Goal: Transaction & Acquisition: Purchase product/service

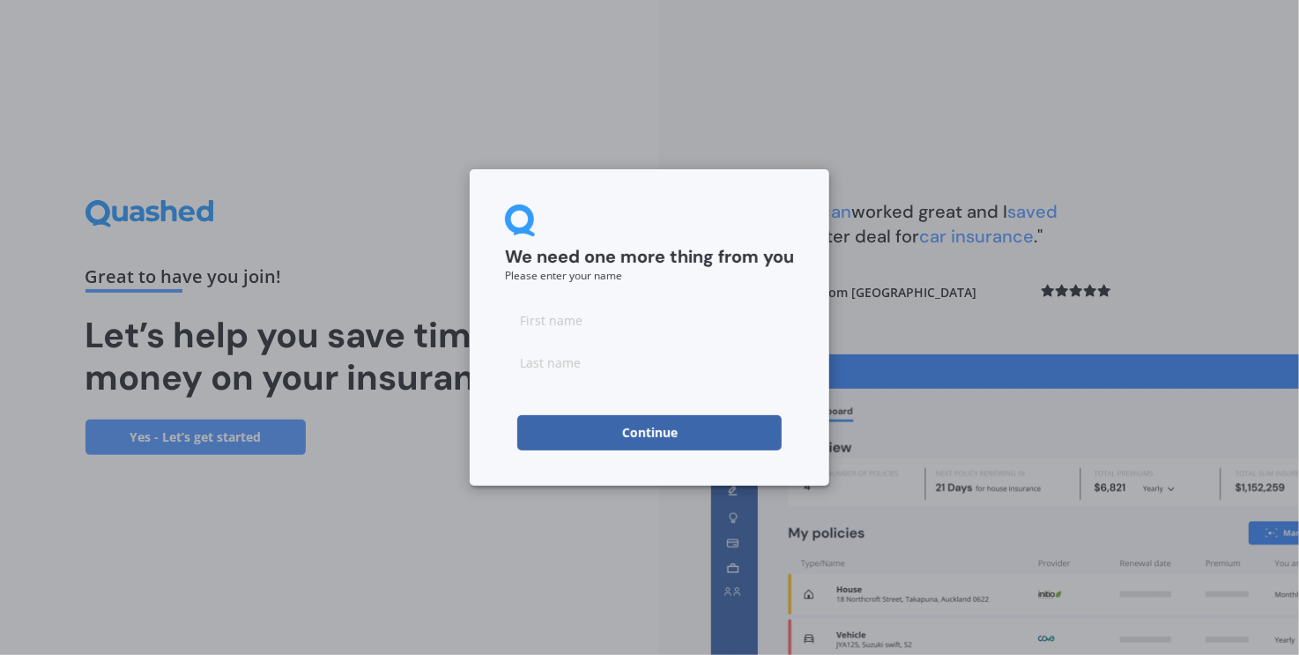
click at [597, 328] on input at bounding box center [649, 319] width 289 height 35
type input "N"
click at [611, 370] on input at bounding box center [649, 362] width 289 height 35
type input "I"
click at [698, 430] on button "Continue" at bounding box center [649, 432] width 264 height 35
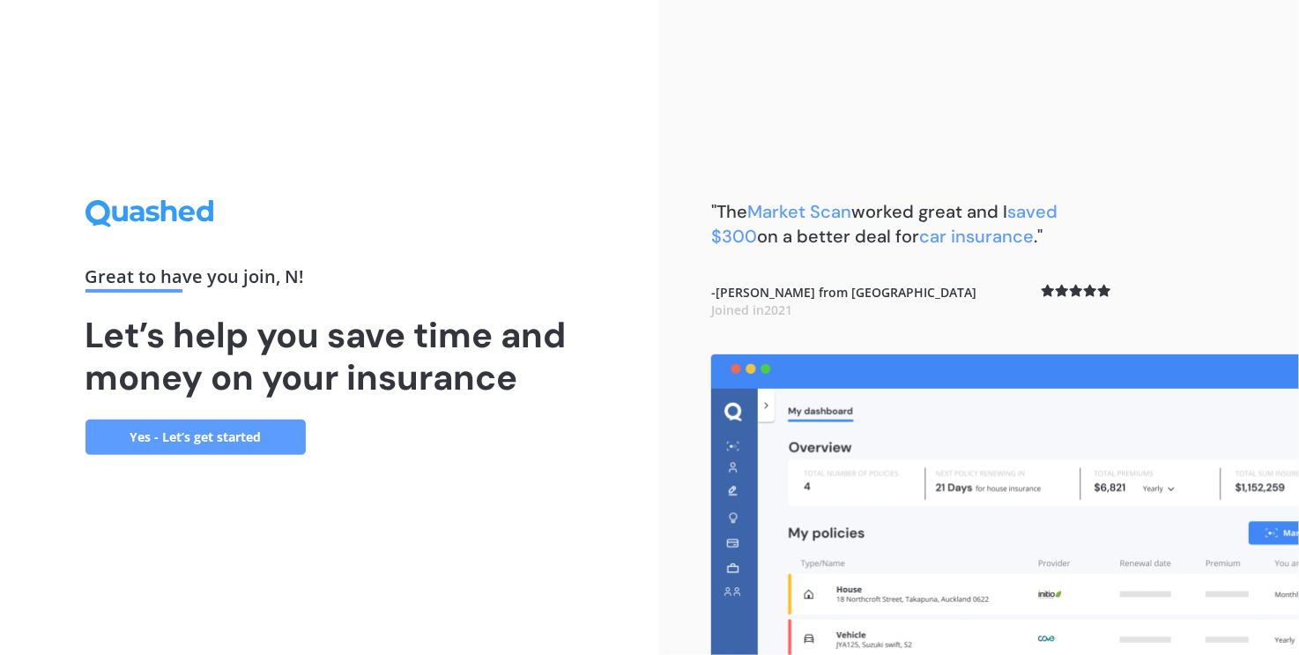
click at [240, 440] on link "Yes - Let’s get started" at bounding box center [195, 436] width 220 height 35
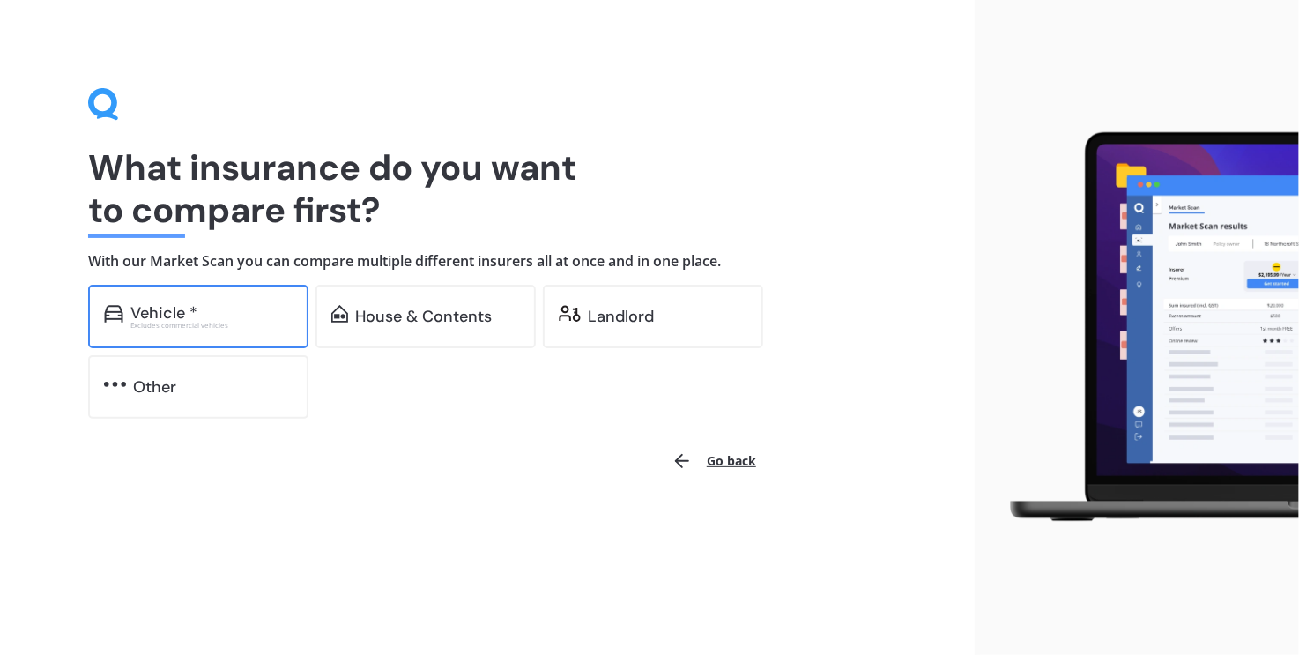
click at [226, 322] on div "Excludes commercial vehicles" at bounding box center [211, 325] width 162 height 7
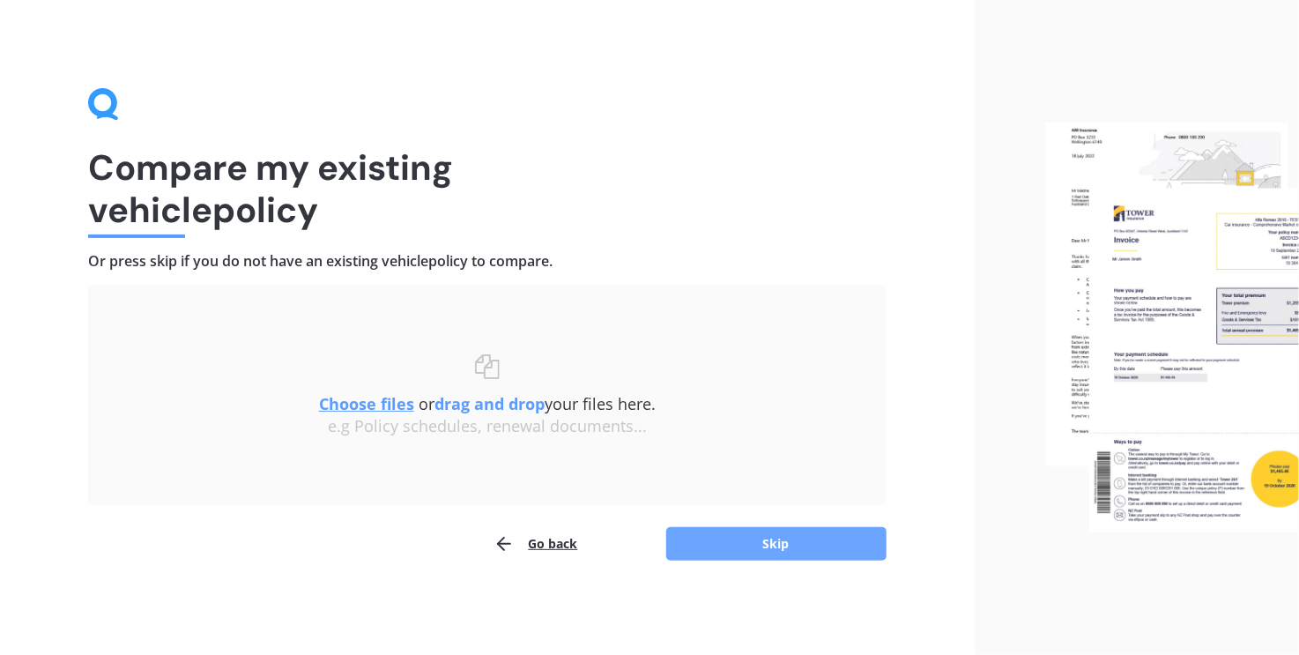
click at [730, 545] on button "Skip" at bounding box center [776, 543] width 220 height 33
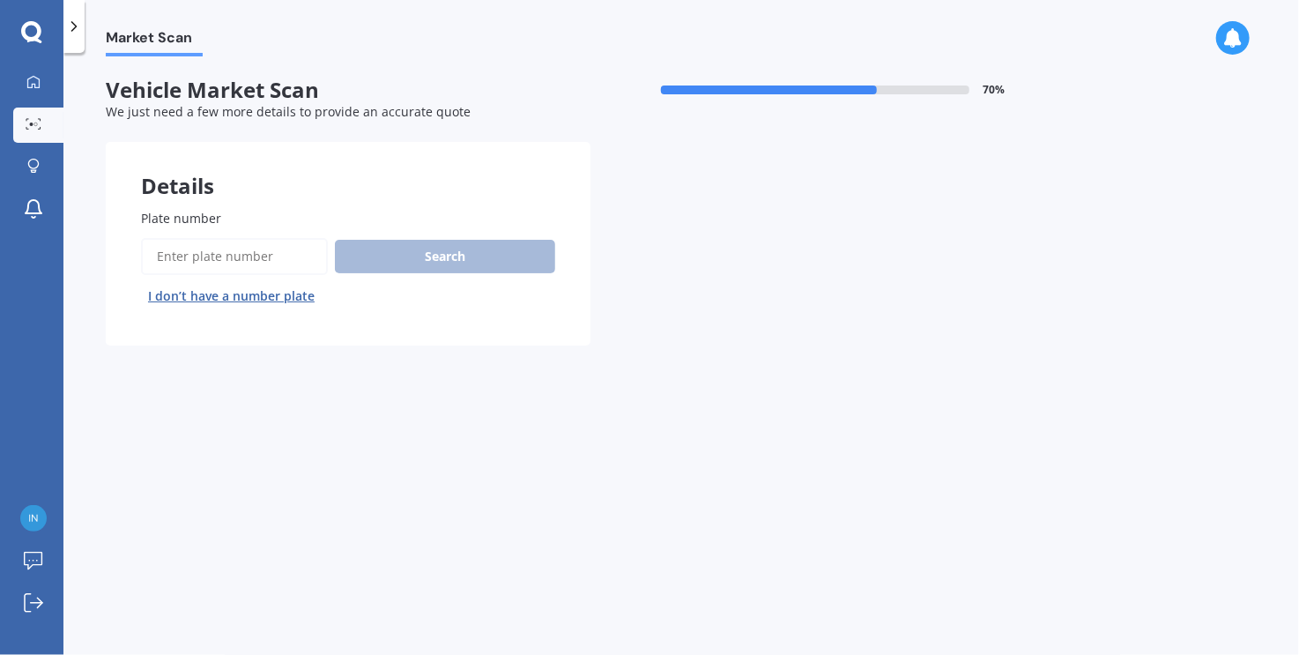
click at [250, 242] on input "Plate number" at bounding box center [234, 256] width 187 height 37
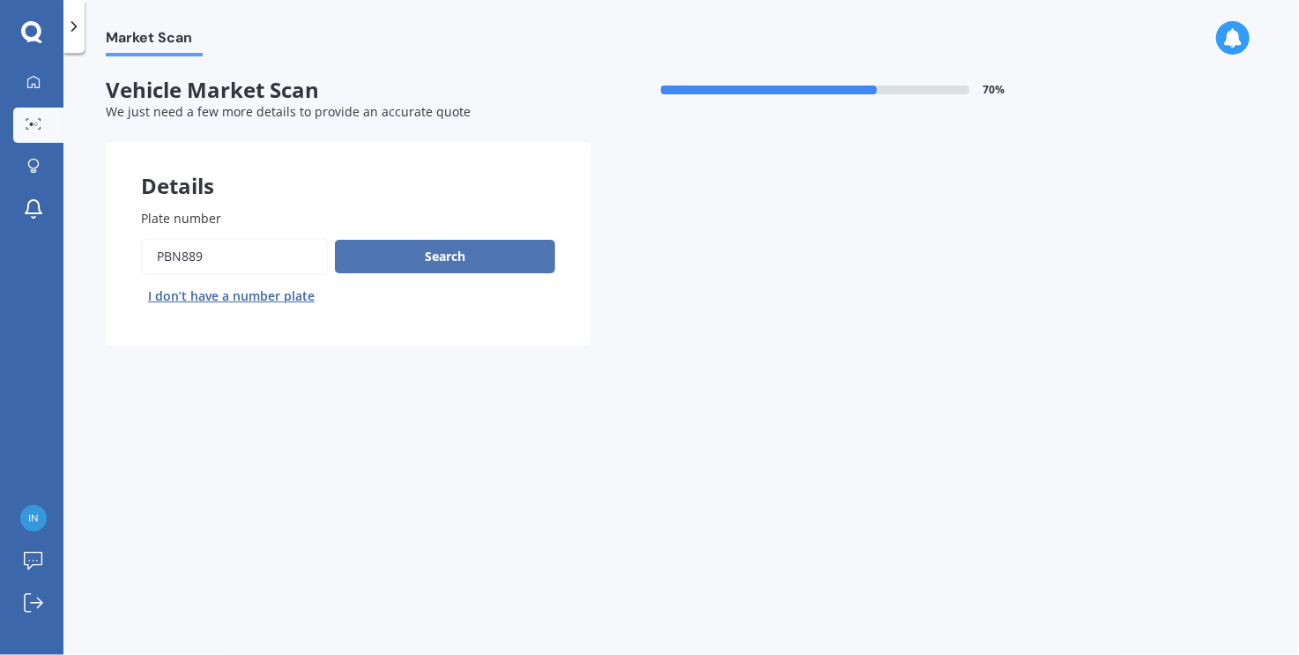
type input "PBN889"
click at [426, 252] on button "Search" at bounding box center [445, 256] width 220 height 33
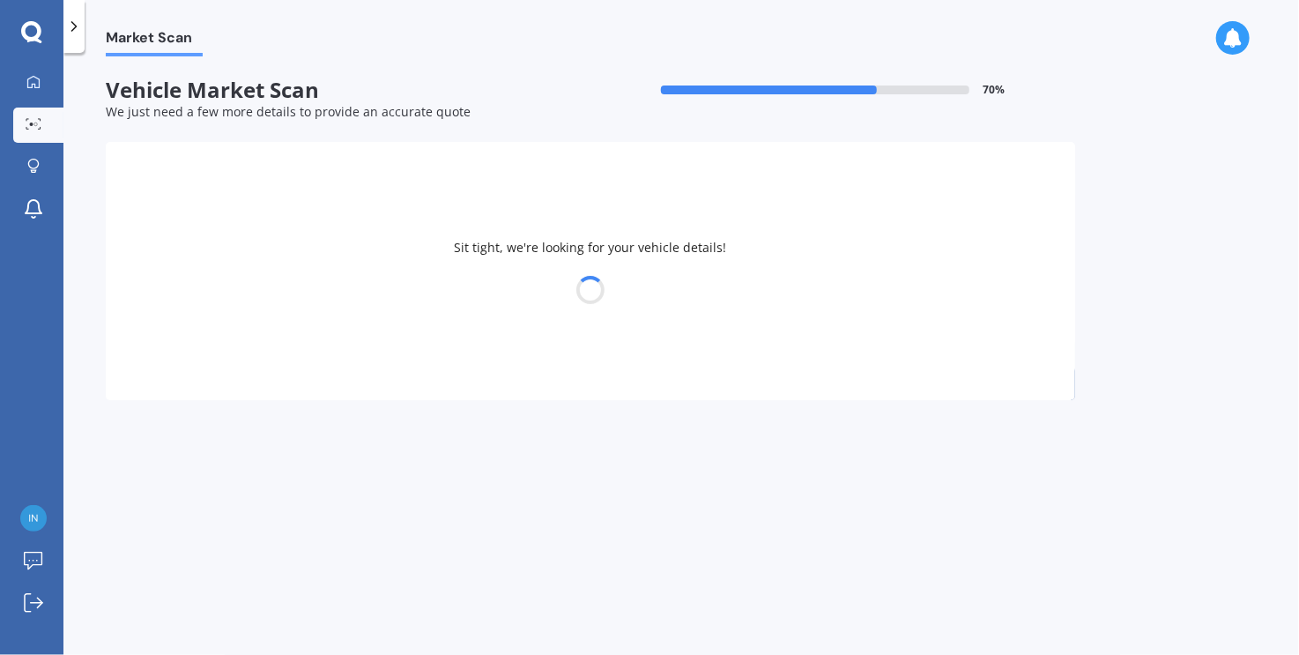
select select "SUBARU"
select select "FORESTER"
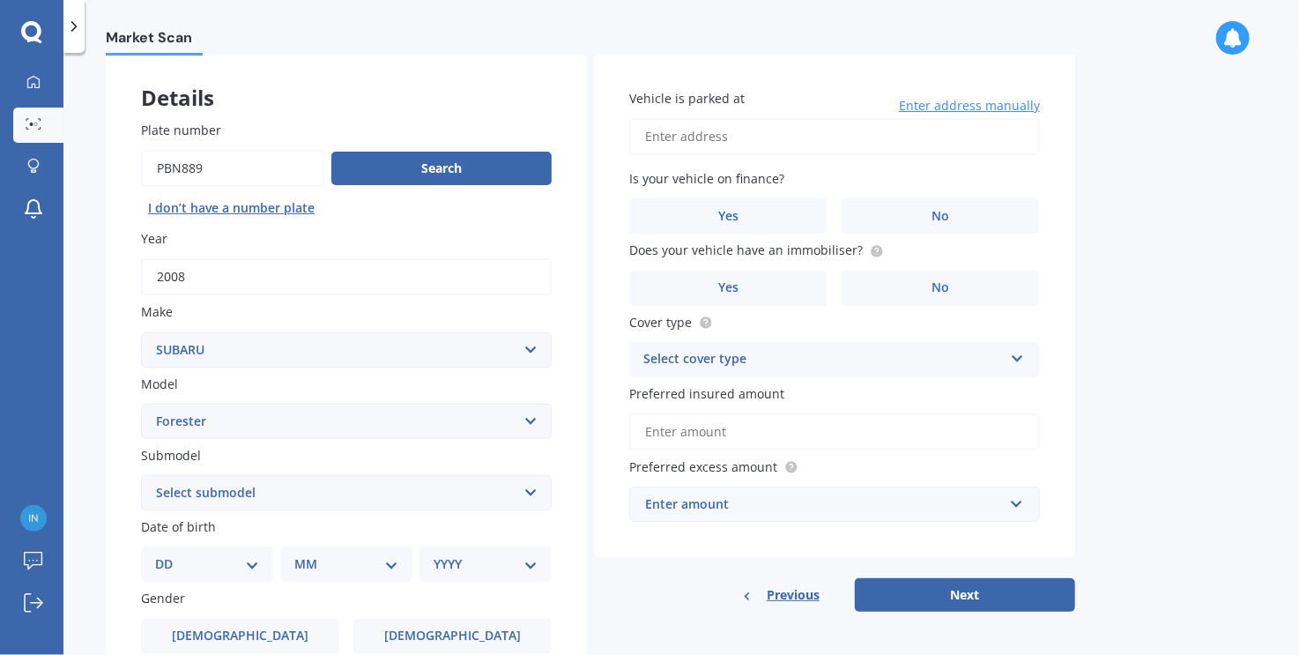
scroll to position [264, 0]
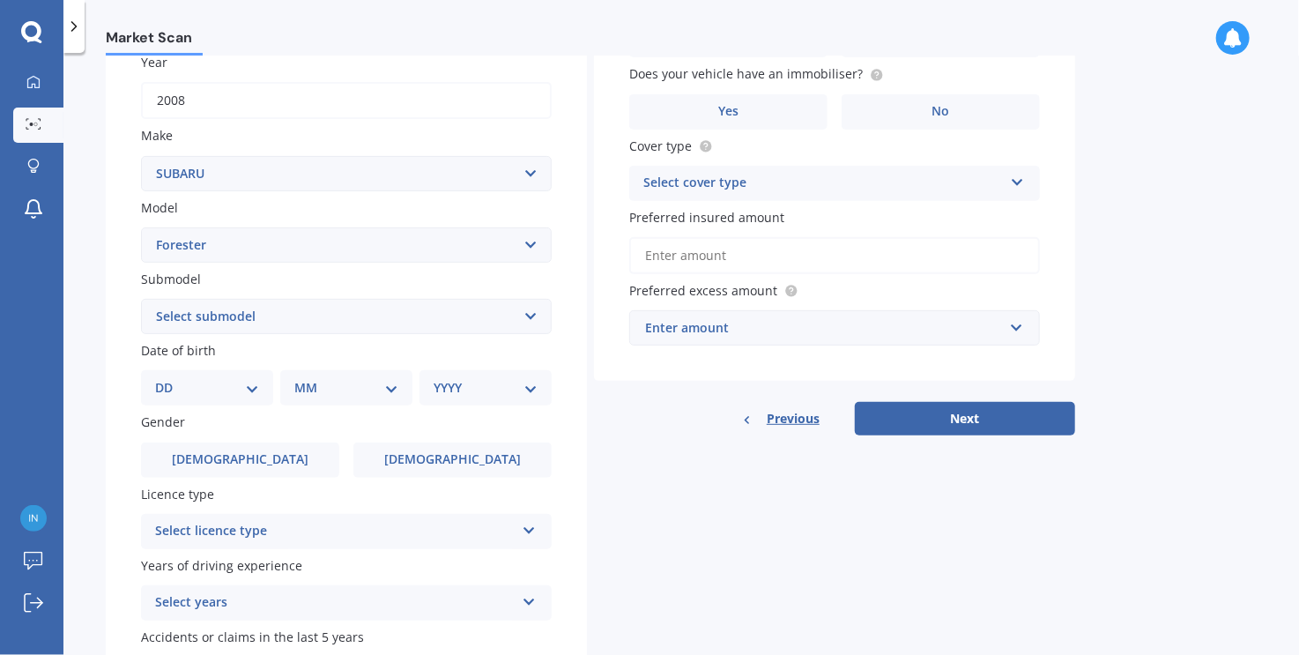
click at [423, 320] on select "Select submodel 2.0 Diesel 2.0 Turbo 2.0 XS 2.0 XT premium 2.5 Sti Turbo 2.5 XS…" at bounding box center [346, 316] width 411 height 35
select select "NON TURBO"
click at [141, 299] on select "Select submodel 2.0 Diesel 2.0 Turbo 2.0 XS 2.0 XT premium 2.5 Sti Turbo 2.5 XS…" at bounding box center [346, 316] width 411 height 35
click at [913, 119] on label "No" at bounding box center [940, 111] width 198 height 35
click at [0, 0] on input "No" at bounding box center [0, 0] width 0 height 0
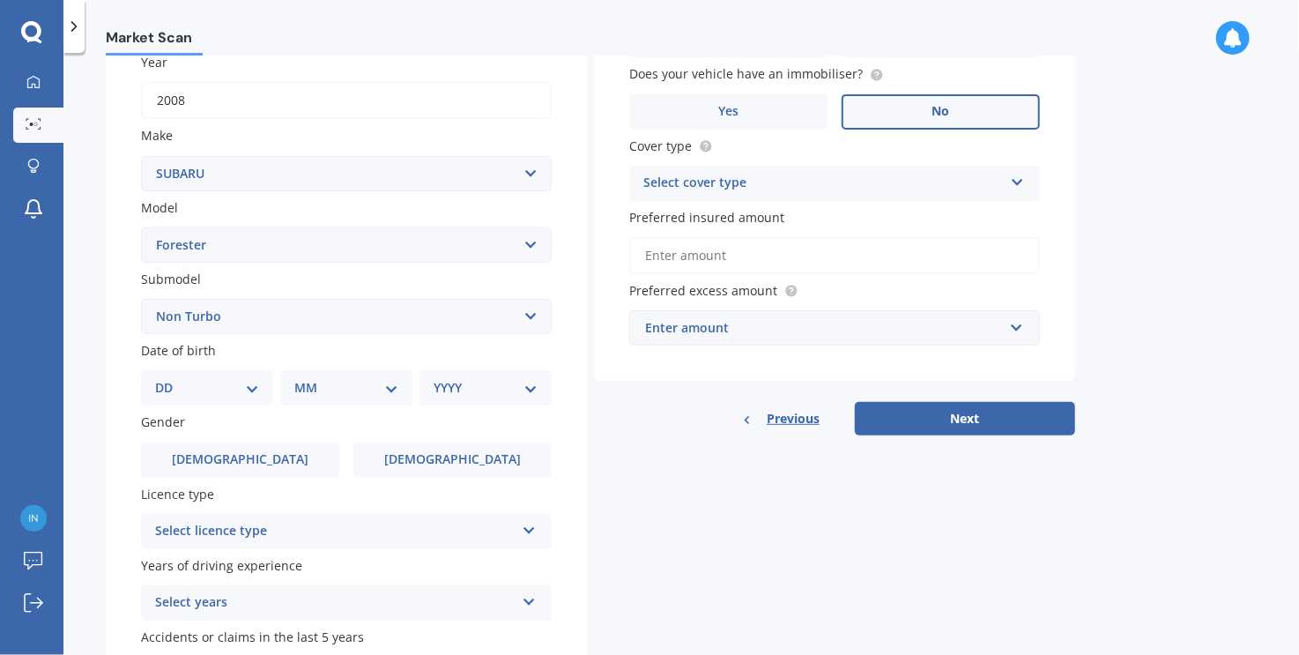
click at [796, 180] on div "Select cover type" at bounding box center [822, 183] width 359 height 21
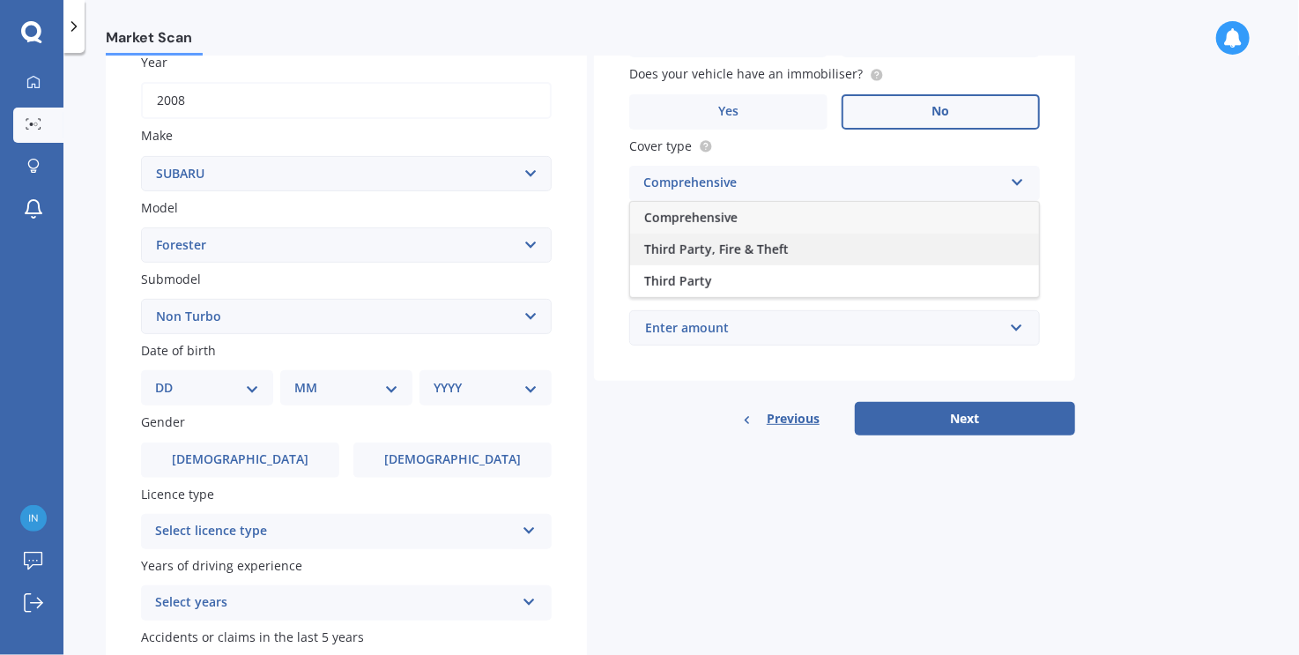
click at [745, 253] on span "Third Party, Fire & Theft" at bounding box center [716, 249] width 145 height 17
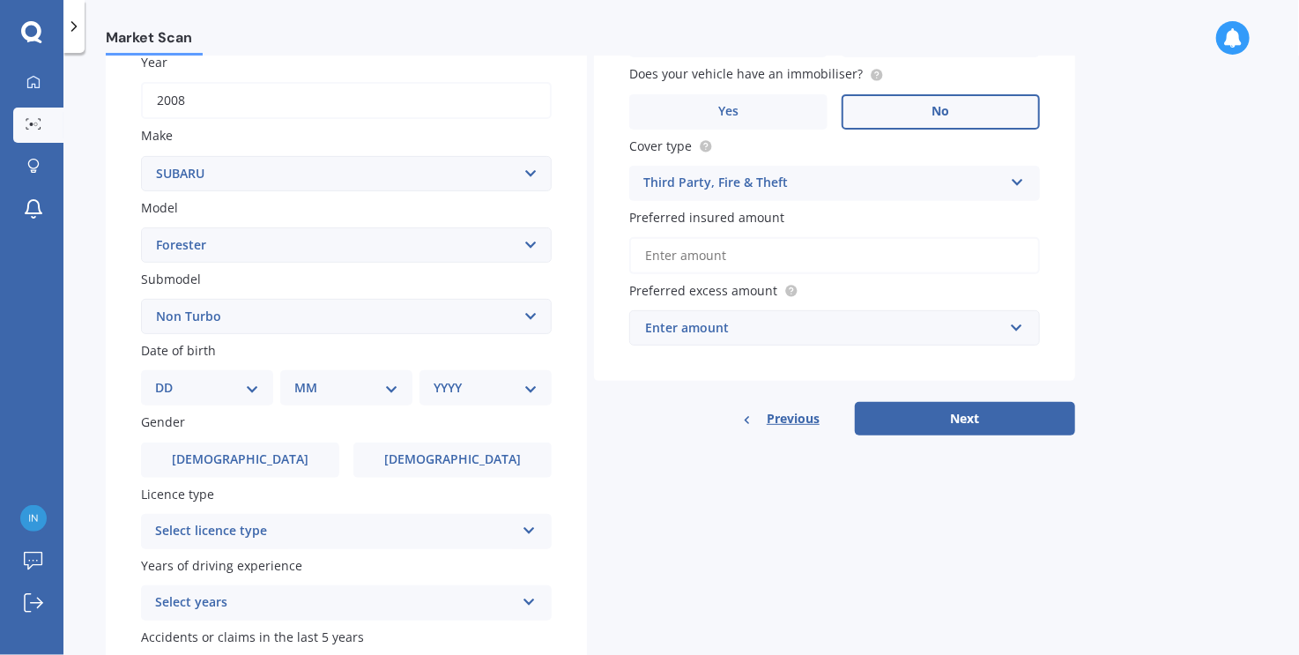
click at [730, 260] on input "Preferred insured amount" at bounding box center [834, 255] width 411 height 37
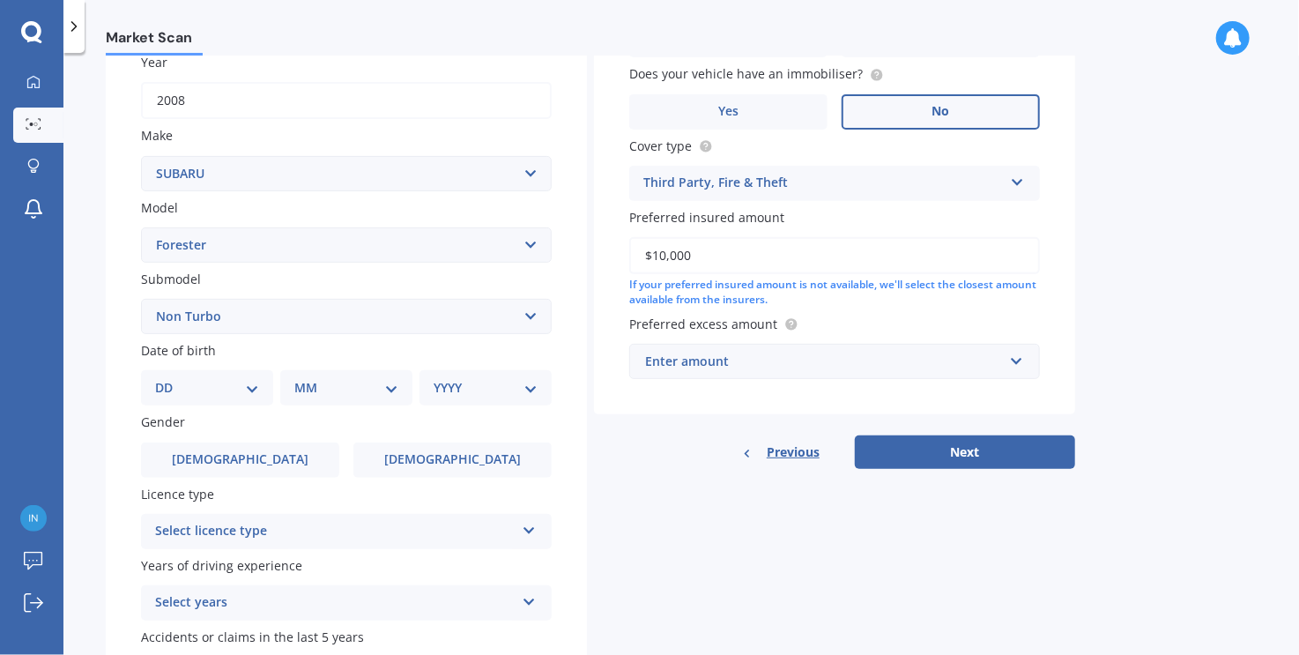
type input "$10,000"
click at [849, 359] on div "Enter amount" at bounding box center [824, 361] width 358 height 19
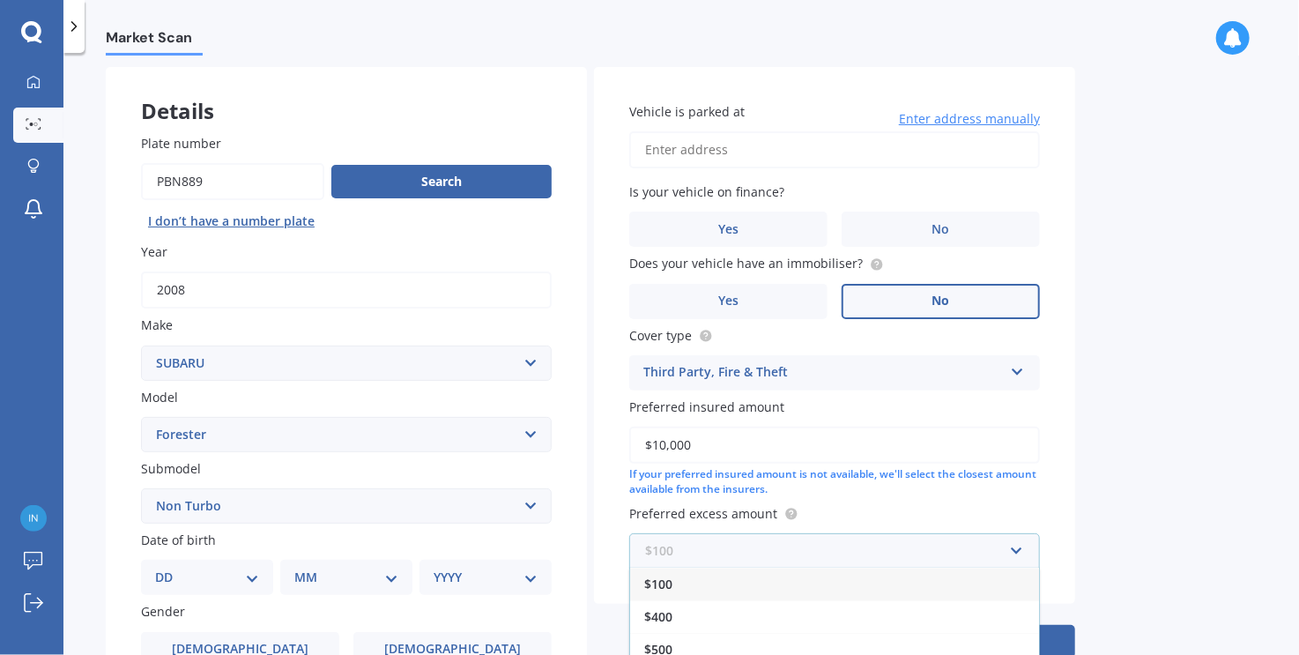
scroll to position [176, 0]
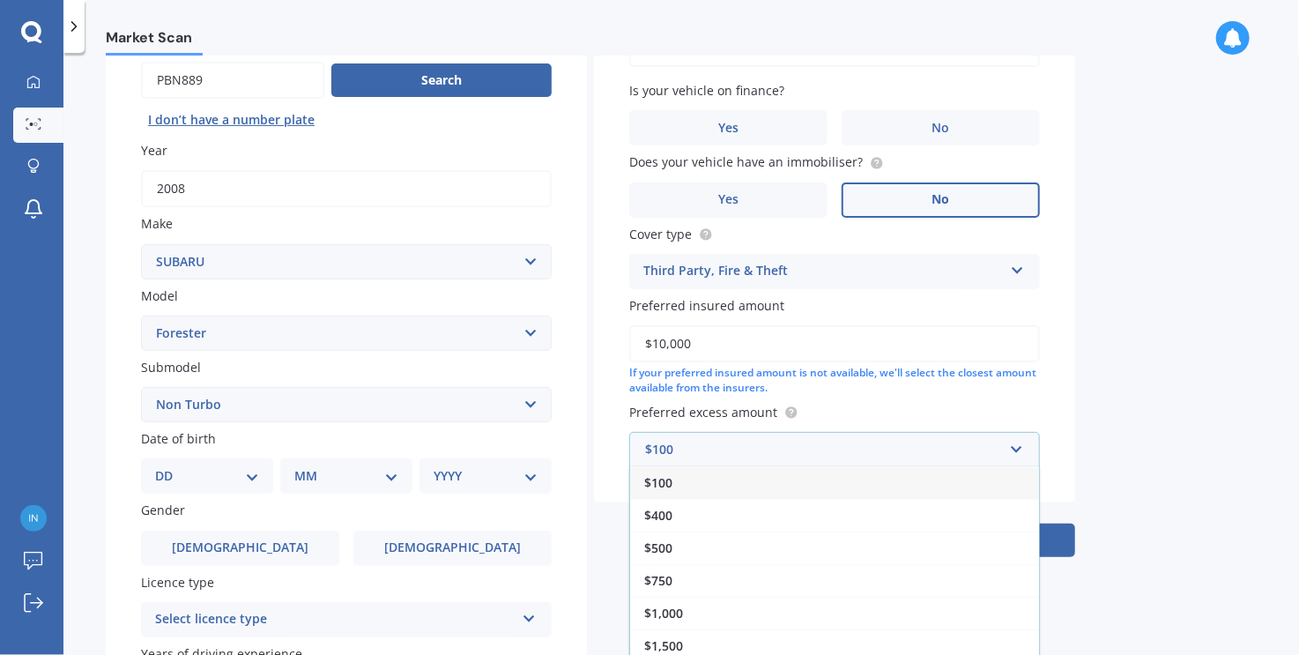
click at [693, 484] on div "$100" at bounding box center [834, 482] width 409 height 33
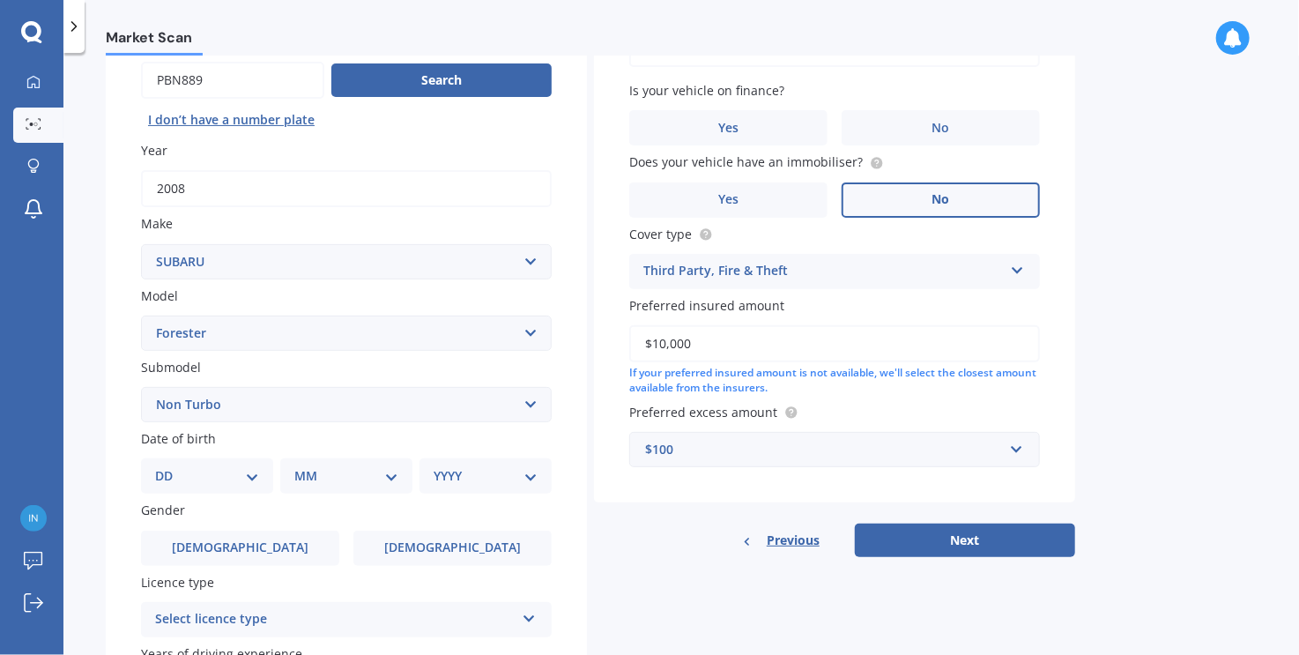
click at [1156, 366] on div "Market Scan Vehicle Market Scan 70 % We just need a few more details to provide…" at bounding box center [680, 357] width 1235 height 602
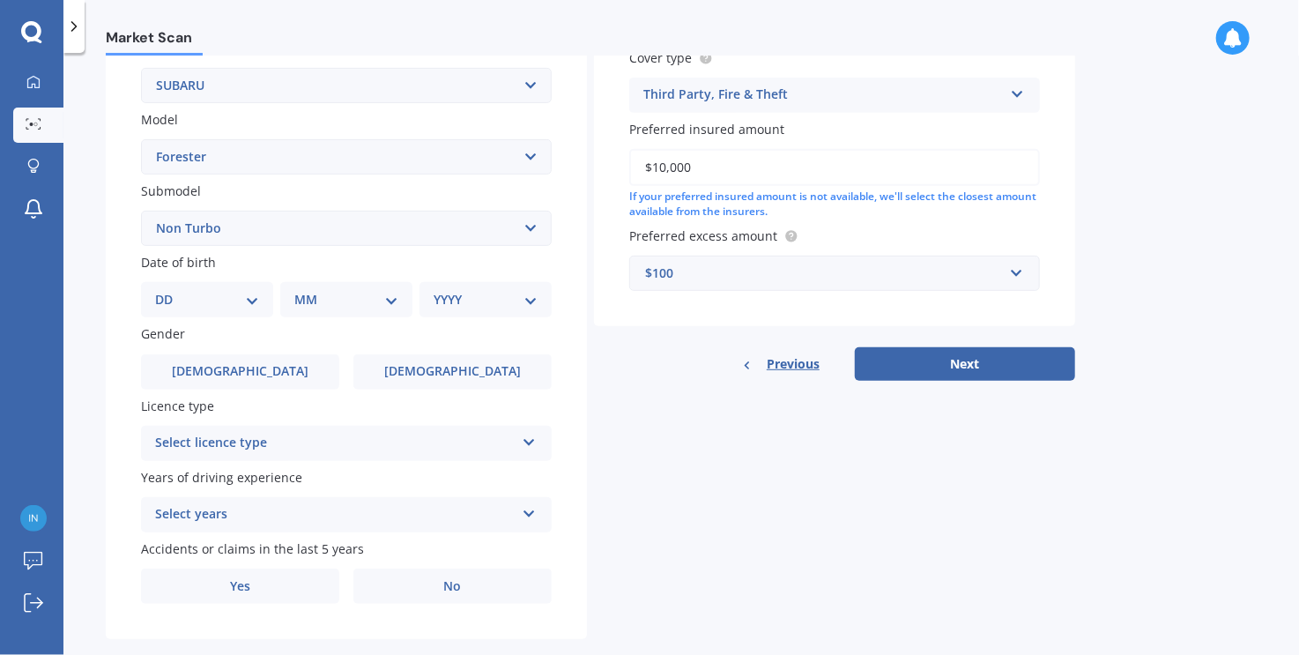
click at [727, 174] on input "$10,000" at bounding box center [834, 167] width 411 height 37
click at [273, 371] on label "[DEMOGRAPHIC_DATA]" at bounding box center [240, 371] width 198 height 35
click at [0, 0] on input "[DEMOGRAPHIC_DATA]" at bounding box center [0, 0] width 0 height 0
click at [255, 306] on select "DD 01 02 03 04 05 06 07 08 09 10 11 12 13 14 15 16 17 18 19 20 21 22 23 24 25 2…" at bounding box center [207, 299] width 104 height 19
select select "24"
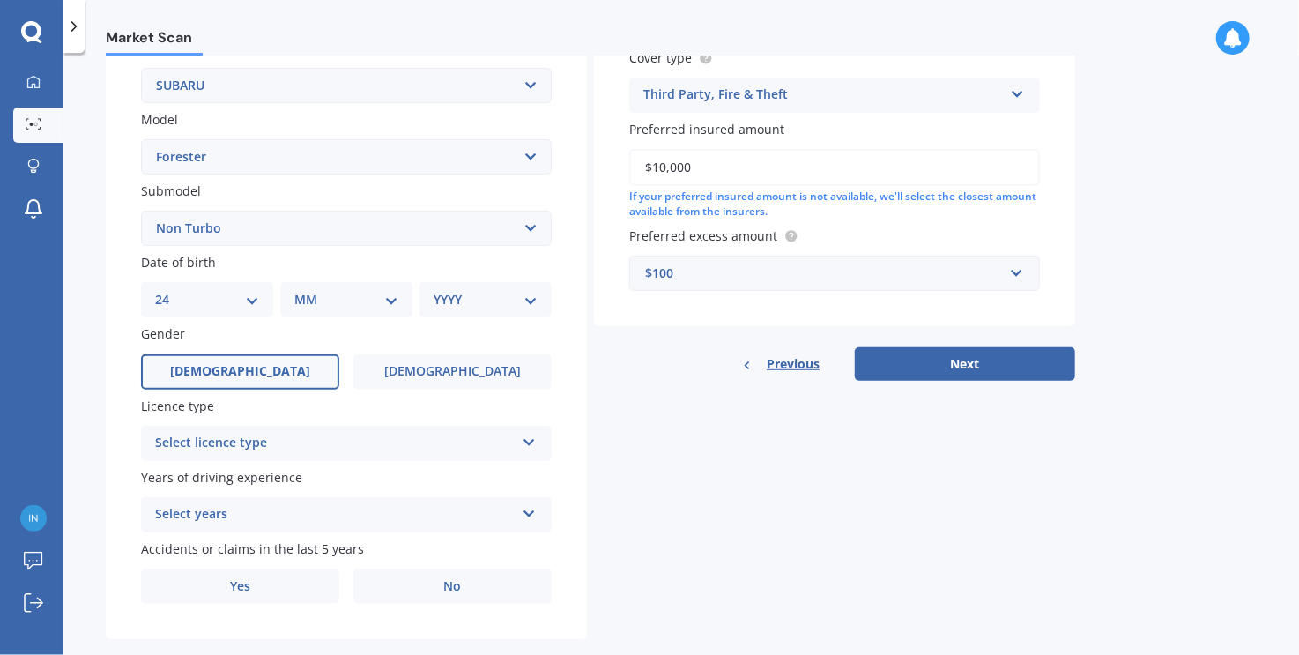
click at [169, 290] on select "DD 01 02 03 04 05 06 07 08 09 10 11 12 13 14 15 16 17 18 19 20 21 22 23 24 25 2…" at bounding box center [207, 299] width 104 height 19
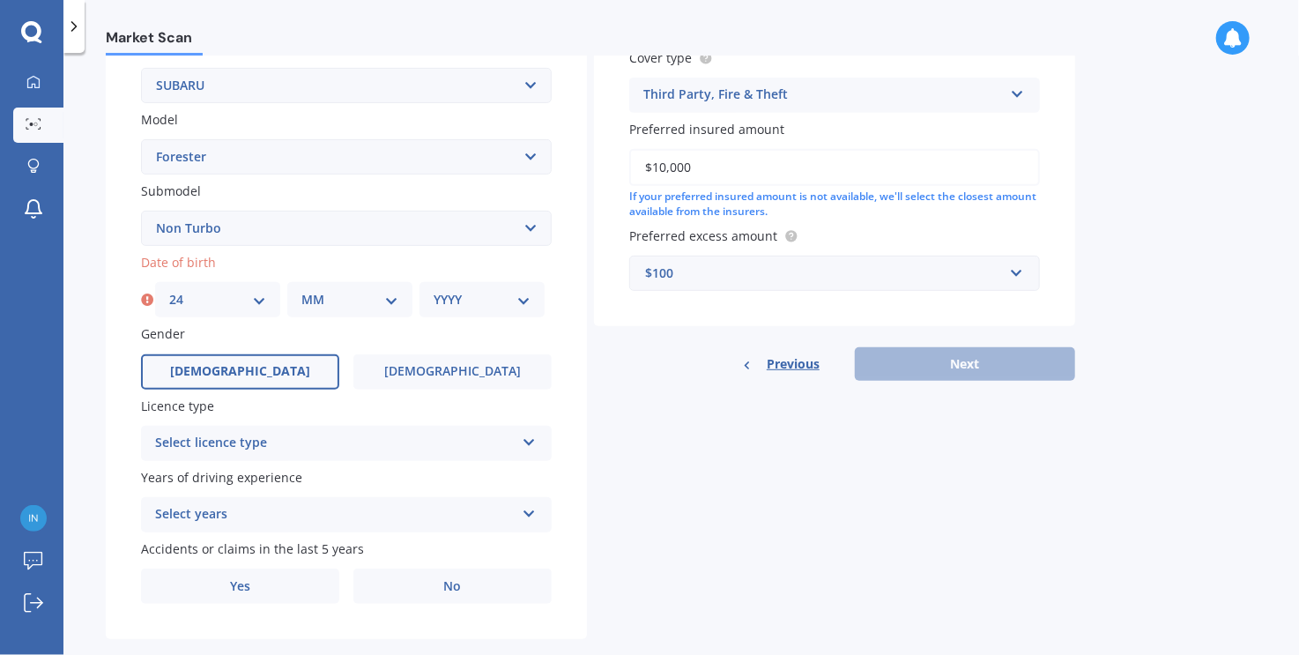
click at [360, 298] on select "MM 01 02 03 04 05 06 07 08 09 10 11 12" at bounding box center [349, 299] width 97 height 19
select select "07"
click at [301, 290] on select "MM 01 02 03 04 05 06 07 08 09 10 11 12" at bounding box center [349, 299] width 97 height 19
click at [491, 308] on select "YYYY 2025 2024 2023 2022 2021 2020 2019 2018 2017 2016 2015 2014 2013 2012 2011…" at bounding box center [482, 299] width 97 height 19
select select "1986"
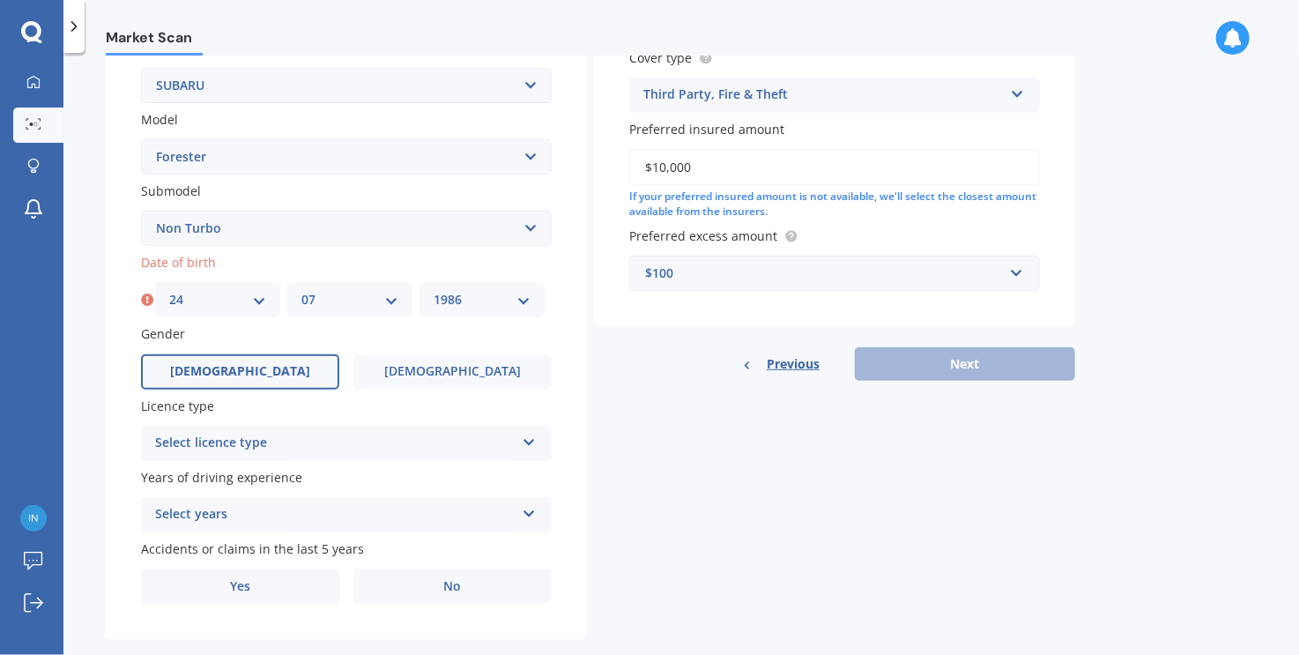
click at [434, 290] on select "YYYY 2025 2024 2023 2022 2021 2020 2019 2018 2017 2016 2015 2014 2013 2012 2011…" at bounding box center [482, 299] width 97 height 19
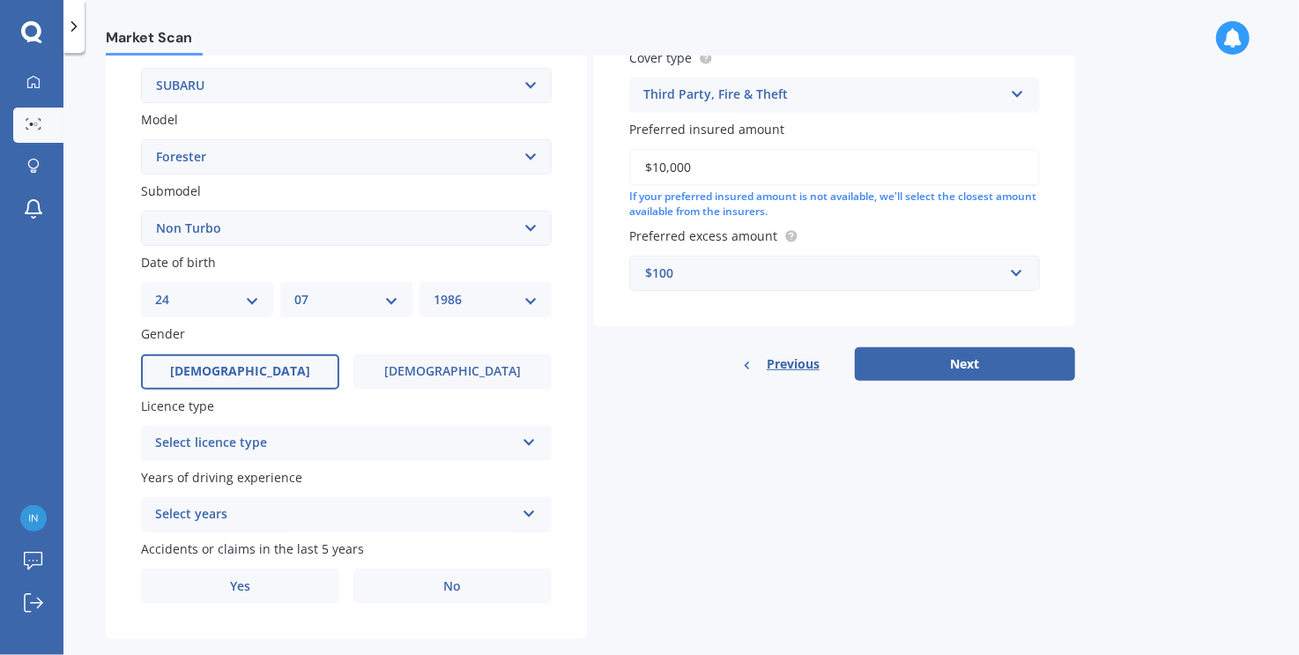
scroll to position [382, 0]
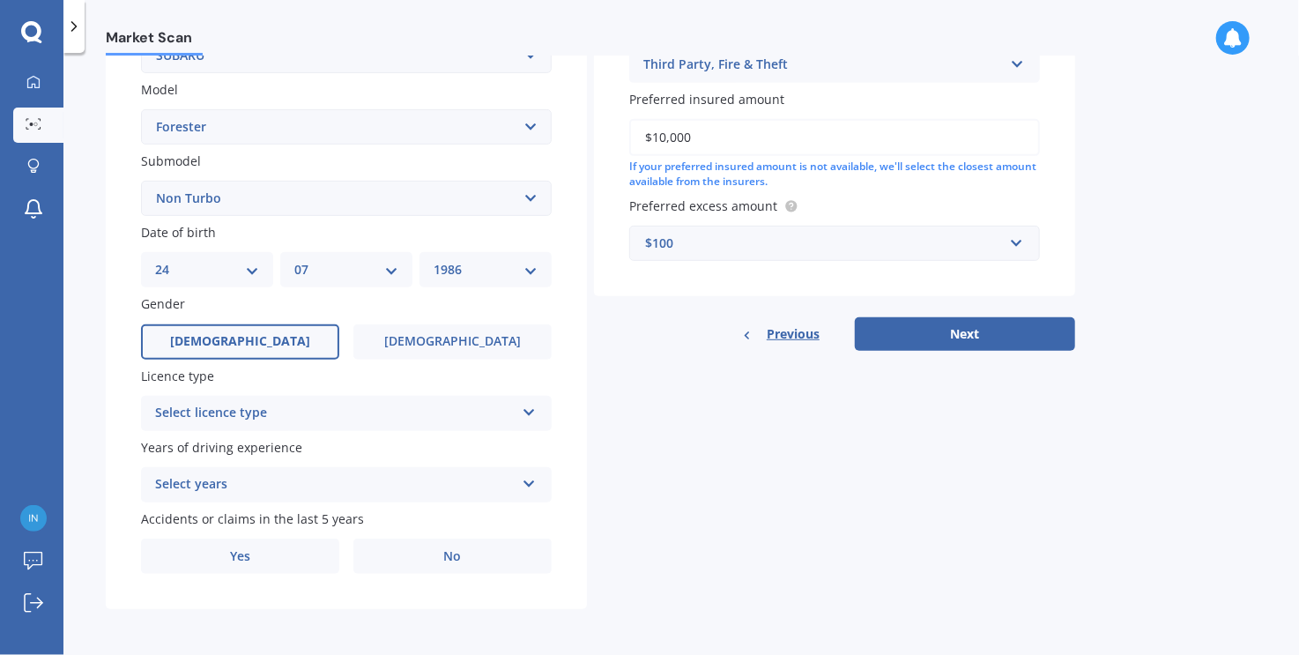
click at [388, 406] on div "Select licence type" at bounding box center [334, 413] width 359 height 21
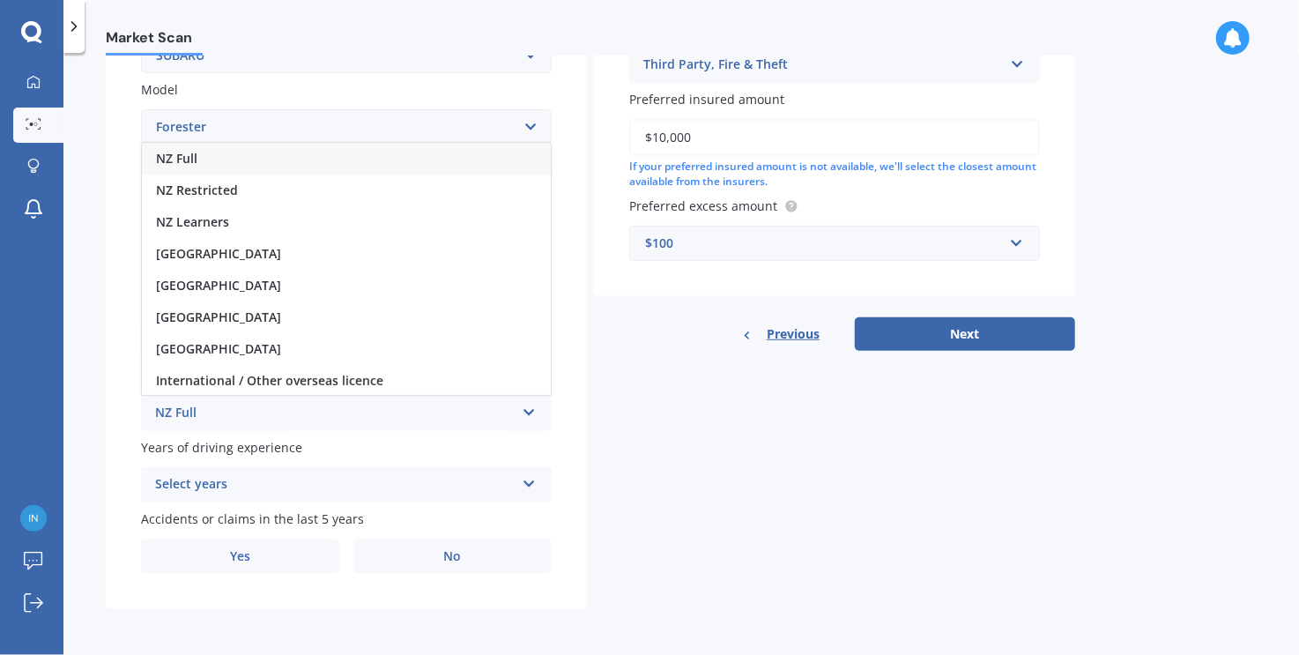
click at [211, 162] on div "NZ Full" at bounding box center [346, 159] width 409 height 32
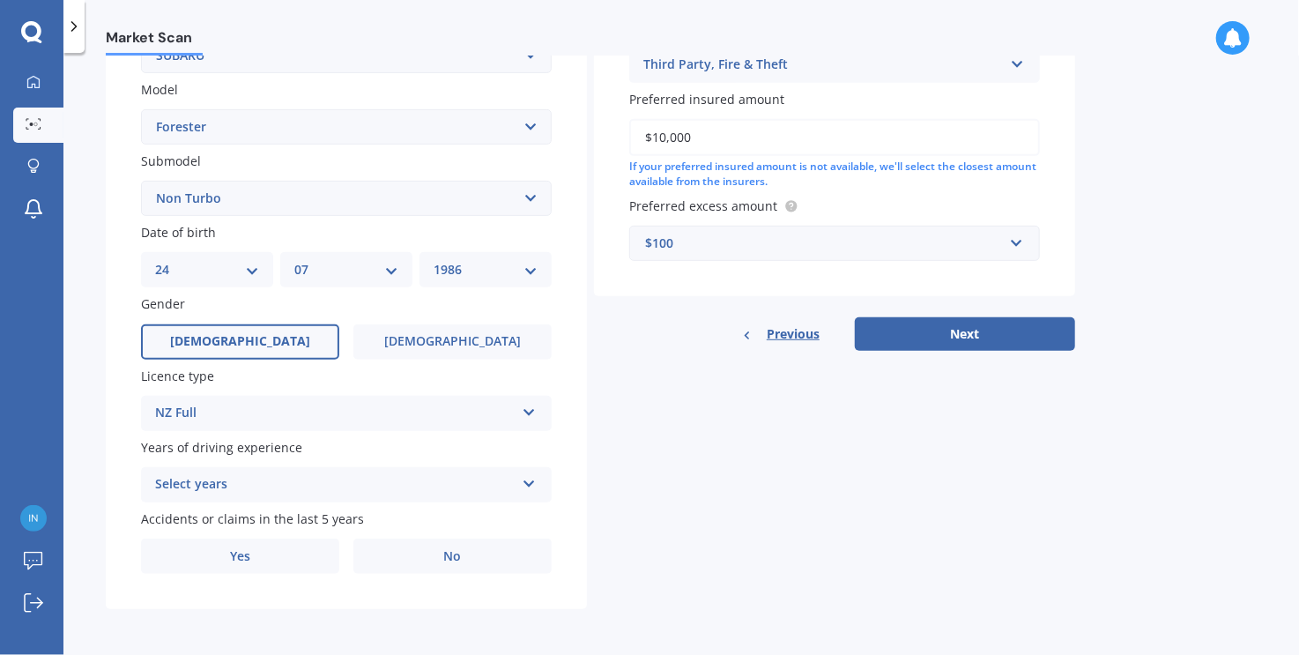
click at [270, 486] on div "Select years" at bounding box center [334, 484] width 359 height 21
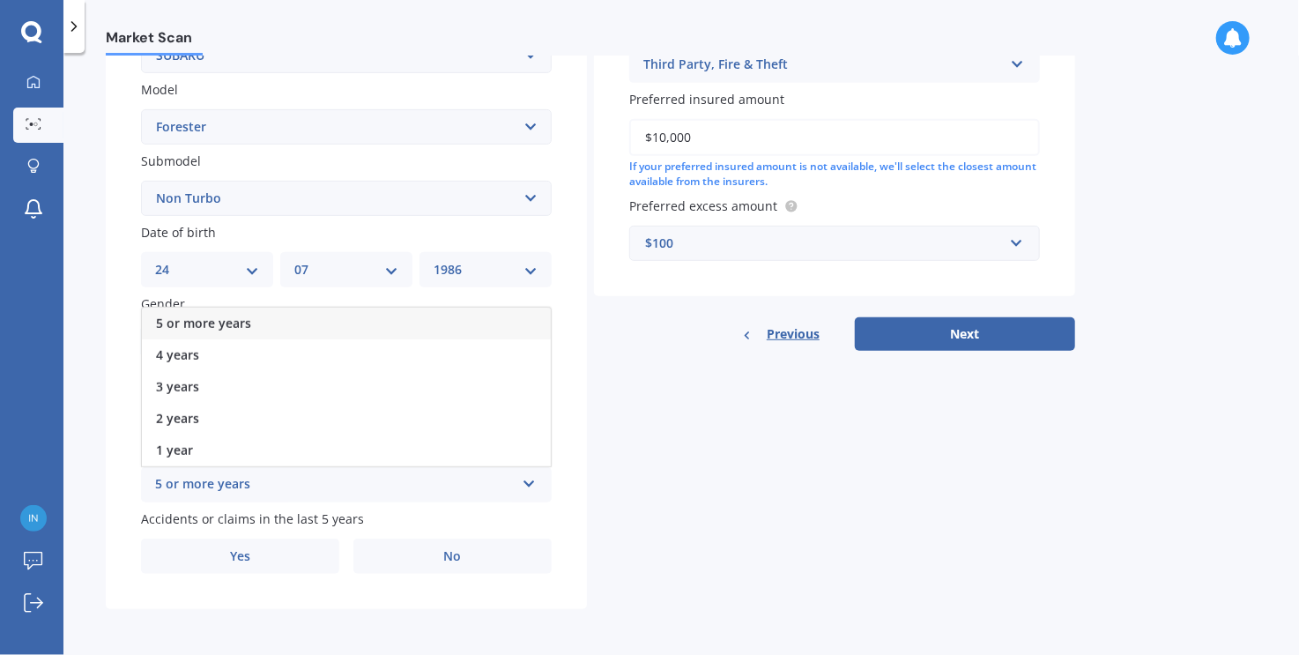
click at [208, 323] on span "5 or more years" at bounding box center [203, 323] width 95 height 17
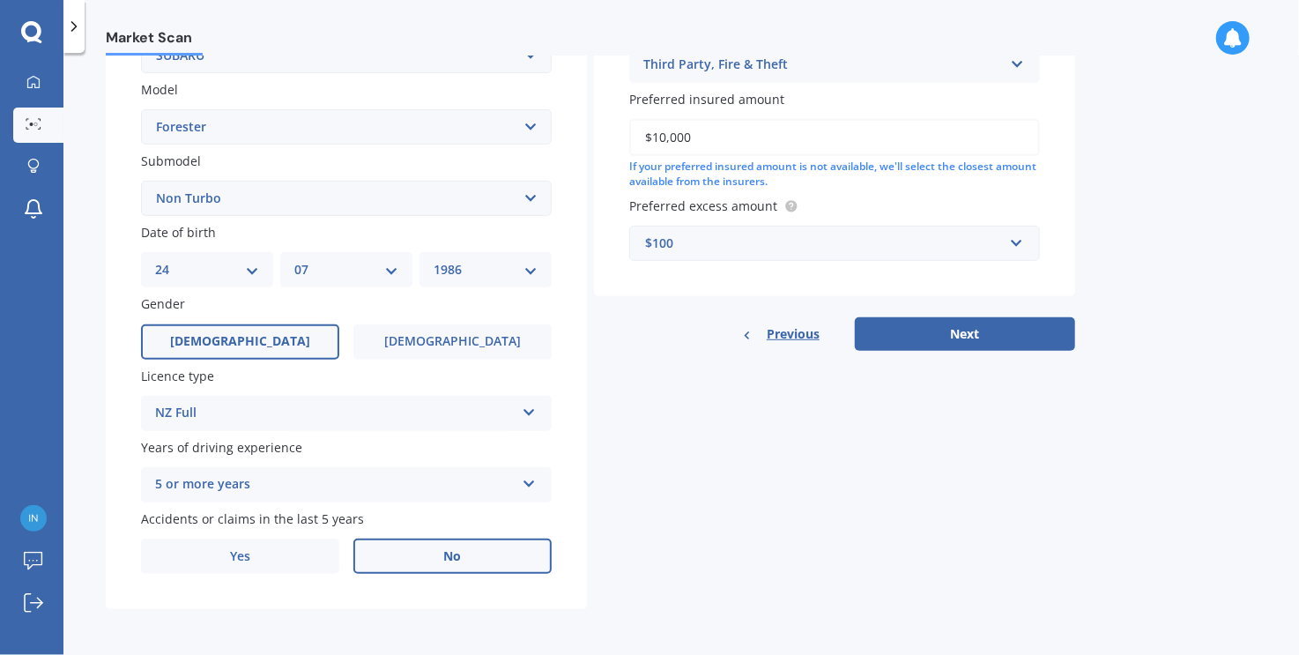
click at [462, 550] on label "No" at bounding box center [452, 555] width 198 height 35
click at [0, 0] on input "No" at bounding box center [0, 0] width 0 height 0
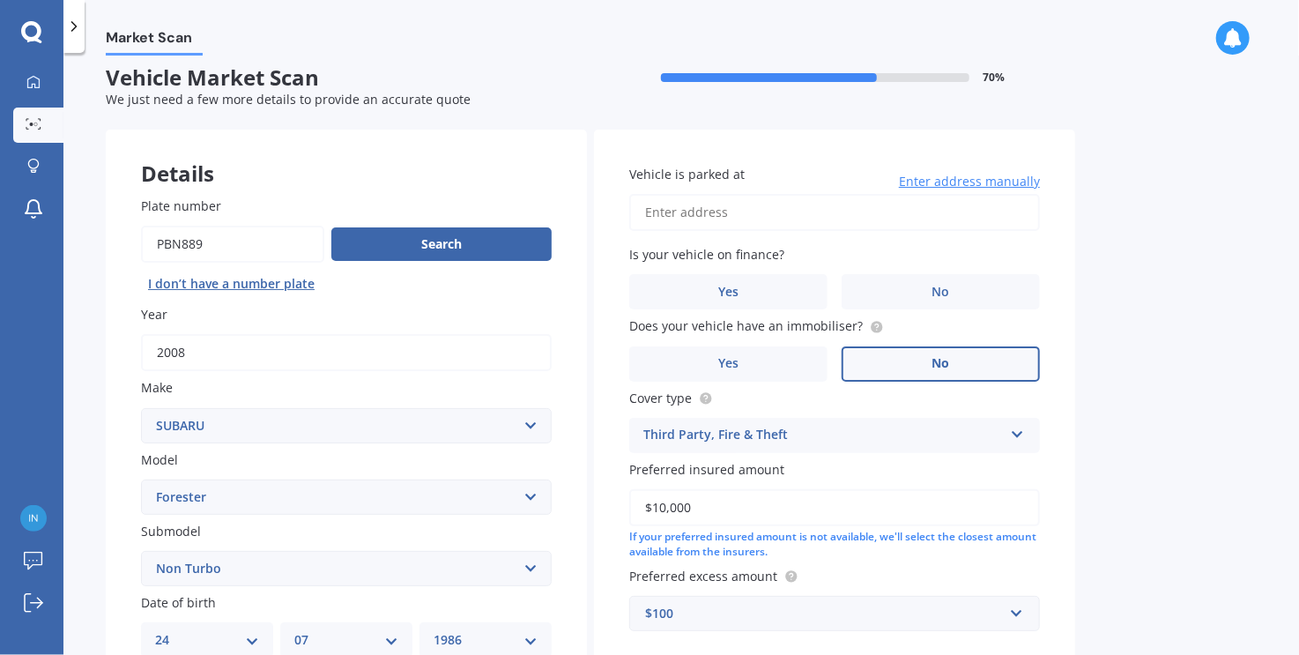
scroll to position [0, 0]
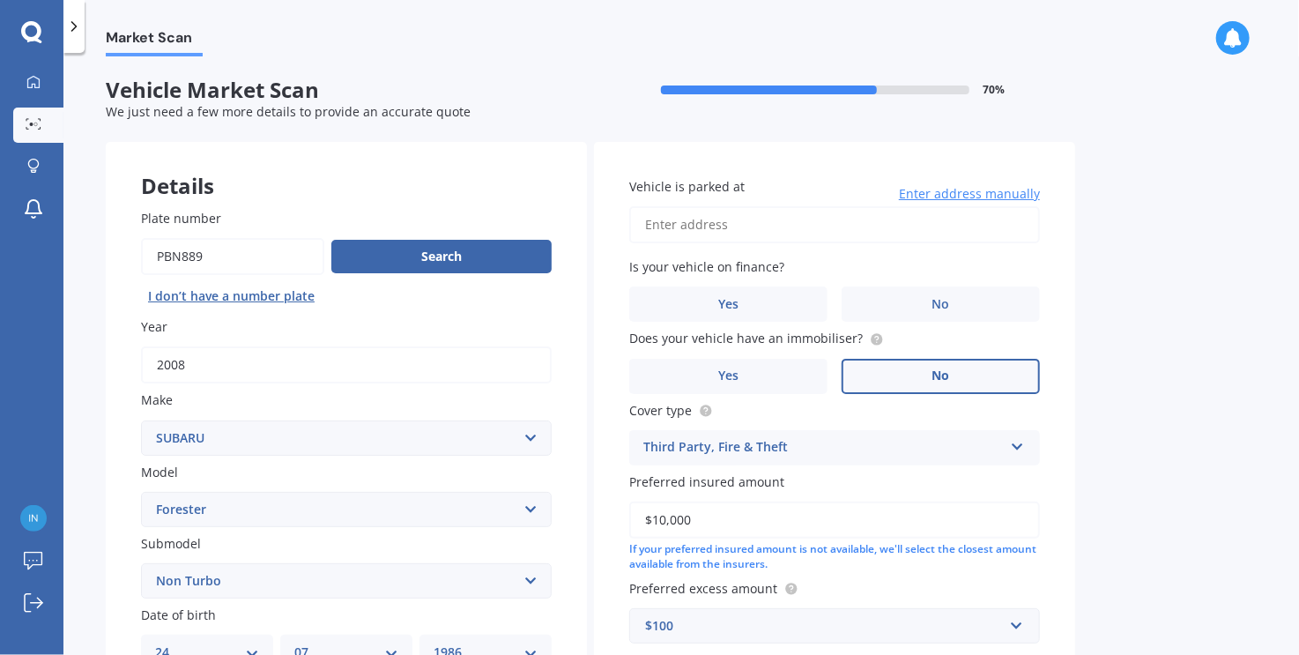
click at [712, 230] on input "Vehicle is parked at" at bounding box center [834, 224] width 411 height 37
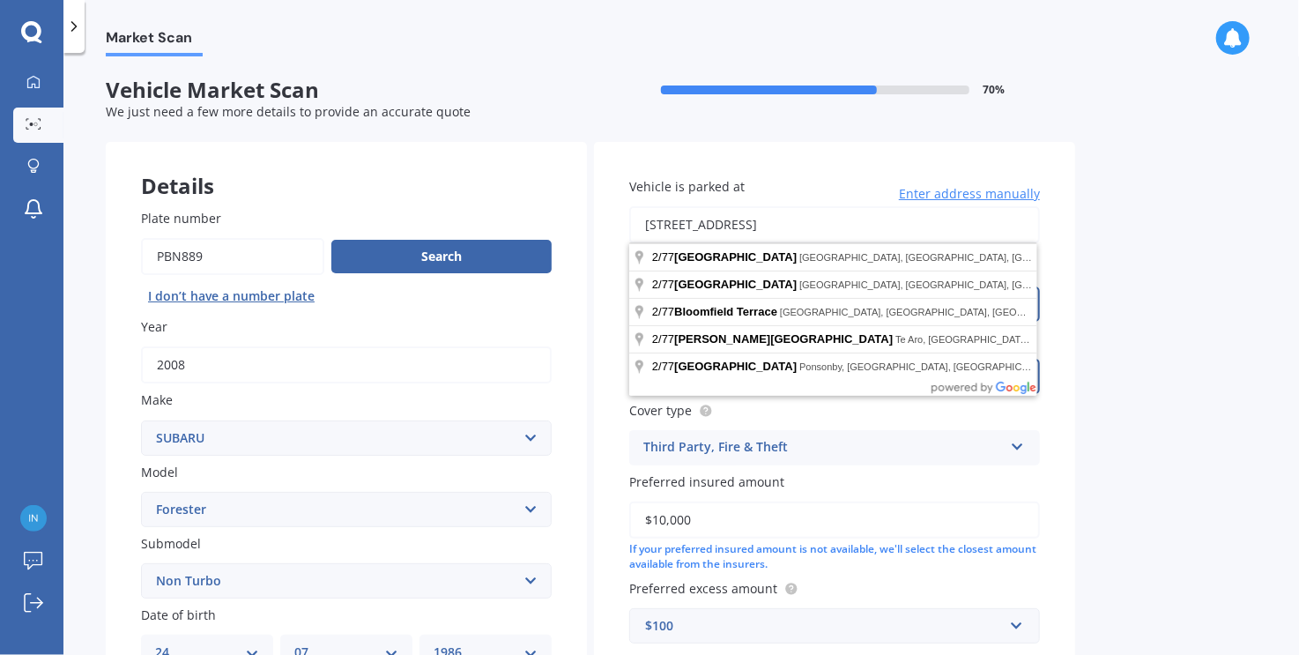
type input "[STREET_ADDRESS]"
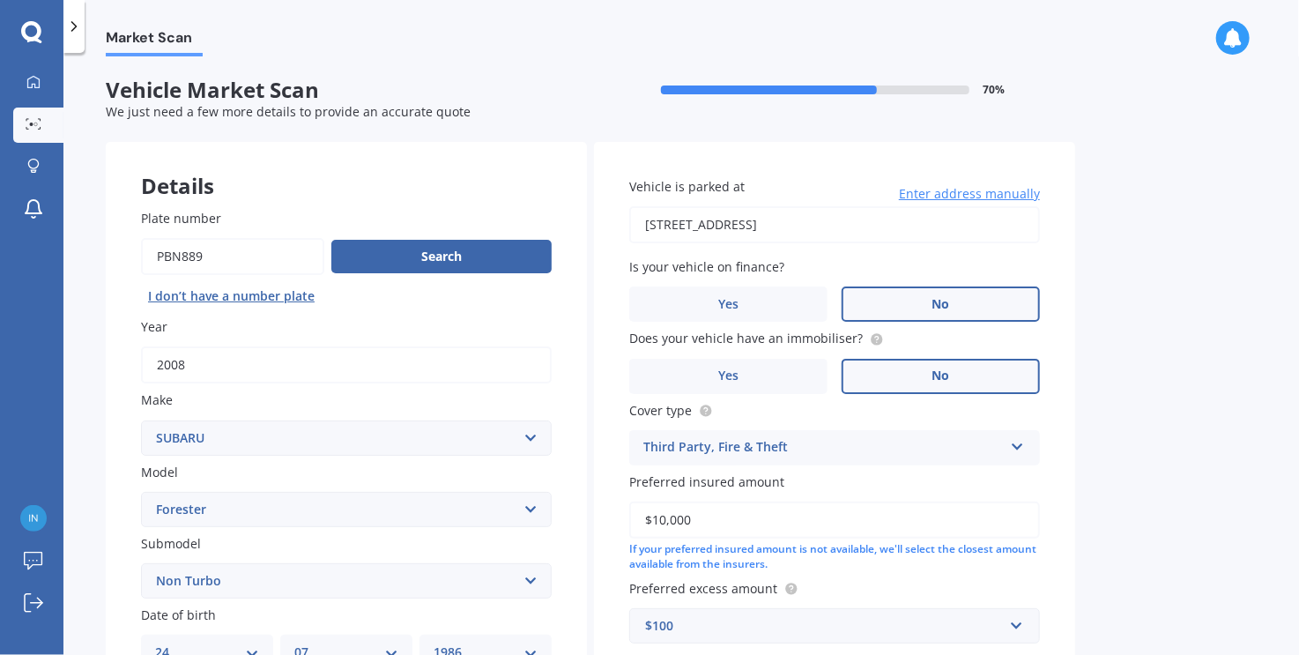
click at [918, 299] on label "No" at bounding box center [940, 303] width 198 height 35
click at [0, 0] on input "No" at bounding box center [0, 0] width 0 height 0
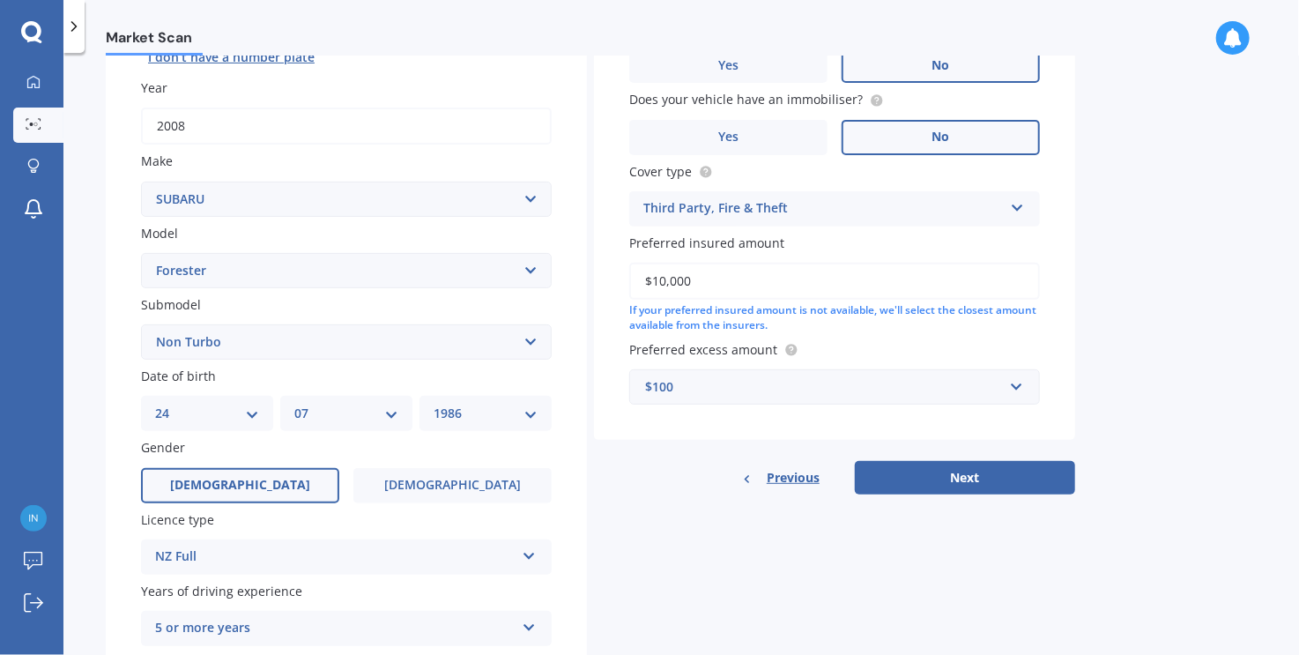
scroll to position [352, 0]
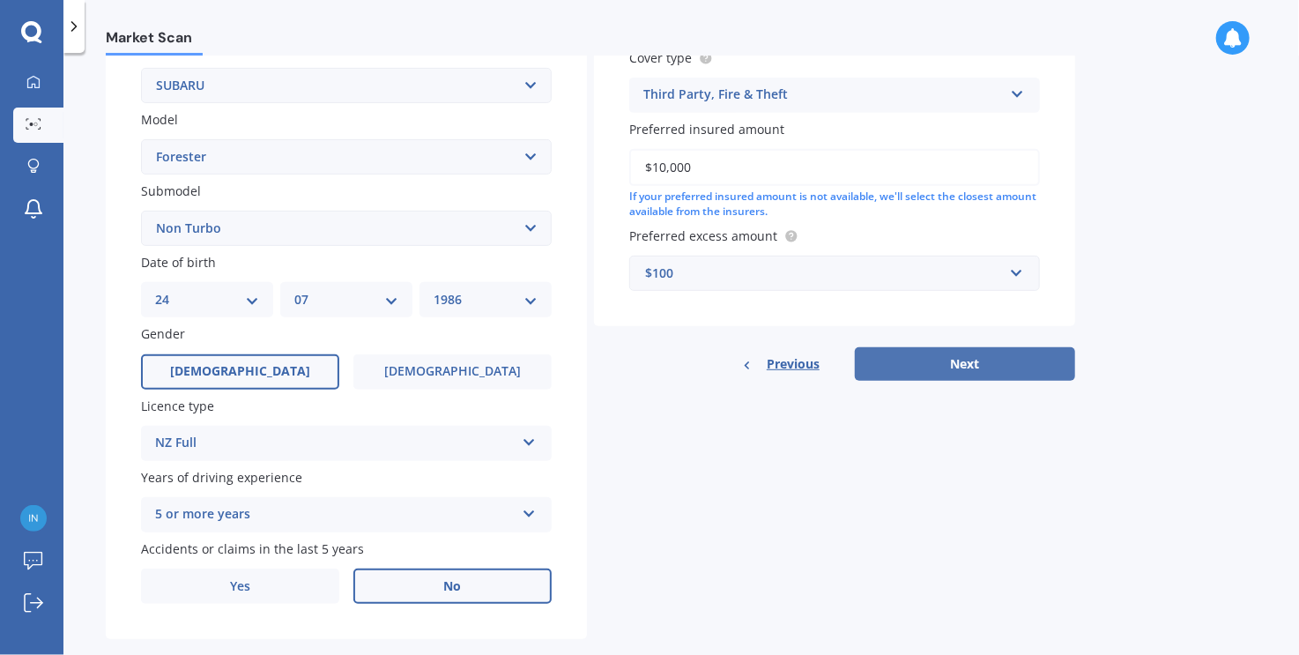
click at [984, 373] on button "Next" at bounding box center [965, 363] width 220 height 33
select select "24"
select select "07"
select select "1986"
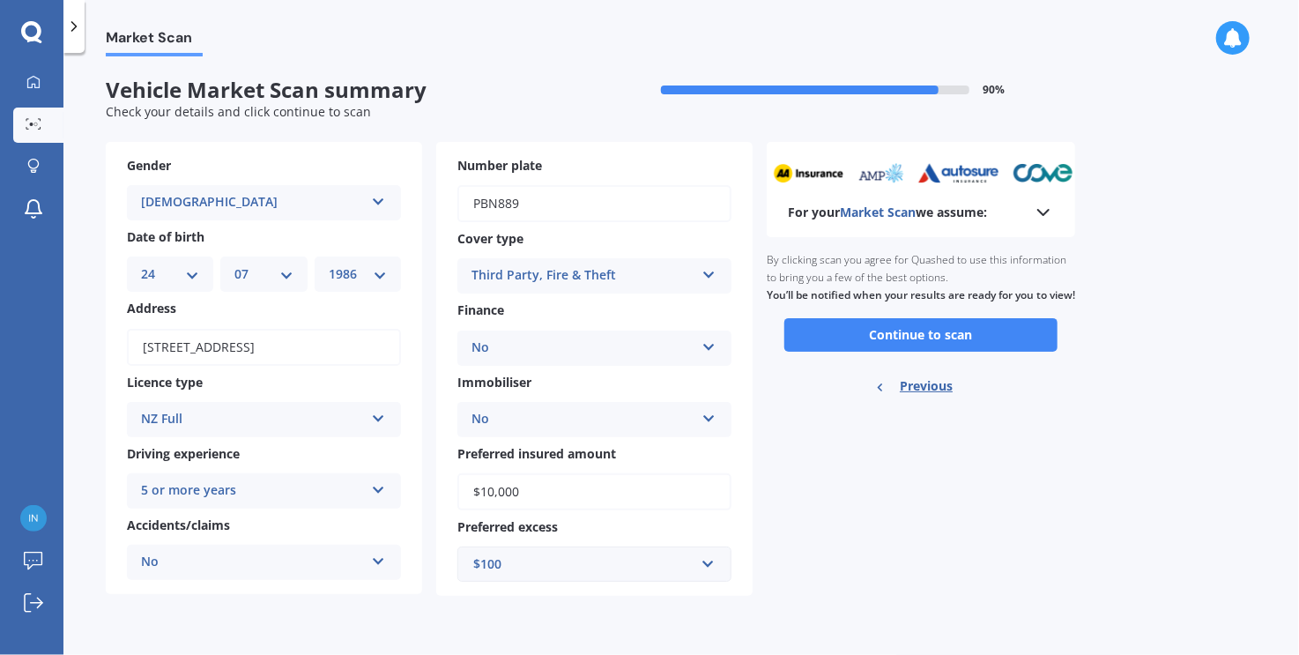
scroll to position [0, 0]
click at [922, 352] on button "Continue to scan" at bounding box center [920, 334] width 273 height 33
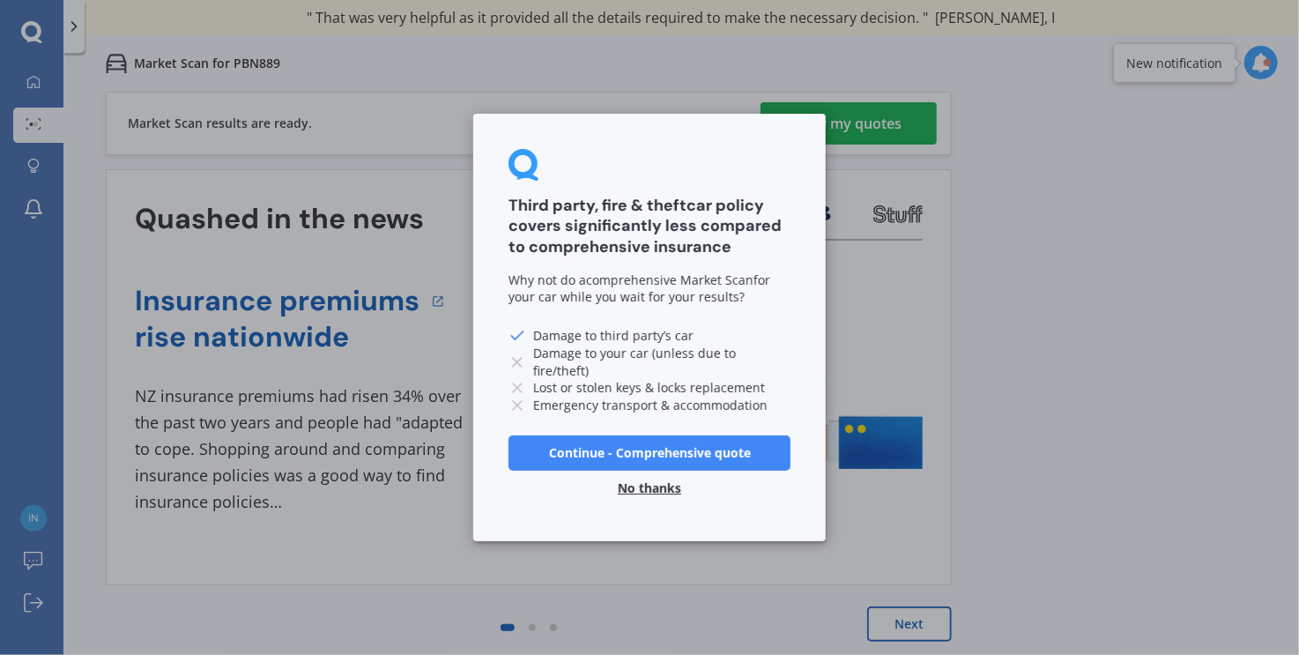
click at [641, 485] on button "No thanks" at bounding box center [649, 488] width 85 height 35
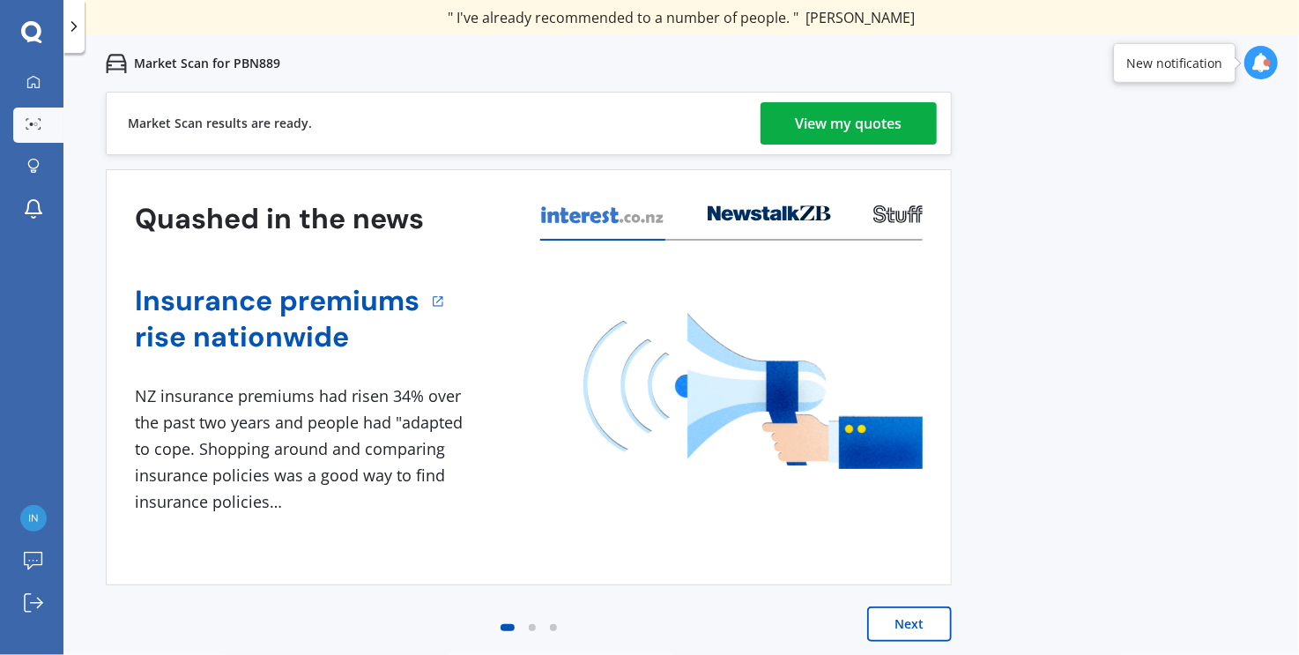
click at [317, 366] on div "Insurance premiums rise nationwide 1 NZ insurance premiums had risen 34% over t…" at bounding box center [529, 399] width 788 height 233
click at [852, 126] on div "View my quotes" at bounding box center [849, 123] width 107 height 42
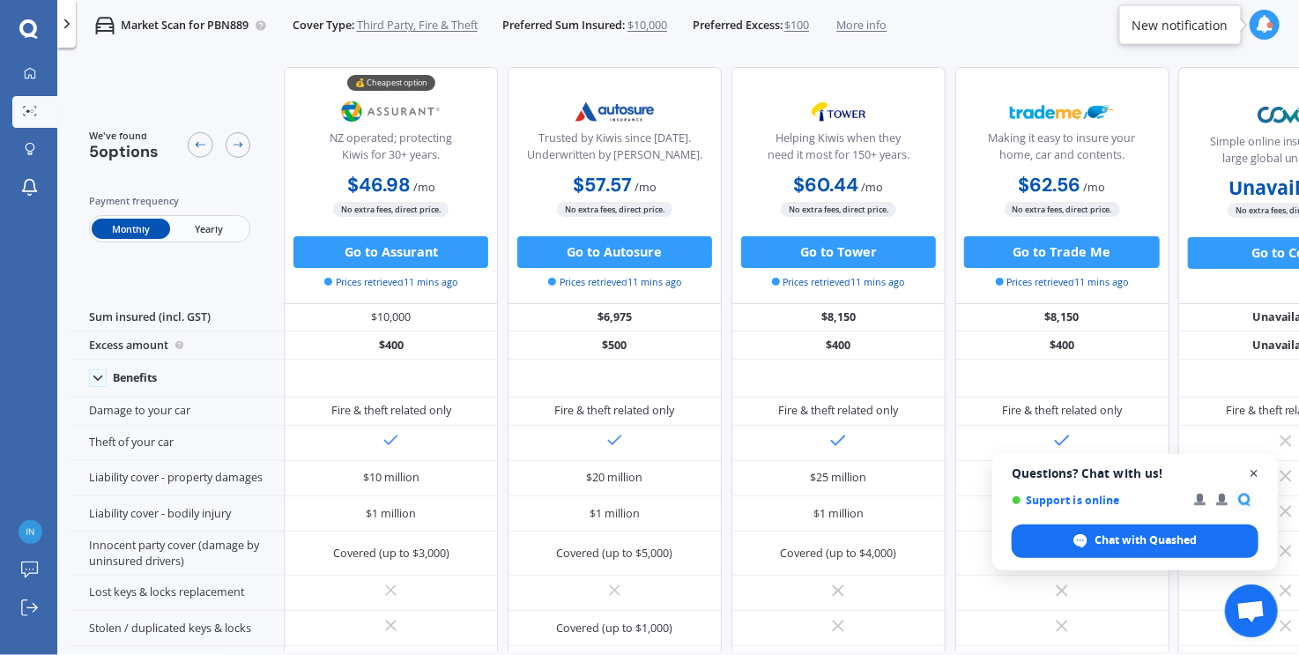
click at [1255, 480] on span "Open chat" at bounding box center [1254, 474] width 22 height 22
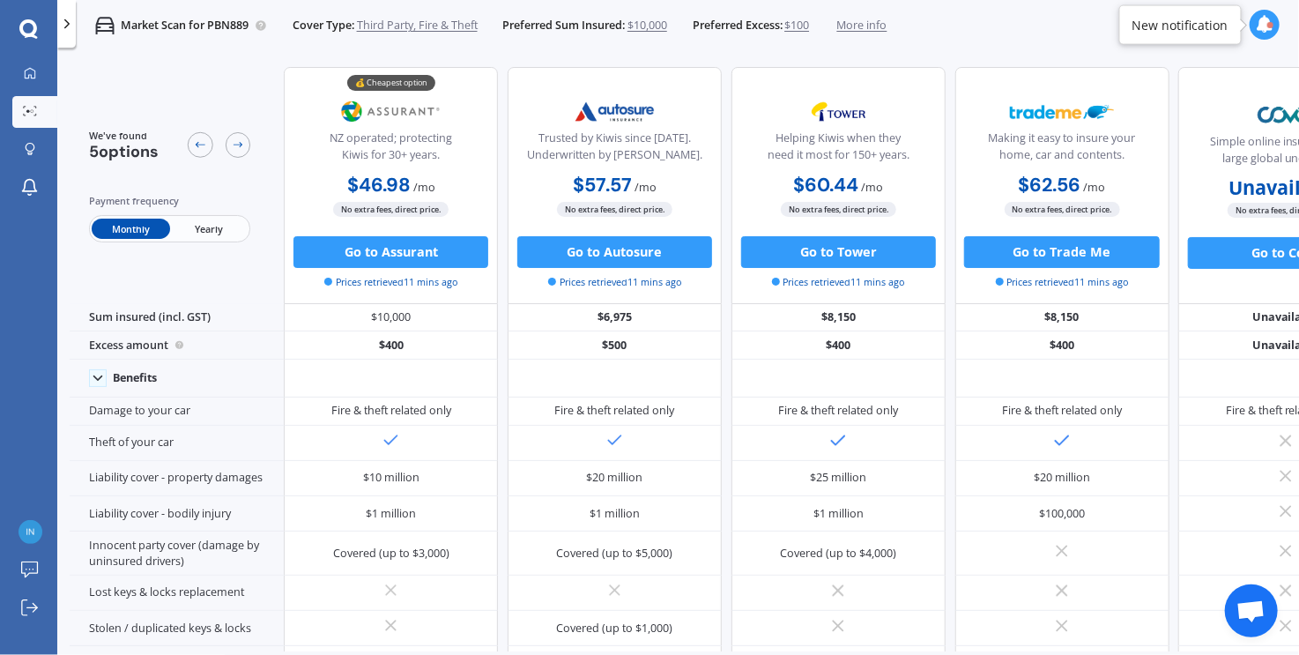
drag, startPoint x: 420, startPoint y: 108, endPoint x: 420, endPoint y: 53, distance: 55.5
click at [372, 104] on div "💰 Cheapest option NZ operated; protecting Kiwis for 30+ years." at bounding box center [391, 131] width 187 height 78
click at [868, 26] on span "More info" at bounding box center [862, 26] width 50 height 16
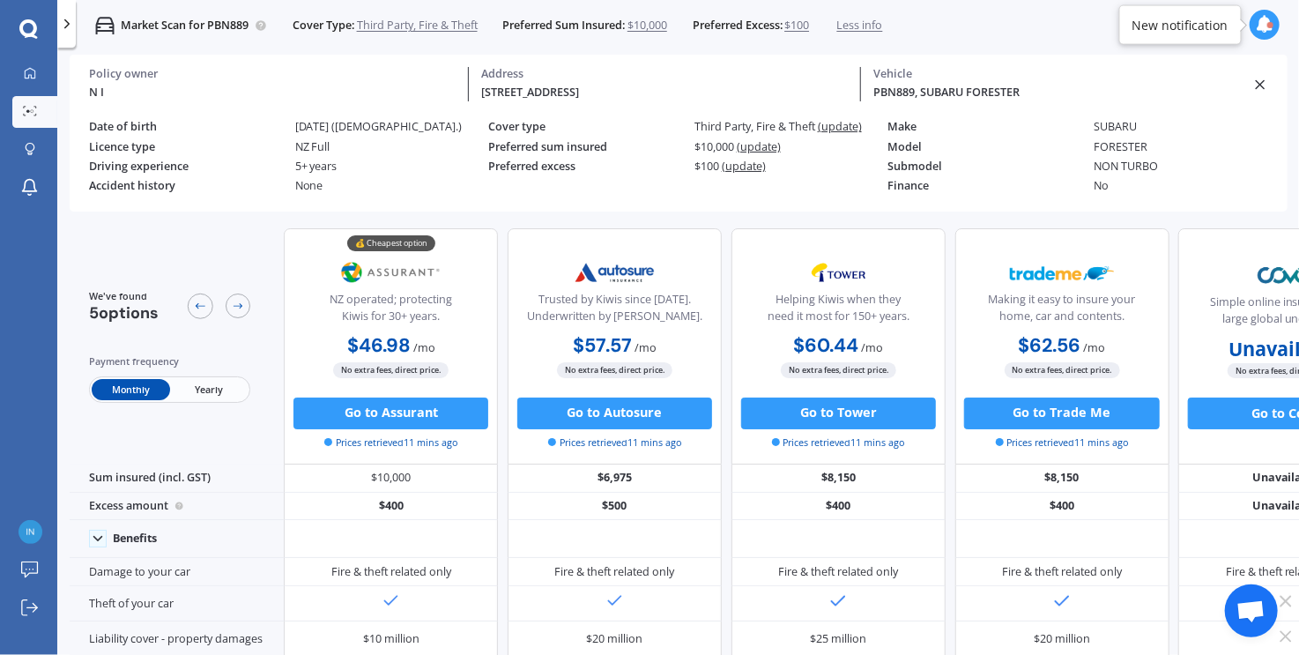
click at [869, 26] on span "Less info" at bounding box center [860, 26] width 46 height 16
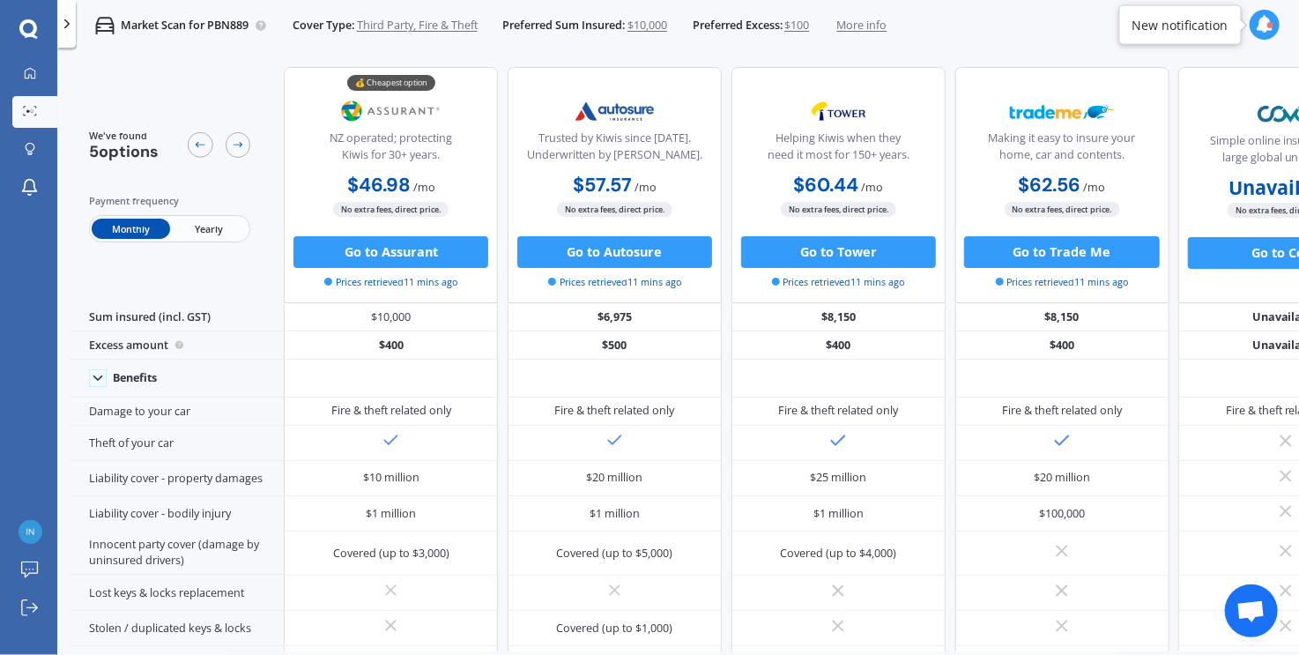
click at [869, 26] on span "More info" at bounding box center [862, 26] width 50 height 16
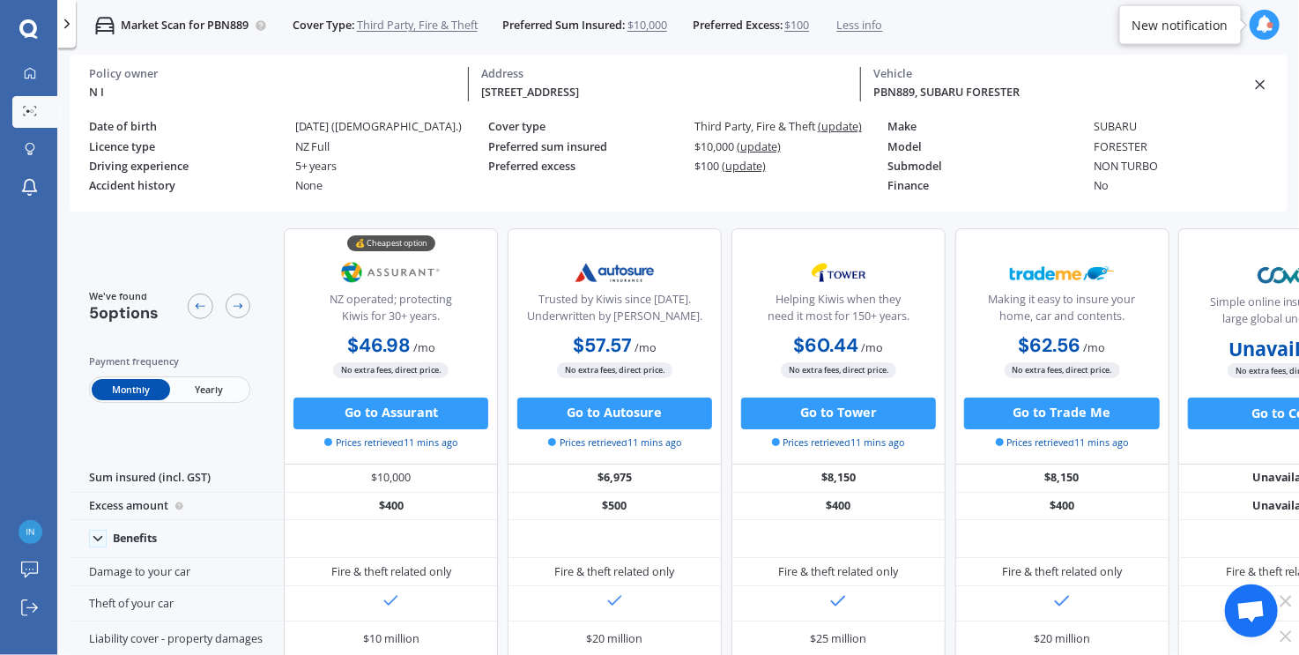
click at [869, 26] on span "Less info" at bounding box center [860, 26] width 46 height 16
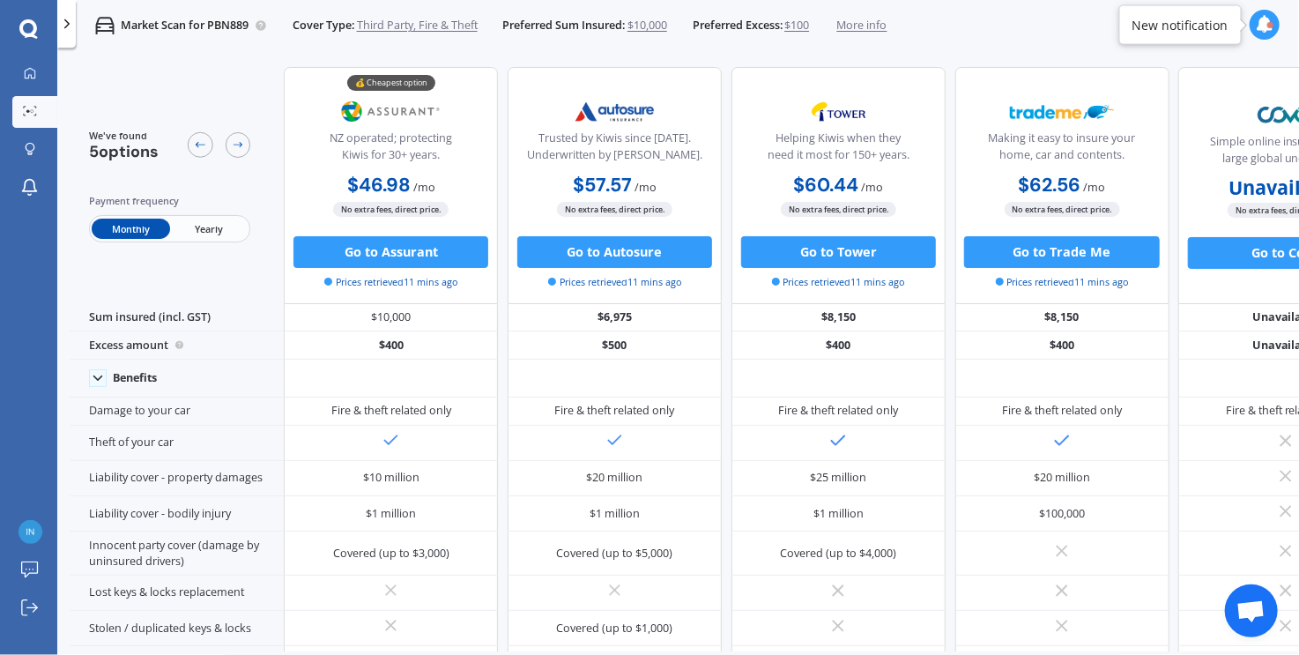
click at [469, 27] on span "Third Party, Fire & Theft" at bounding box center [417, 26] width 121 height 16
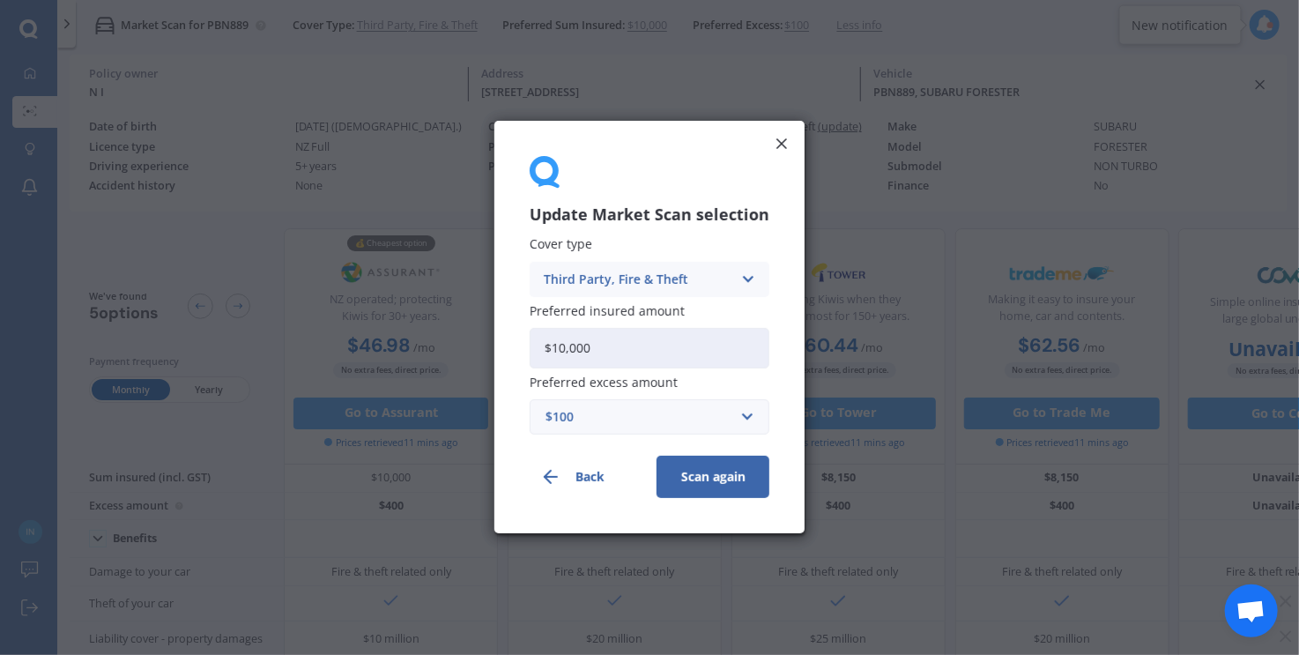
click at [750, 272] on icon at bounding box center [747, 279] width 15 height 19
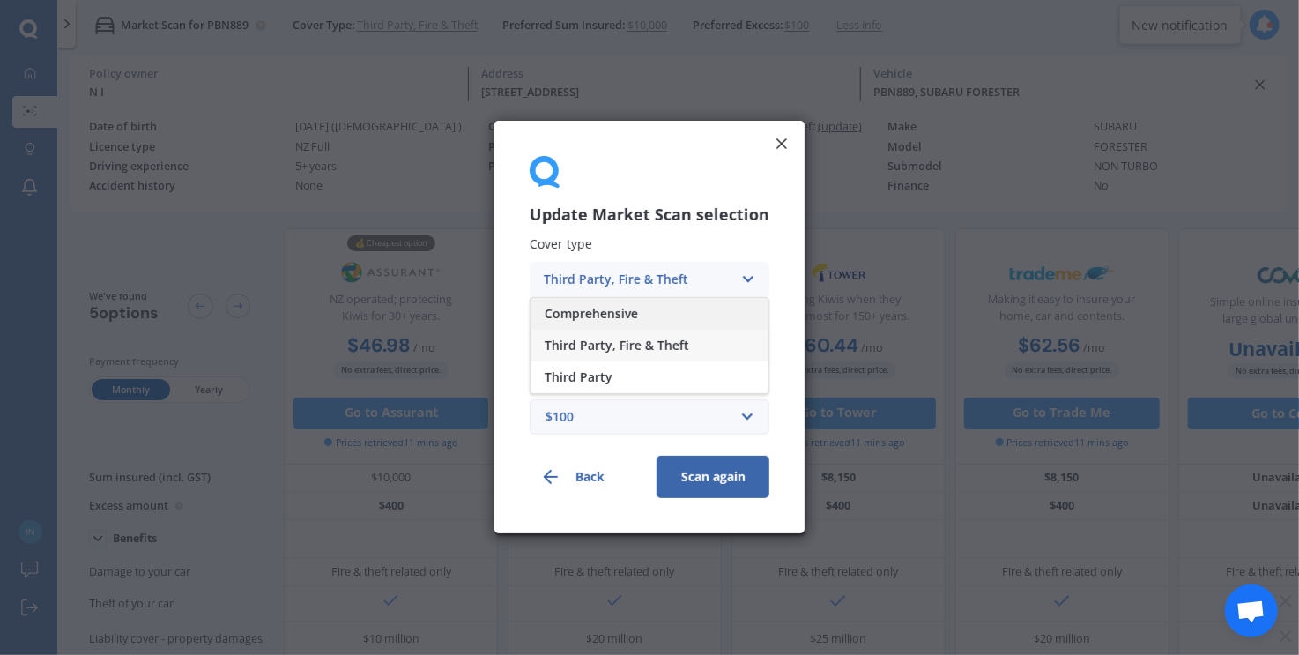
click at [652, 315] on div "Comprehensive" at bounding box center [649, 314] width 238 height 32
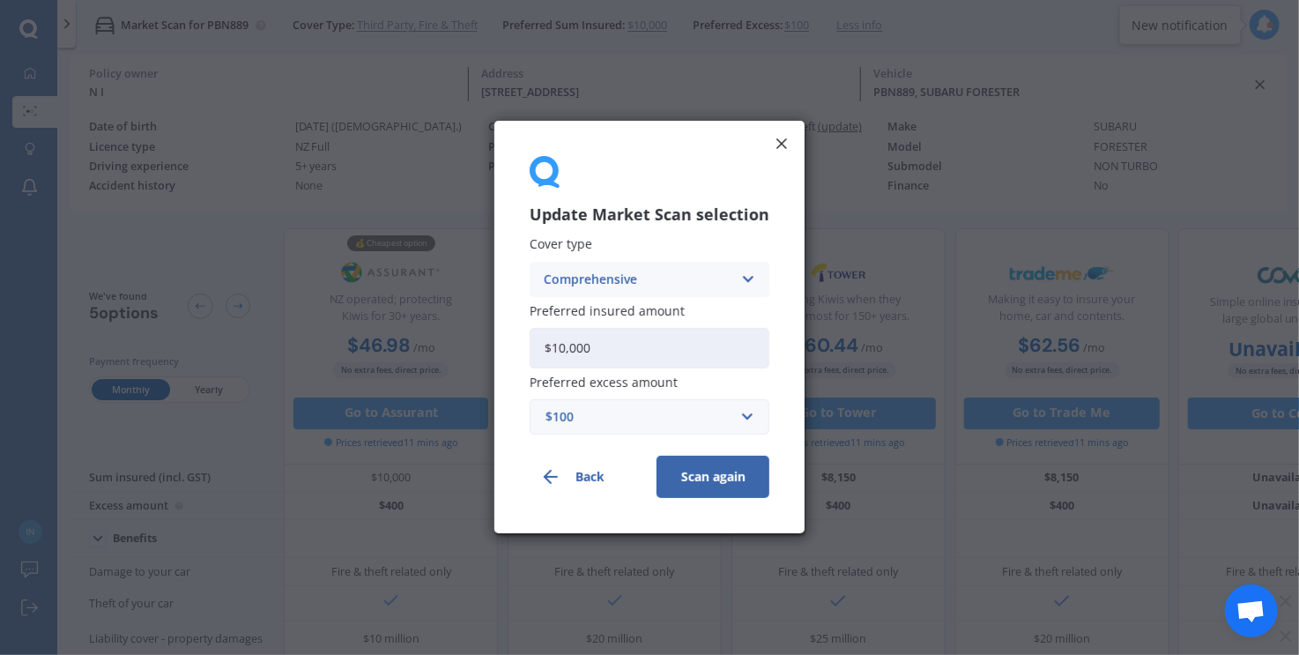
click at [686, 479] on button "Scan again" at bounding box center [712, 477] width 113 height 42
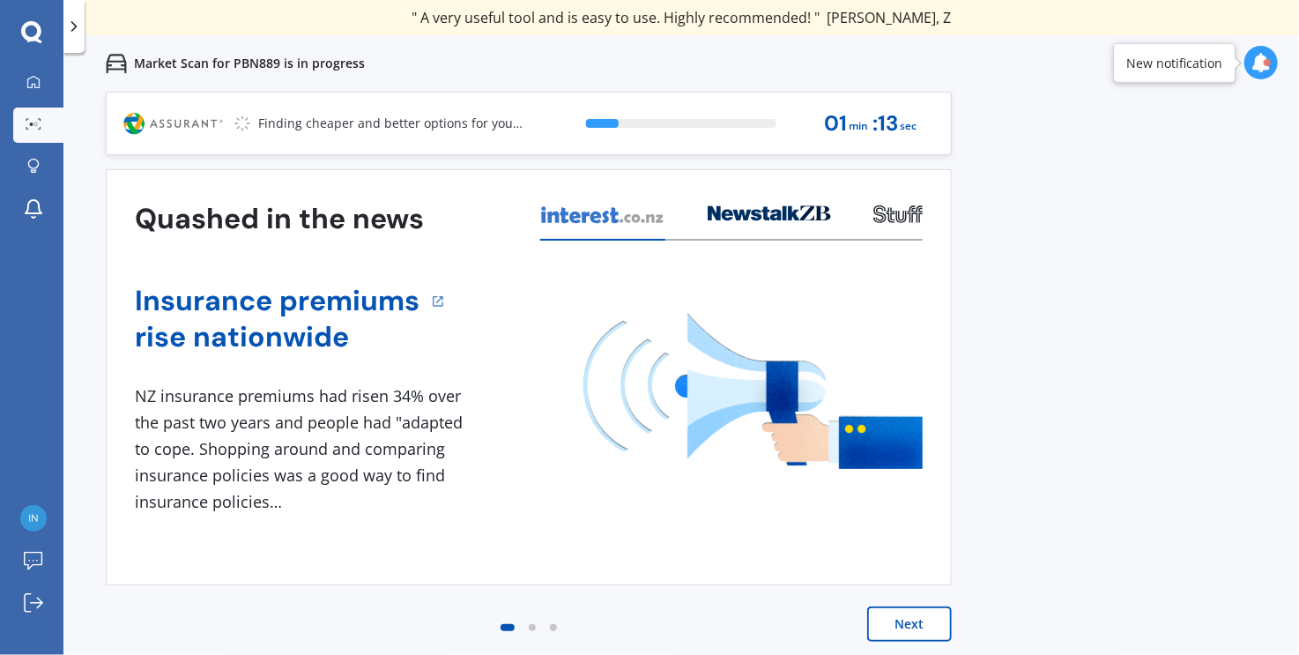
click at [922, 630] on button "Next" at bounding box center [909, 623] width 85 height 35
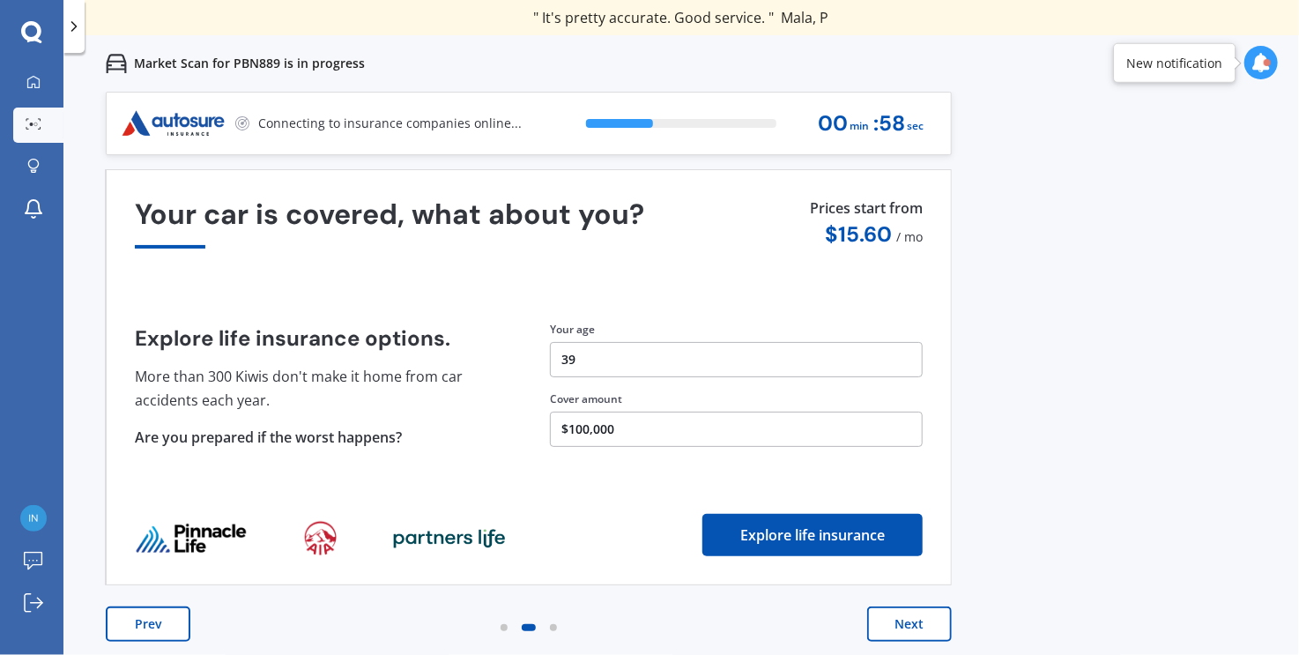
click at [930, 634] on button "Next" at bounding box center [909, 623] width 85 height 35
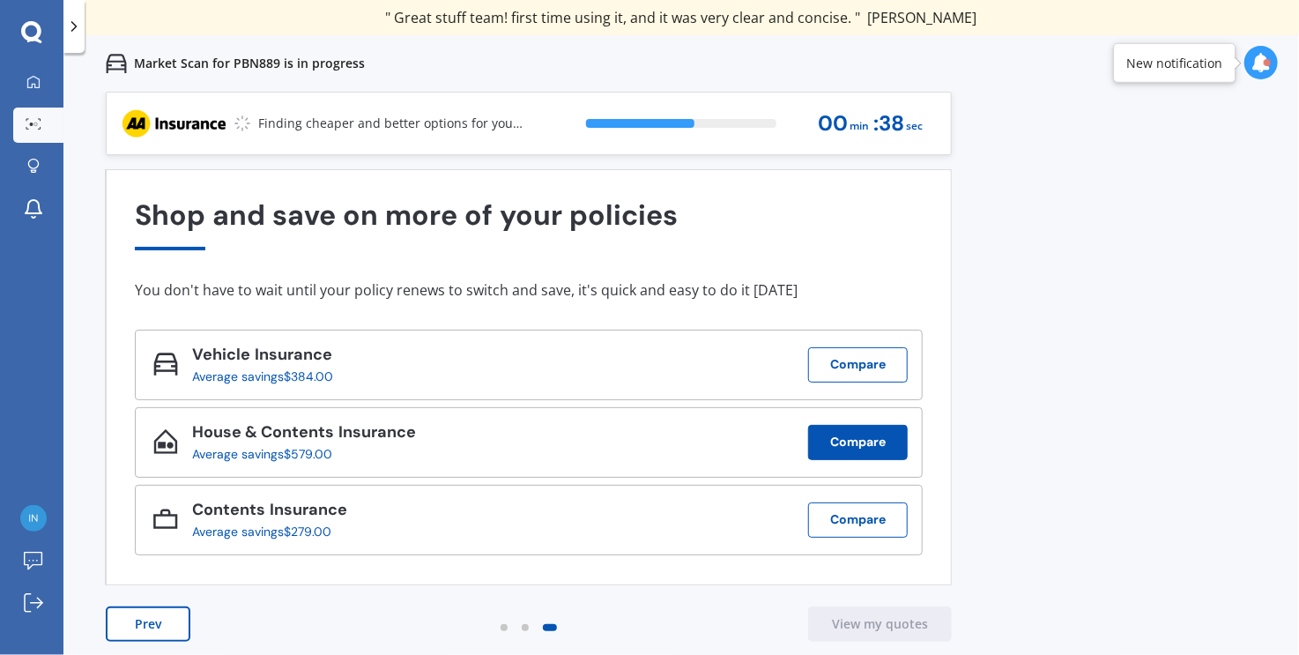
drag, startPoint x: 866, startPoint y: 445, endPoint x: 837, endPoint y: 450, distance: 29.6
click at [837, 450] on button "Compare" at bounding box center [858, 442] width 100 height 35
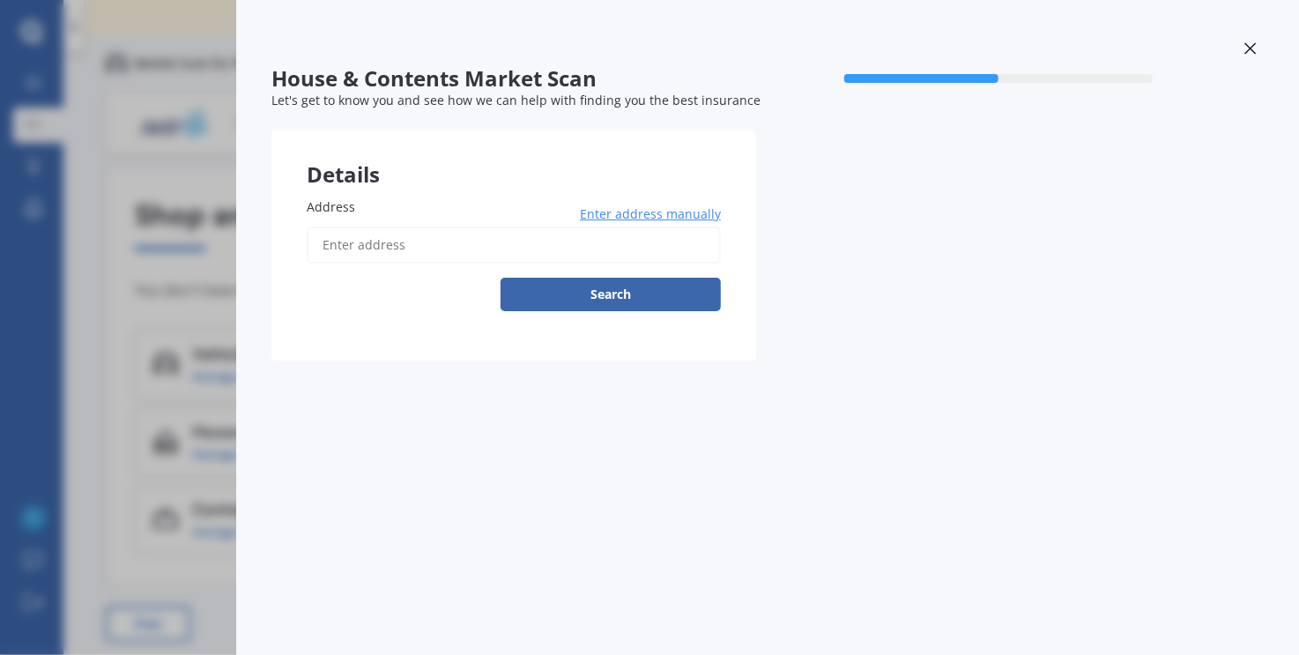
click at [451, 251] on input "Address" at bounding box center [514, 244] width 414 height 37
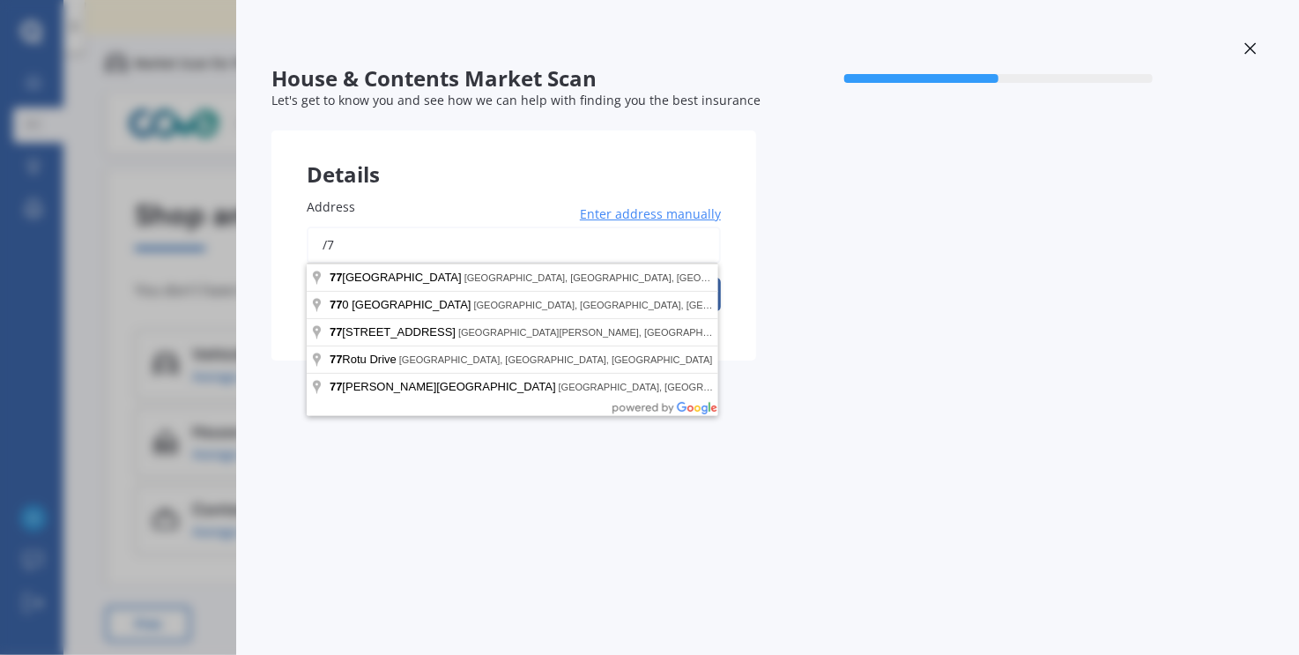
type input "/"
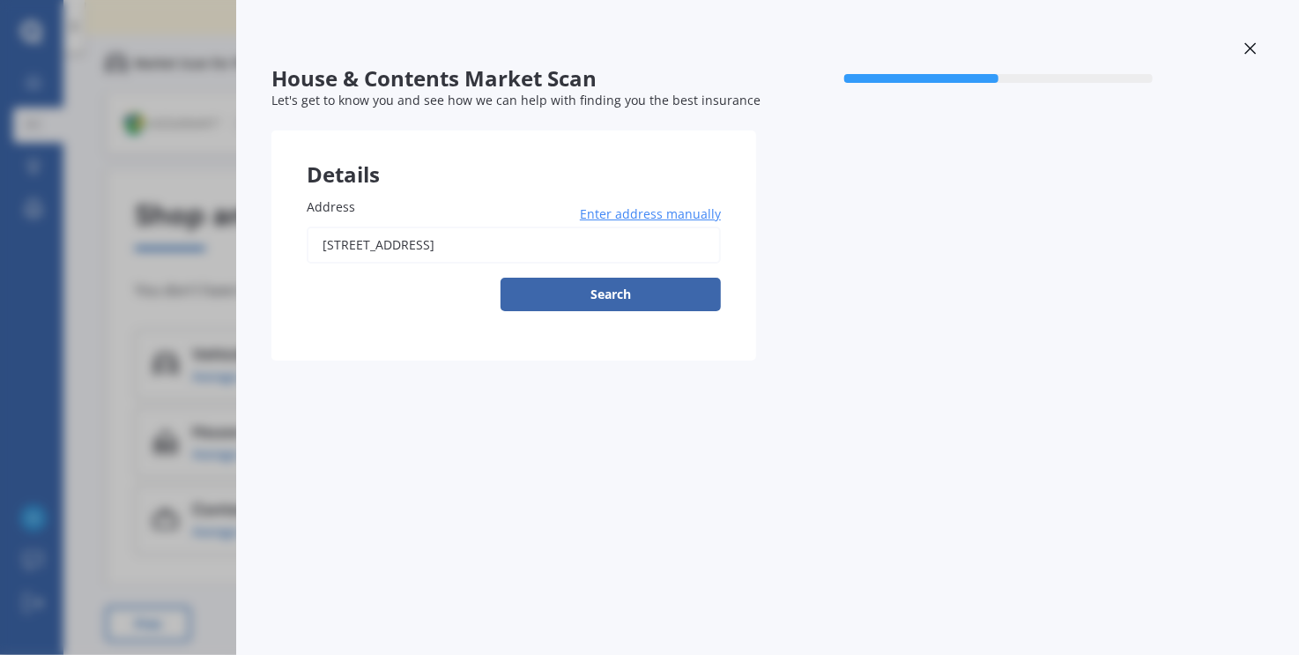
type input "[STREET_ADDRESS]"
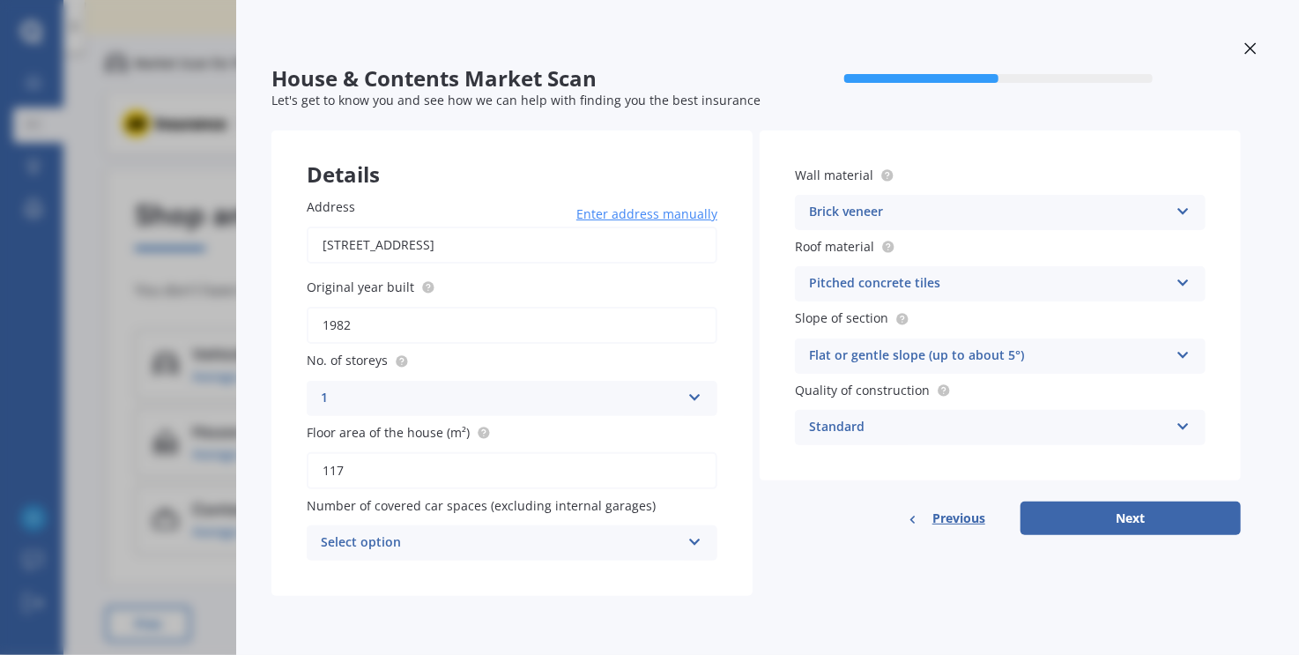
click at [694, 545] on icon at bounding box center [694, 538] width 15 height 12
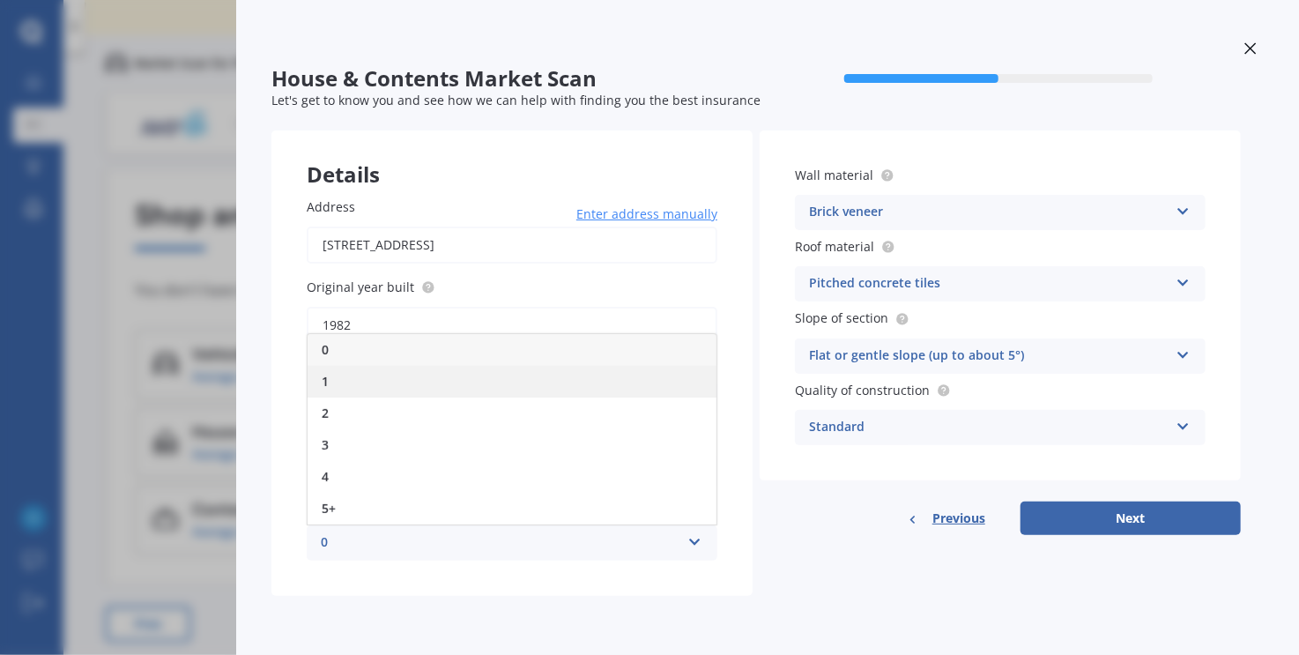
click at [356, 376] on div "1" at bounding box center [512, 382] width 409 height 32
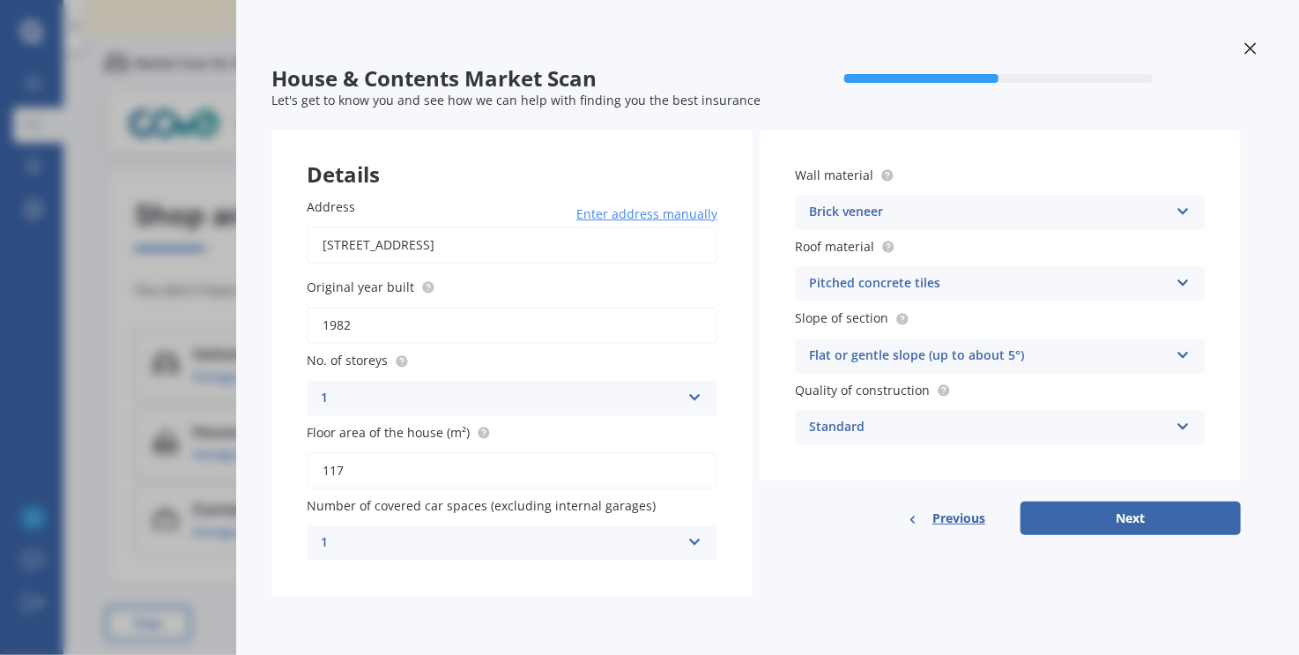
click at [699, 540] on icon at bounding box center [694, 538] width 15 height 12
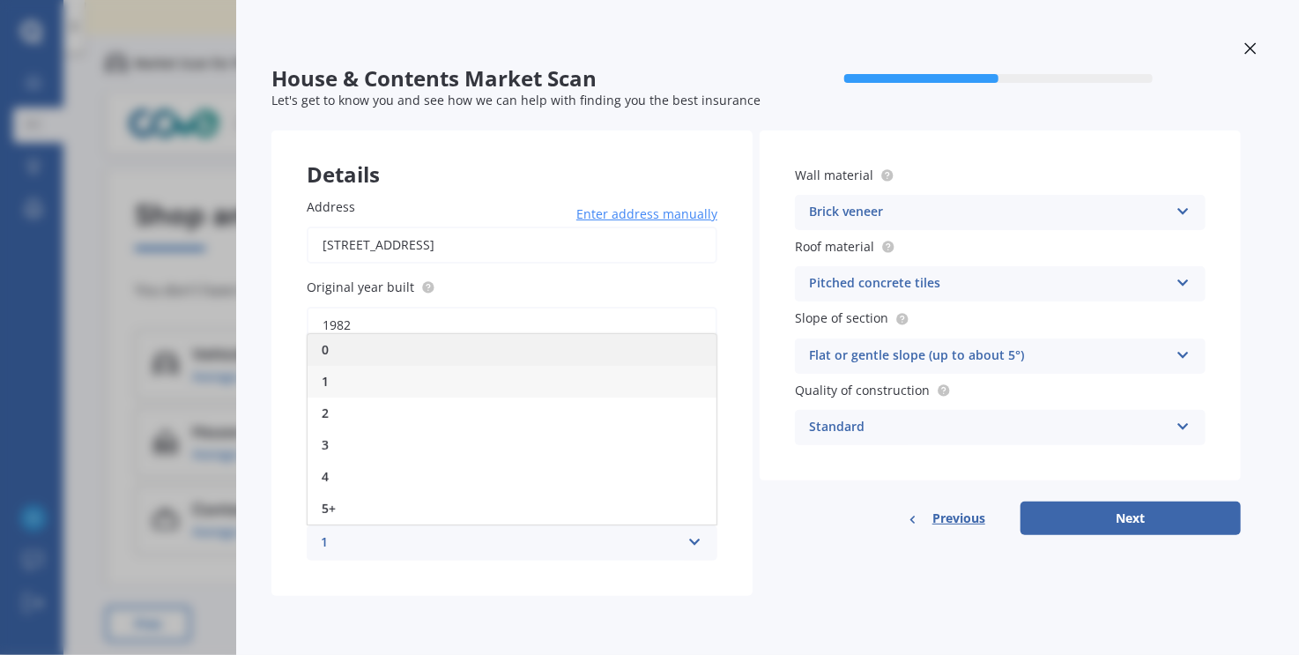
click at [419, 354] on div "0" at bounding box center [512, 350] width 409 height 32
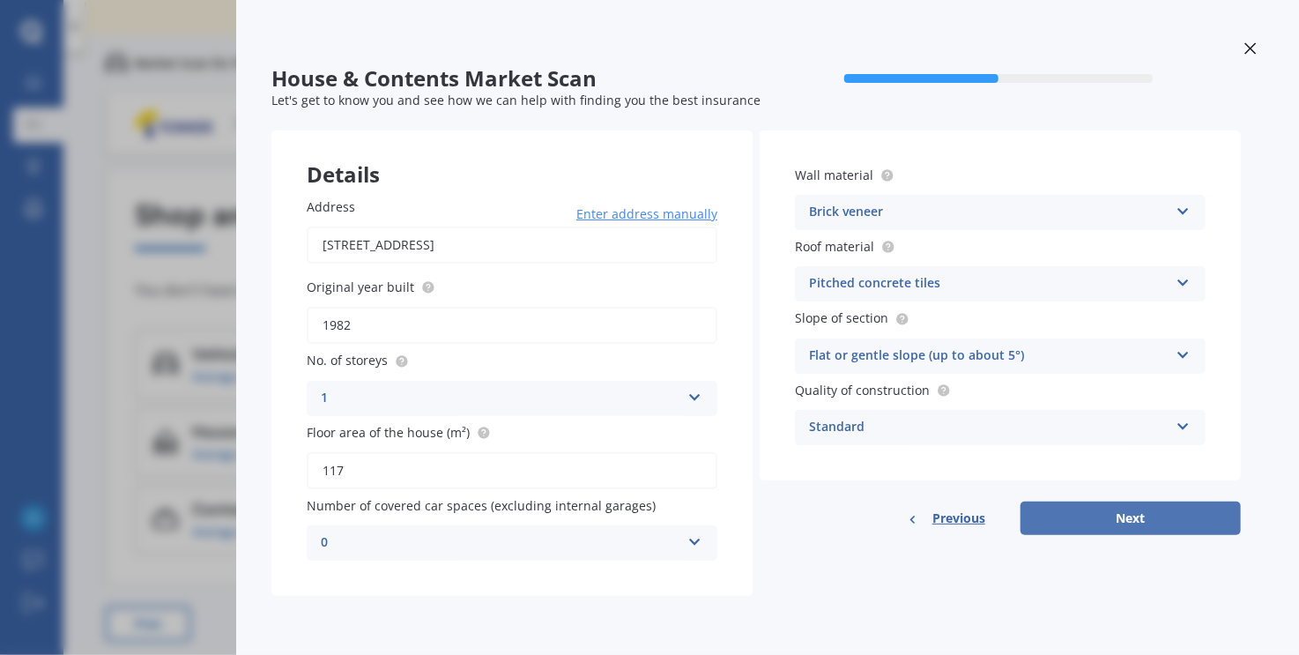
click at [1133, 522] on button "Next" at bounding box center [1130, 517] width 220 height 33
select select "24"
select select "07"
select select "1986"
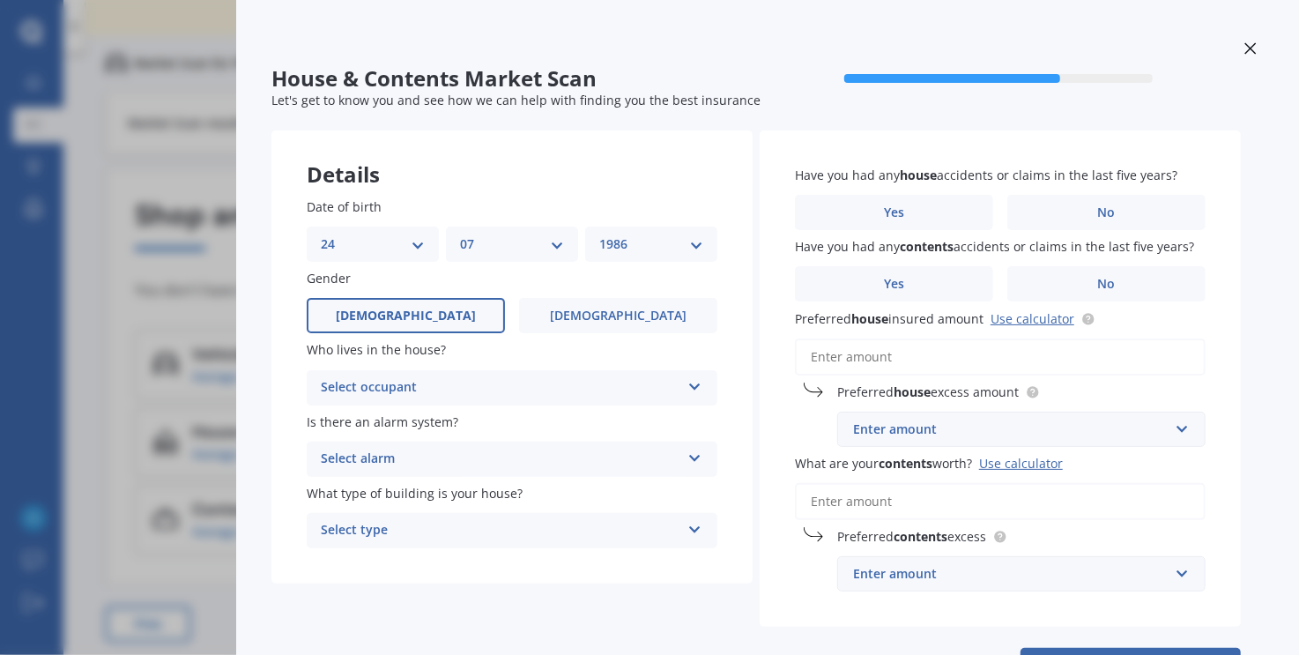
click at [491, 387] on div "Select occupant" at bounding box center [500, 387] width 359 height 21
click at [381, 427] on div "Owner" at bounding box center [512, 422] width 409 height 32
click at [463, 463] on div "Select alarm" at bounding box center [500, 458] width 359 height 21
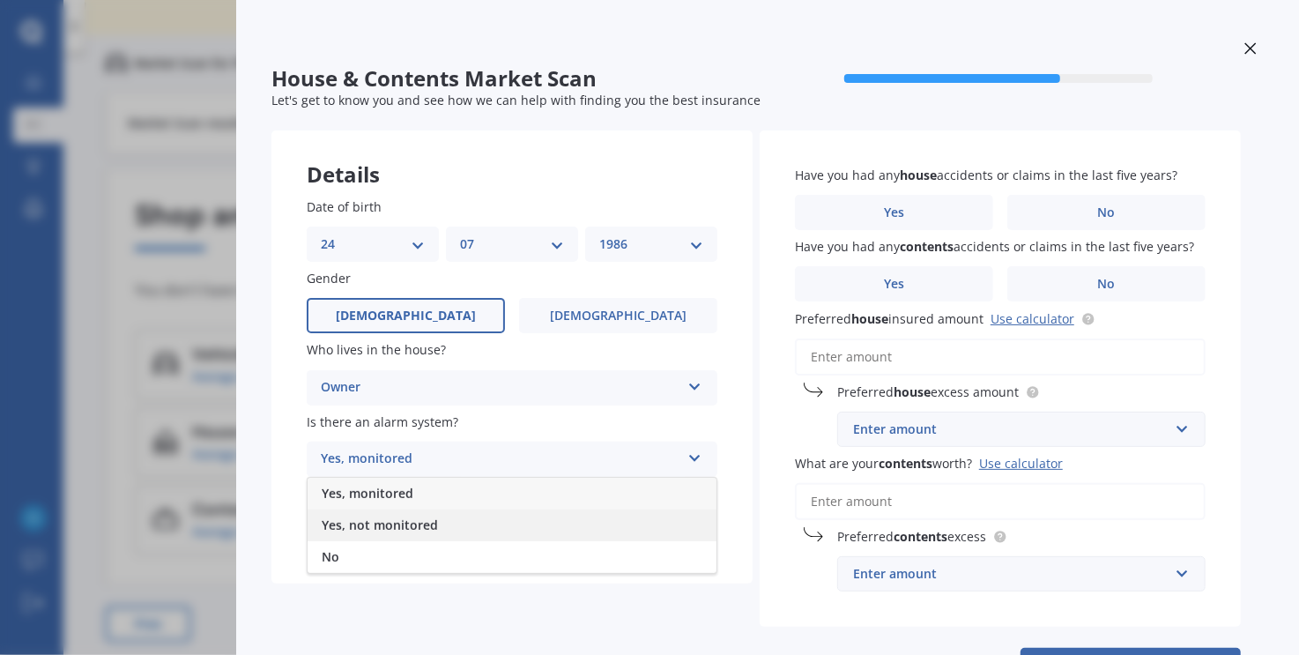
click at [462, 522] on div "Yes, not monitored" at bounding box center [512, 525] width 409 height 32
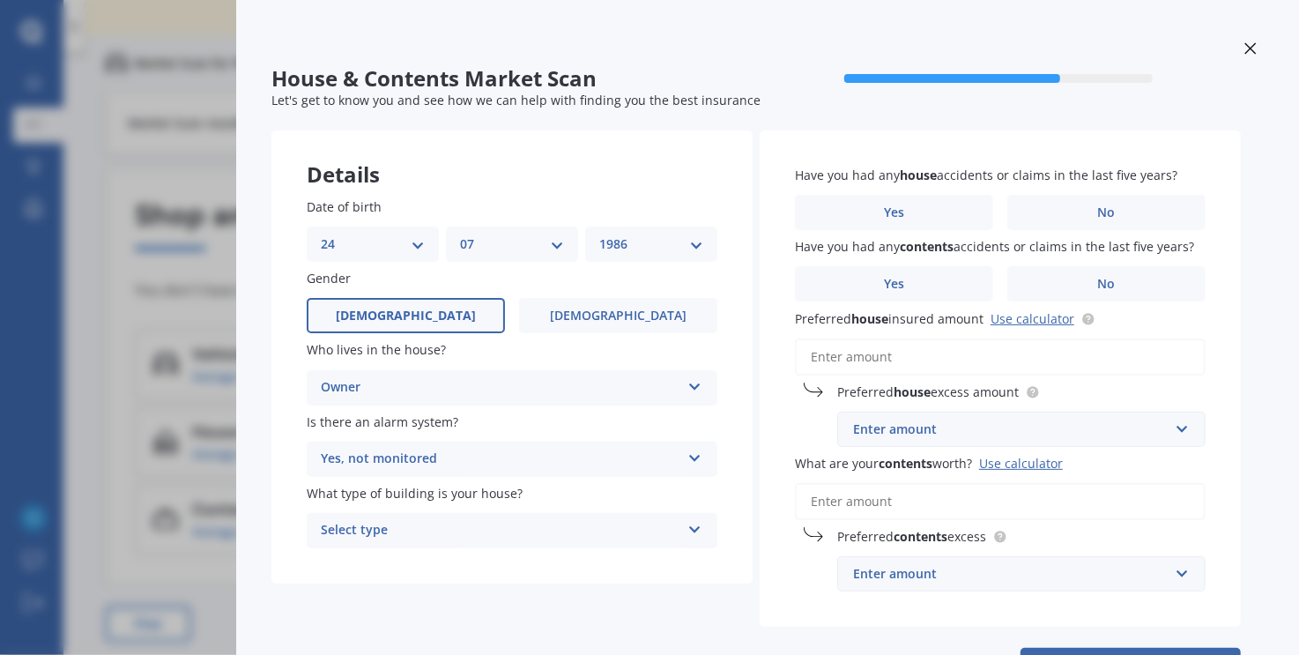
click at [483, 530] on div "Select type" at bounding box center [500, 530] width 359 height 21
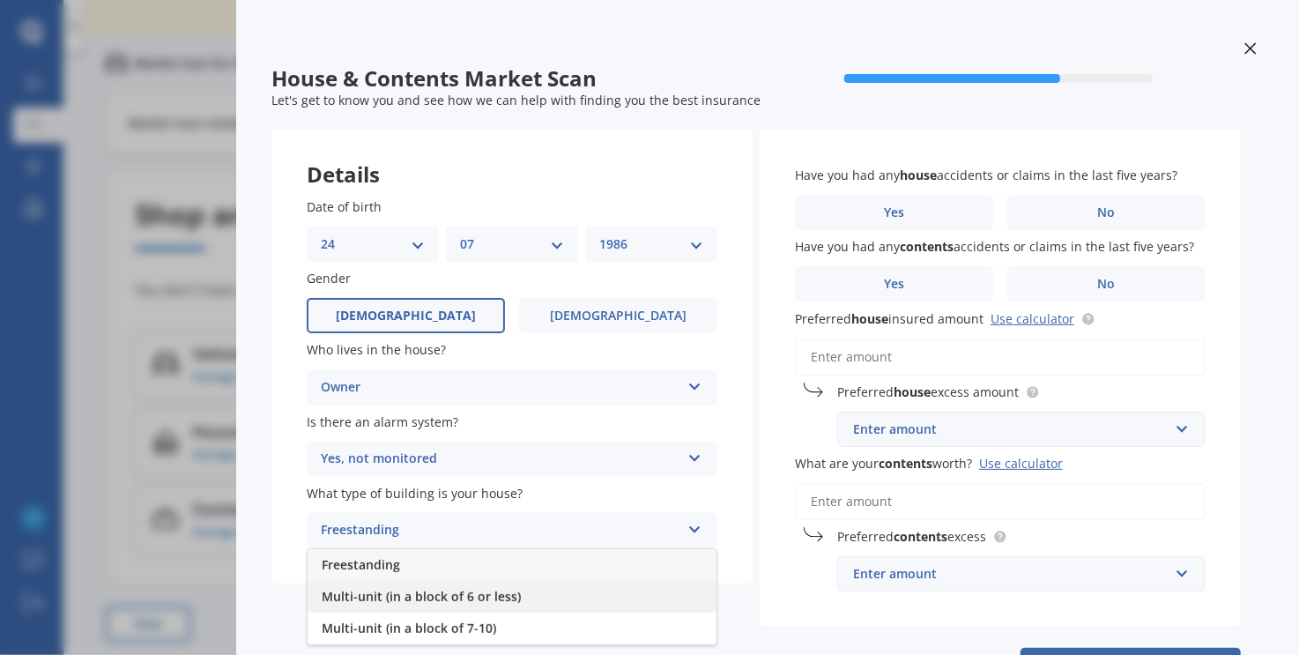
scroll to position [75, 0]
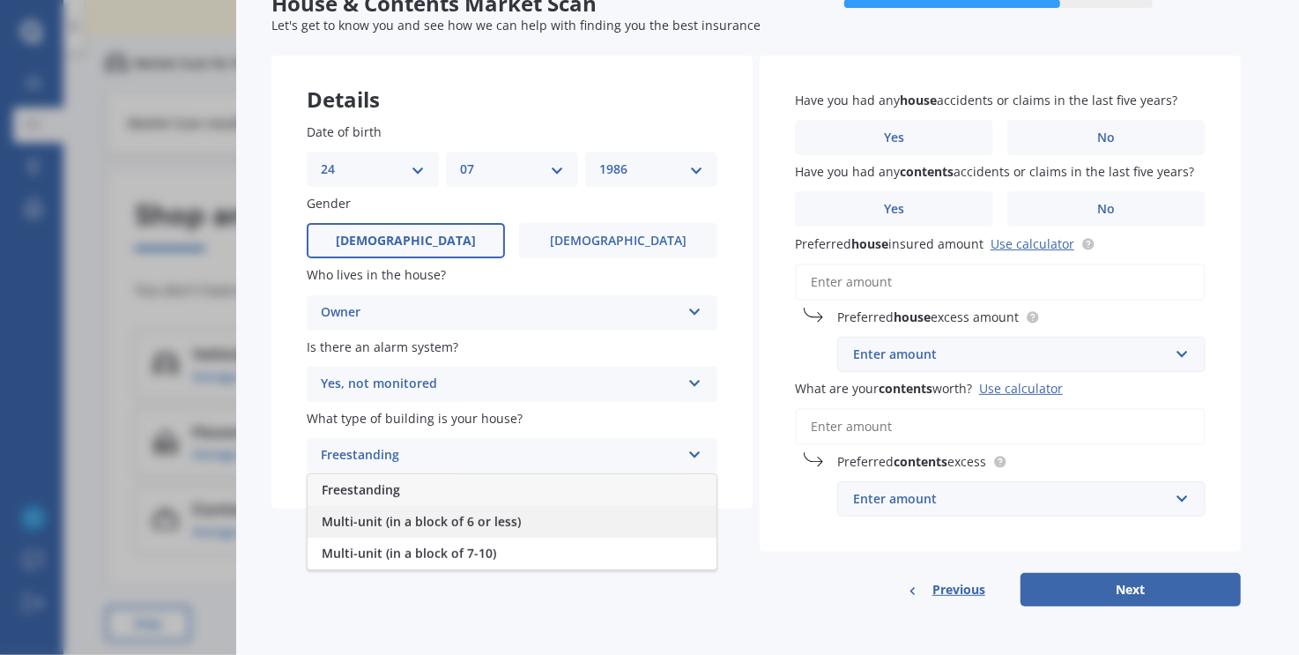
click at [533, 520] on div "Multi-unit (in a block of 6 or less)" at bounding box center [512, 522] width 409 height 32
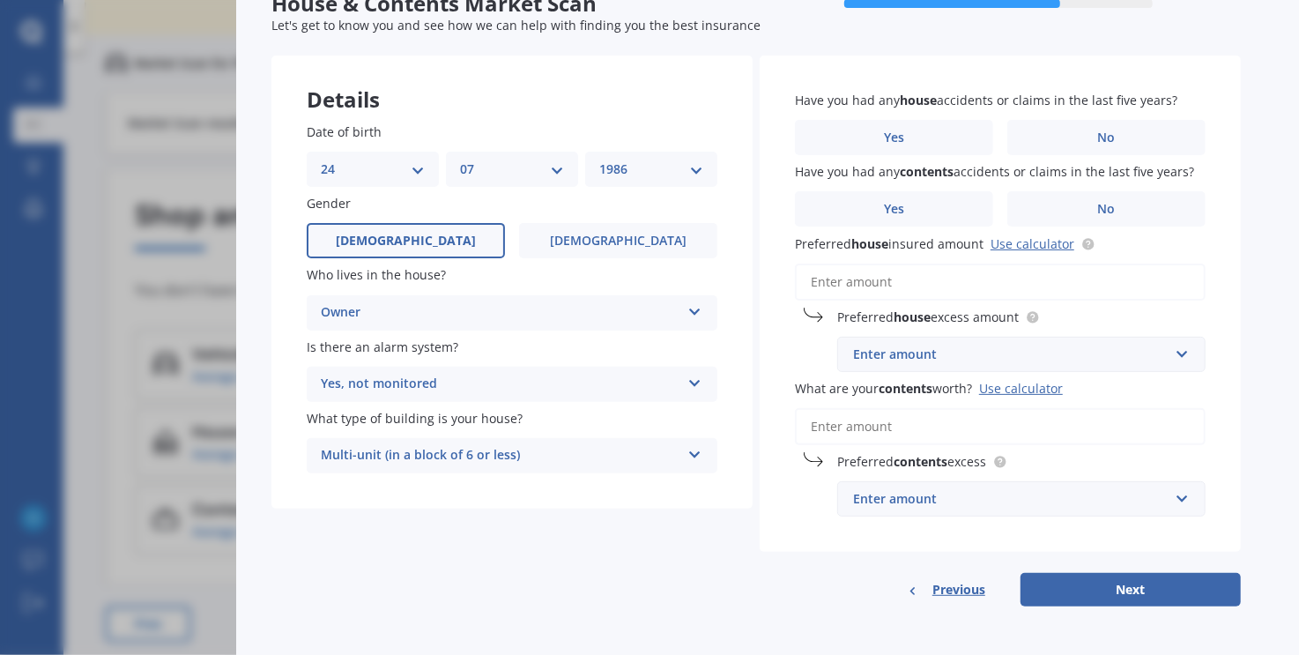
scroll to position [0, 0]
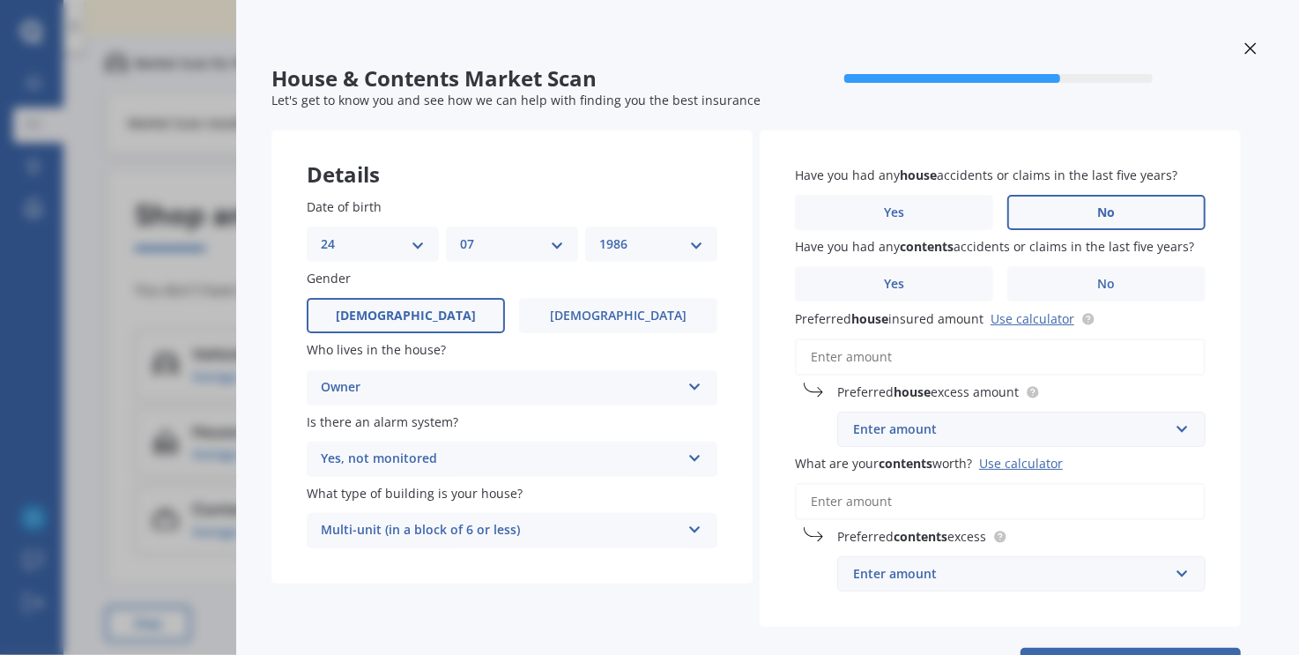
click at [1142, 223] on label "No" at bounding box center [1106, 212] width 198 height 35
click at [0, 0] on input "No" at bounding box center [0, 0] width 0 height 0
click at [952, 270] on label "Yes" at bounding box center [894, 283] width 198 height 35
click at [0, 0] on input "Yes" at bounding box center [0, 0] width 0 height 0
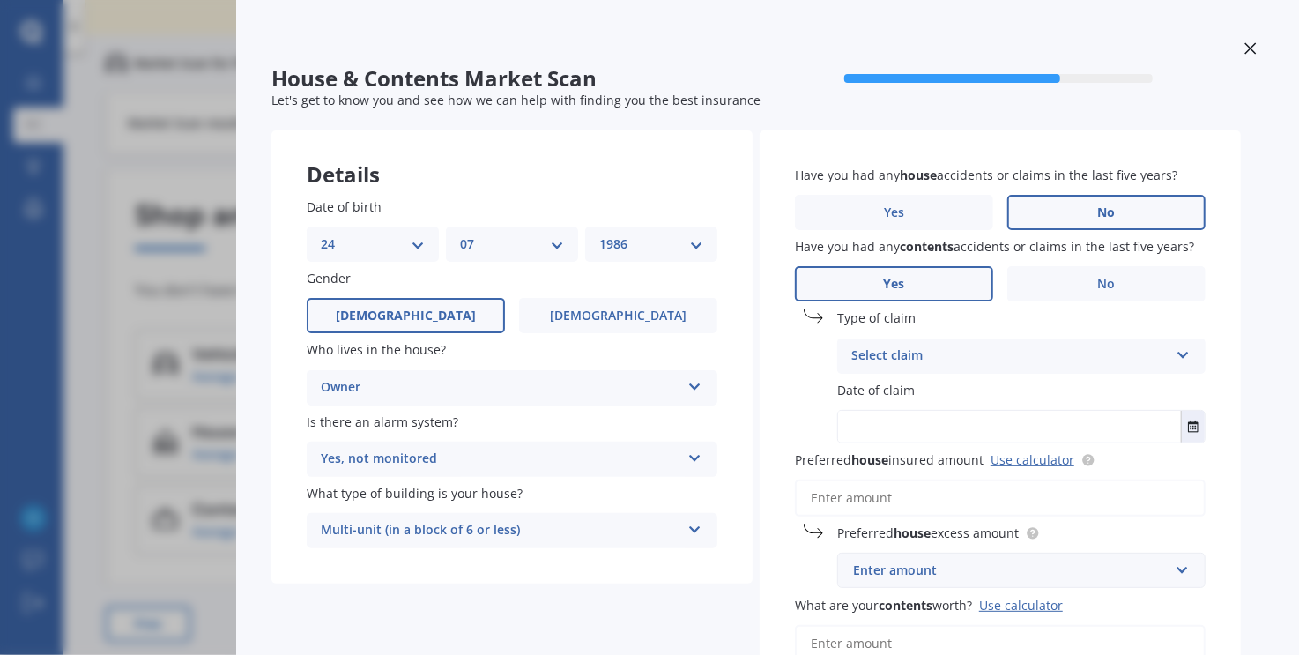
click at [1109, 346] on div "Select claim" at bounding box center [1009, 355] width 317 height 21
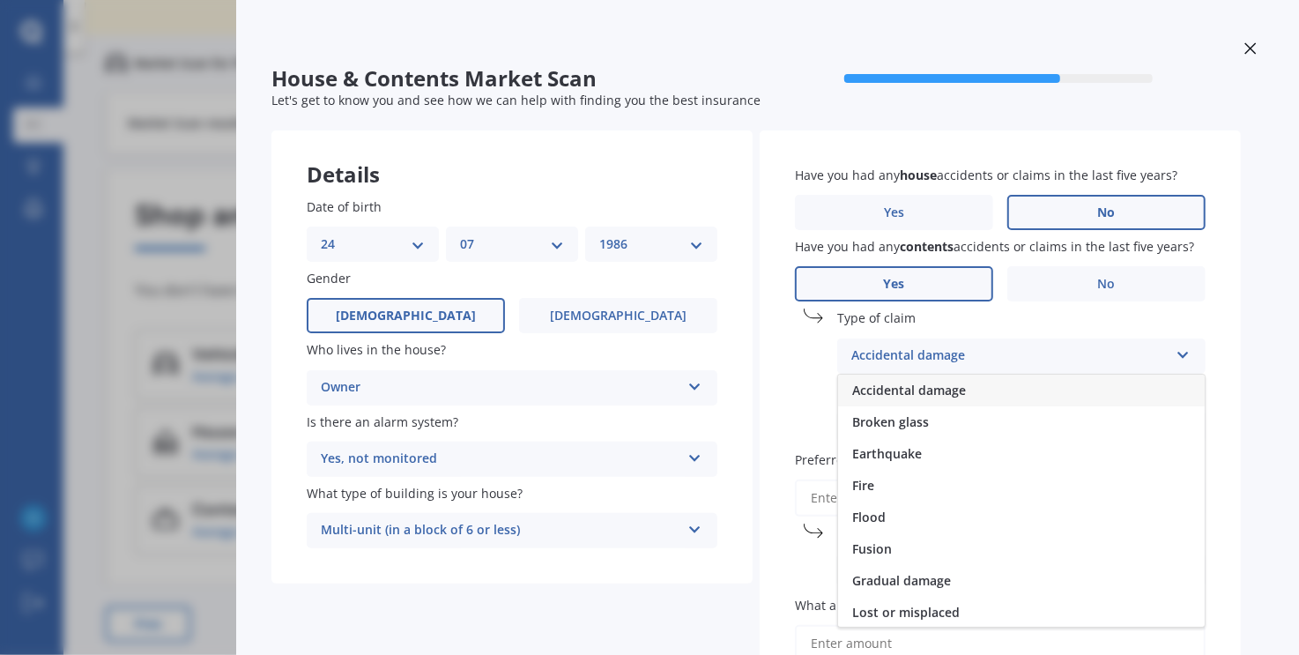
click at [973, 389] on div "Accidental damage" at bounding box center [1021, 390] width 367 height 32
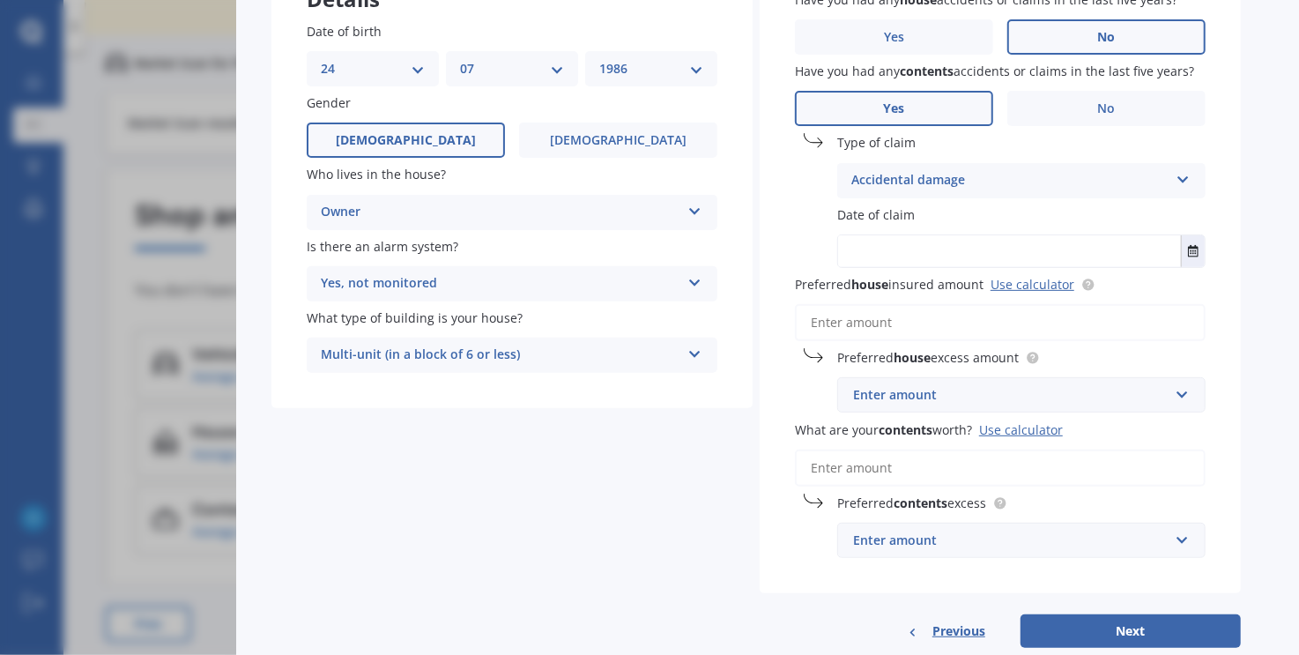
scroll to position [176, 0]
click at [1174, 182] on div "Accidental damage Accidental damage Broken glass Earthquake Fire Flood Fusion G…" at bounding box center [1021, 179] width 368 height 35
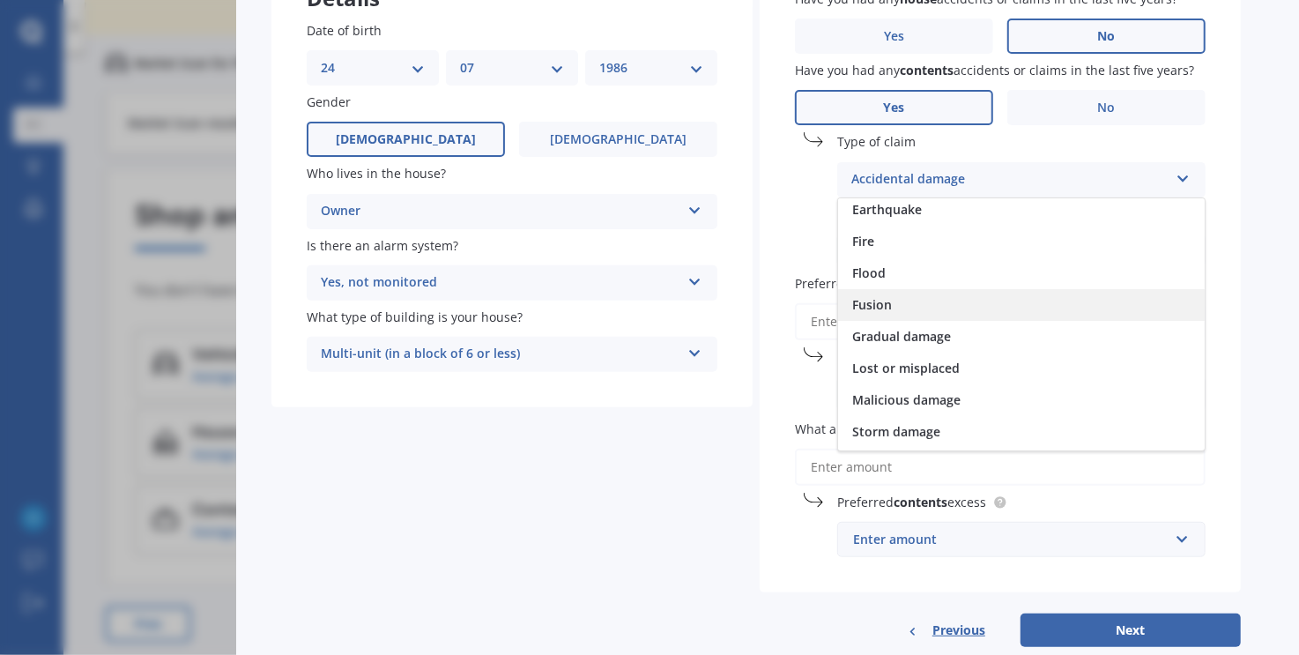
scroll to position [128, 0]
click at [1026, 315] on div "Lost or misplaced" at bounding box center [1021, 309] width 367 height 32
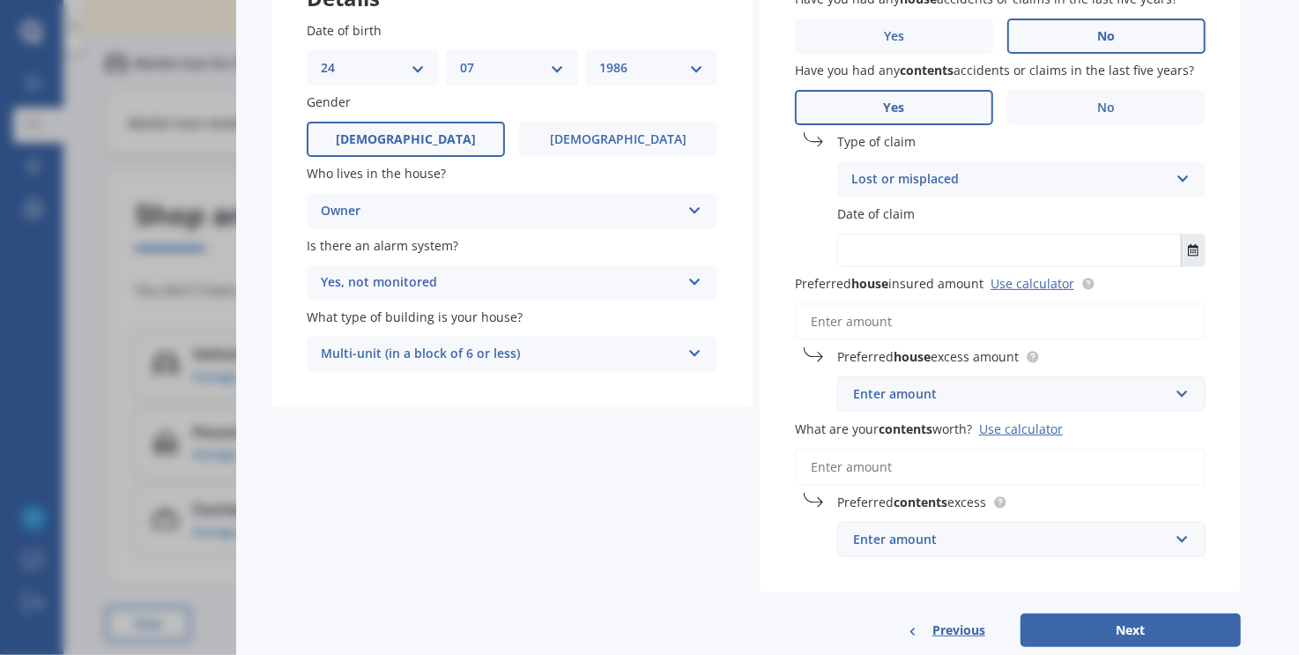
click at [1191, 257] on button "Select date" at bounding box center [1193, 250] width 24 height 32
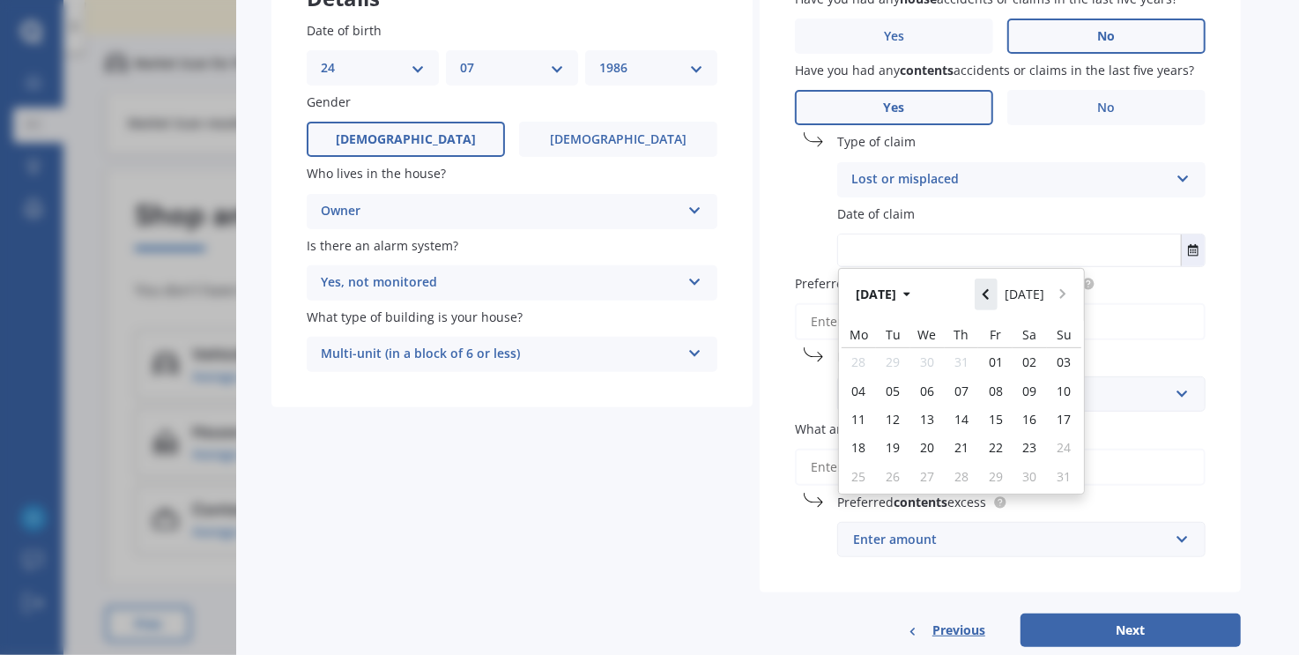
click at [997, 295] on button "Navigate back" at bounding box center [986, 294] width 23 height 32
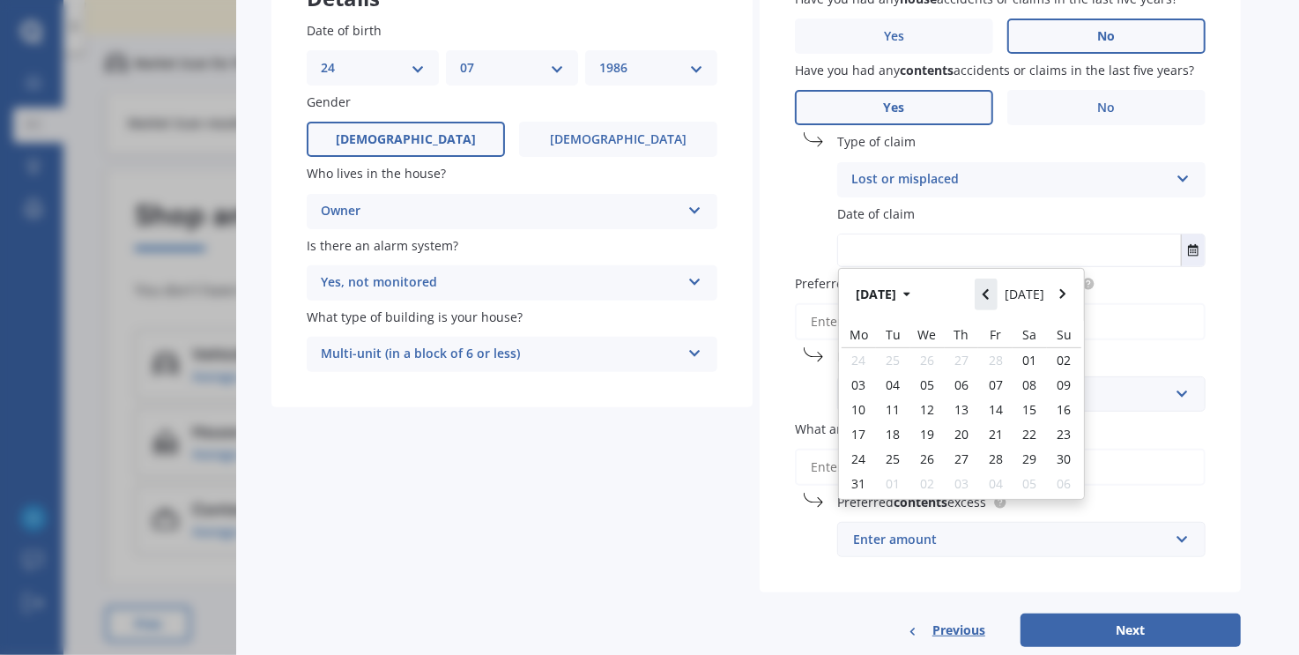
click at [997, 295] on button "Navigate back" at bounding box center [986, 294] width 23 height 32
click at [867, 395] on div "03" at bounding box center [858, 390] width 34 height 28
type input "[DATE]"
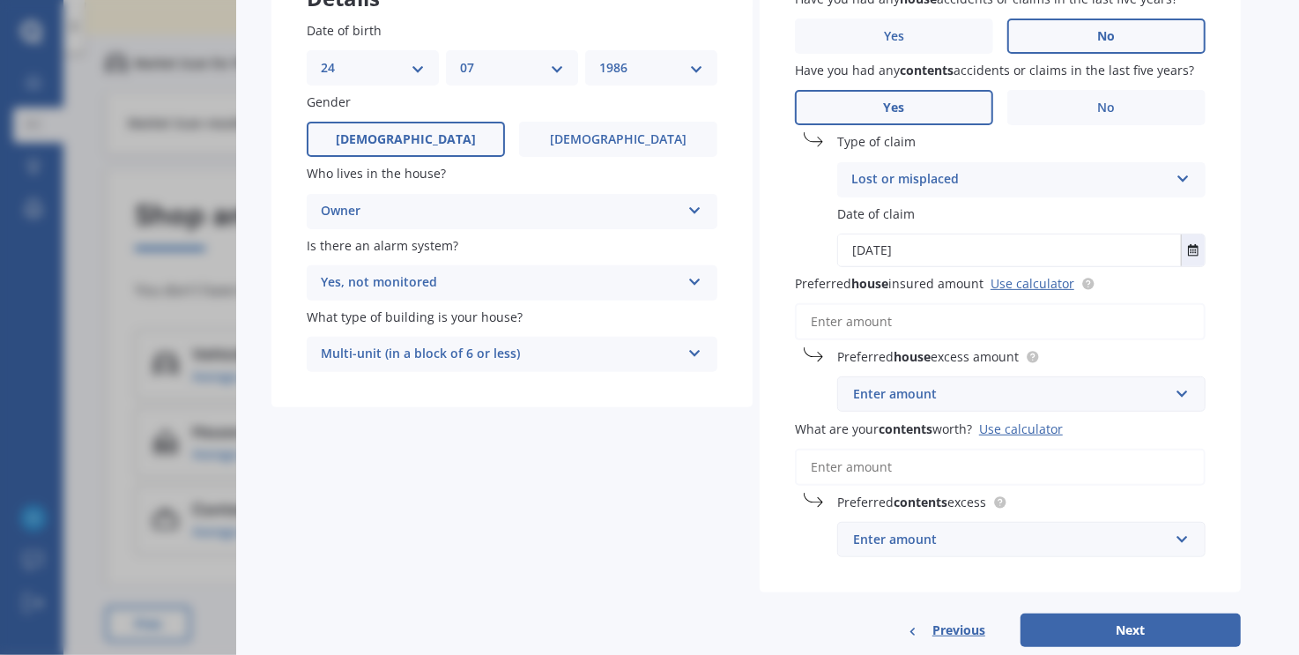
click at [1014, 315] on input "Preferred house insured amount Use calculator" at bounding box center [1000, 321] width 411 height 37
click at [1075, 393] on div "Enter amount" at bounding box center [1010, 393] width 315 height 19
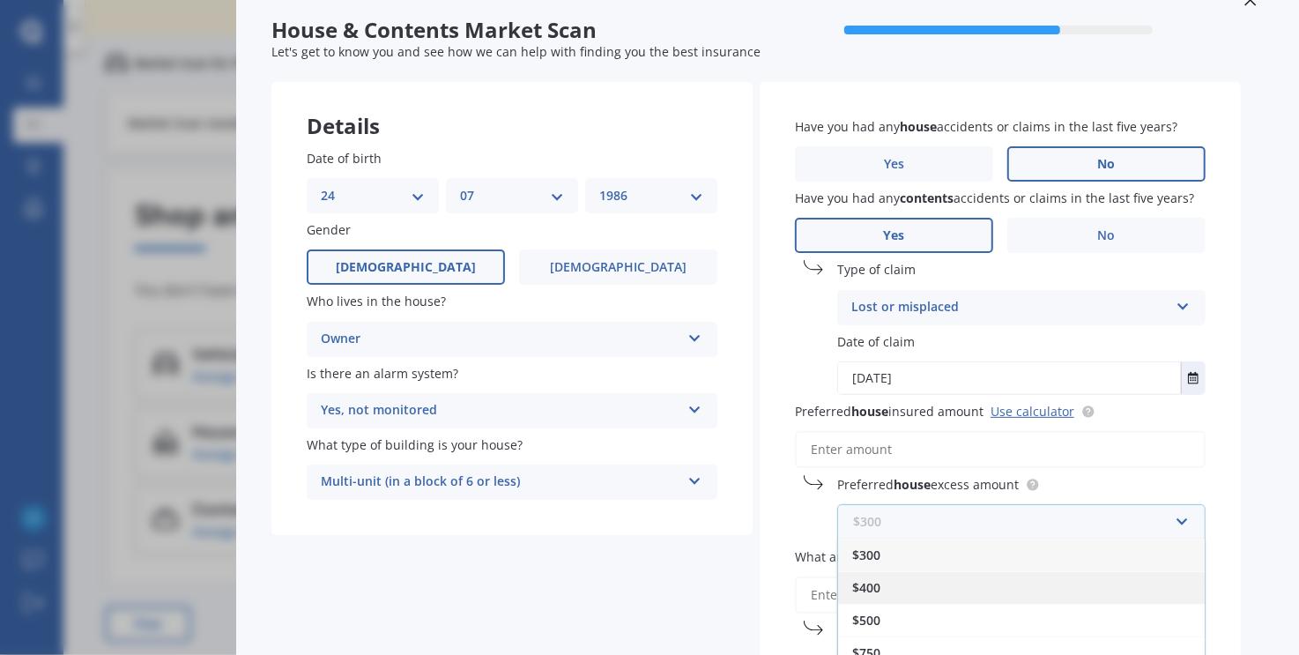
scroll to position [88, 0]
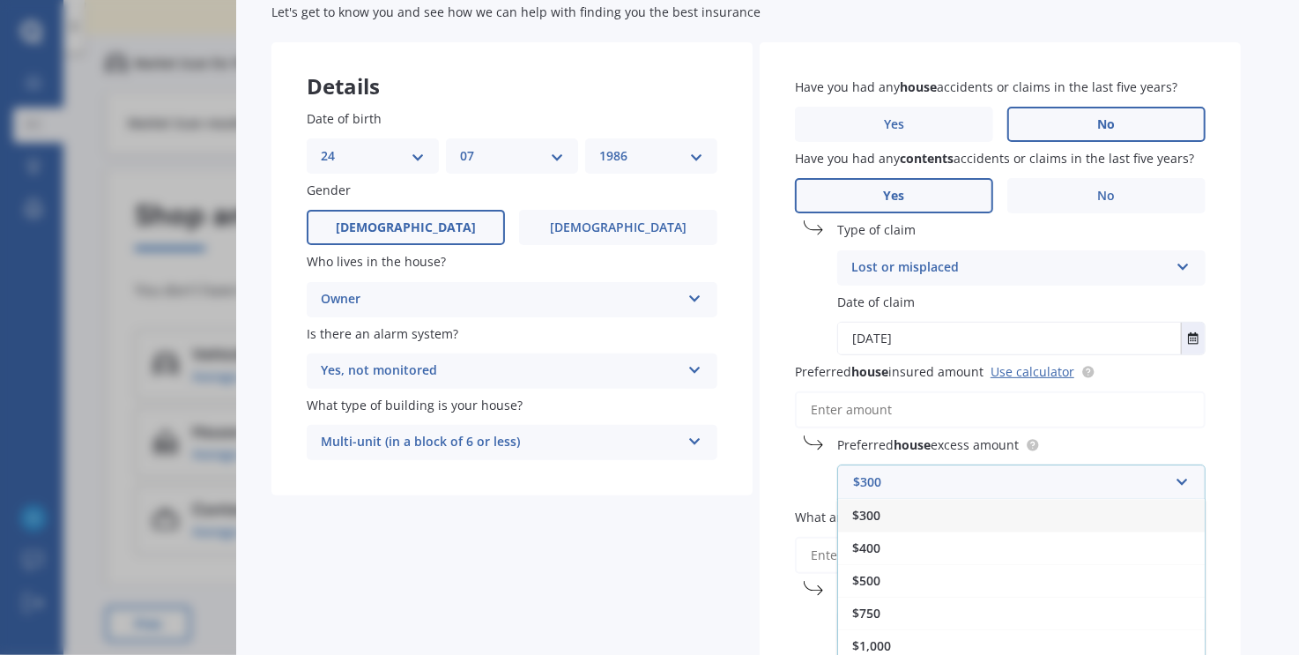
click at [934, 515] on div "$300" at bounding box center [1021, 515] width 367 height 33
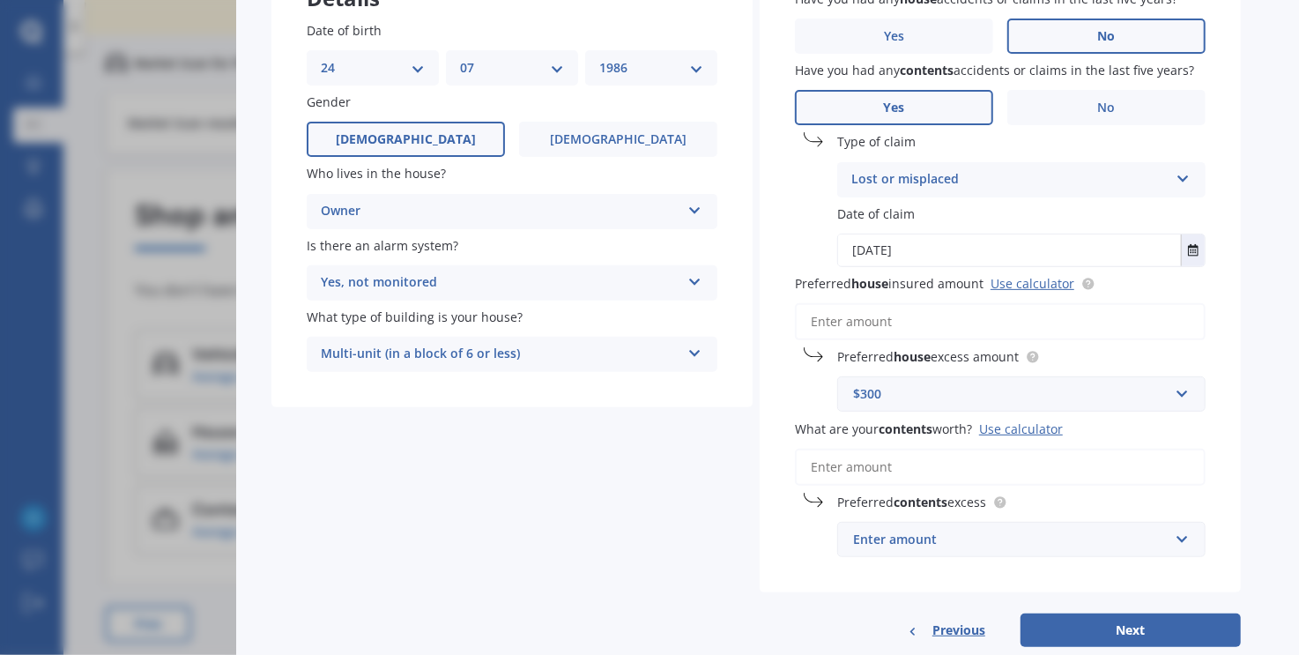
scroll to position [216, 0]
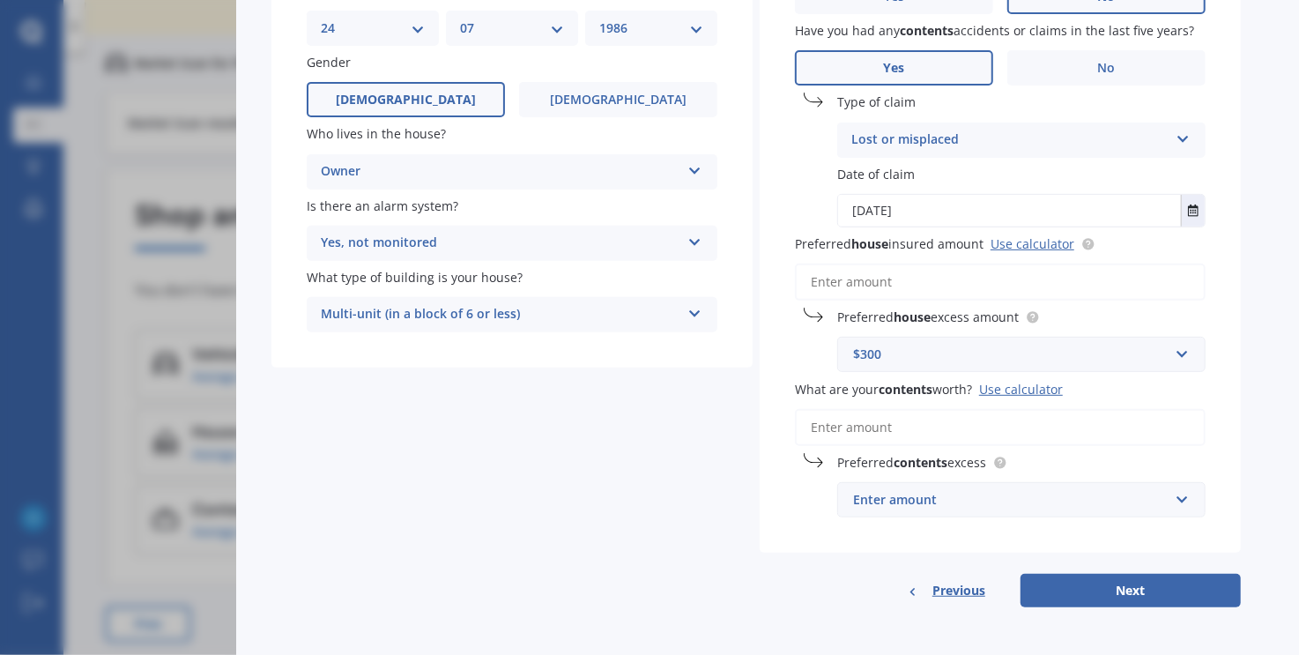
click at [1152, 432] on input "What are your contents worth? Use calculator" at bounding box center [1000, 427] width 411 height 37
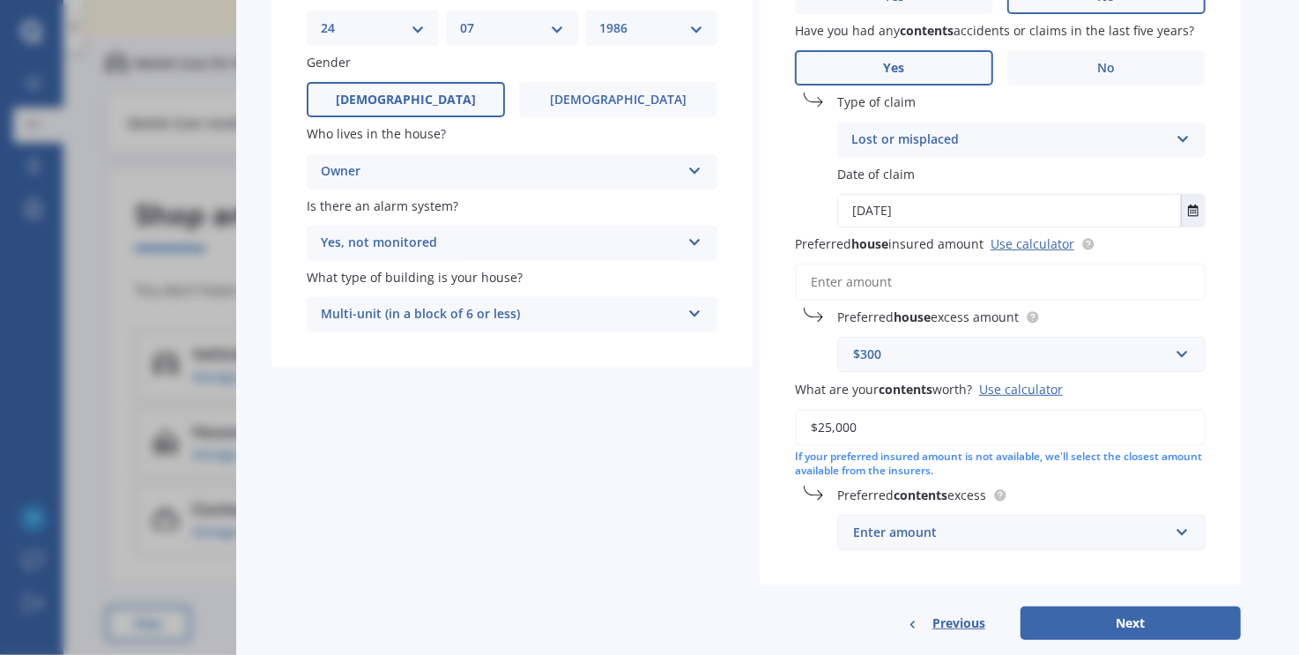
type input "$25,000"
click at [1091, 533] on div "Enter amount" at bounding box center [1010, 531] width 315 height 19
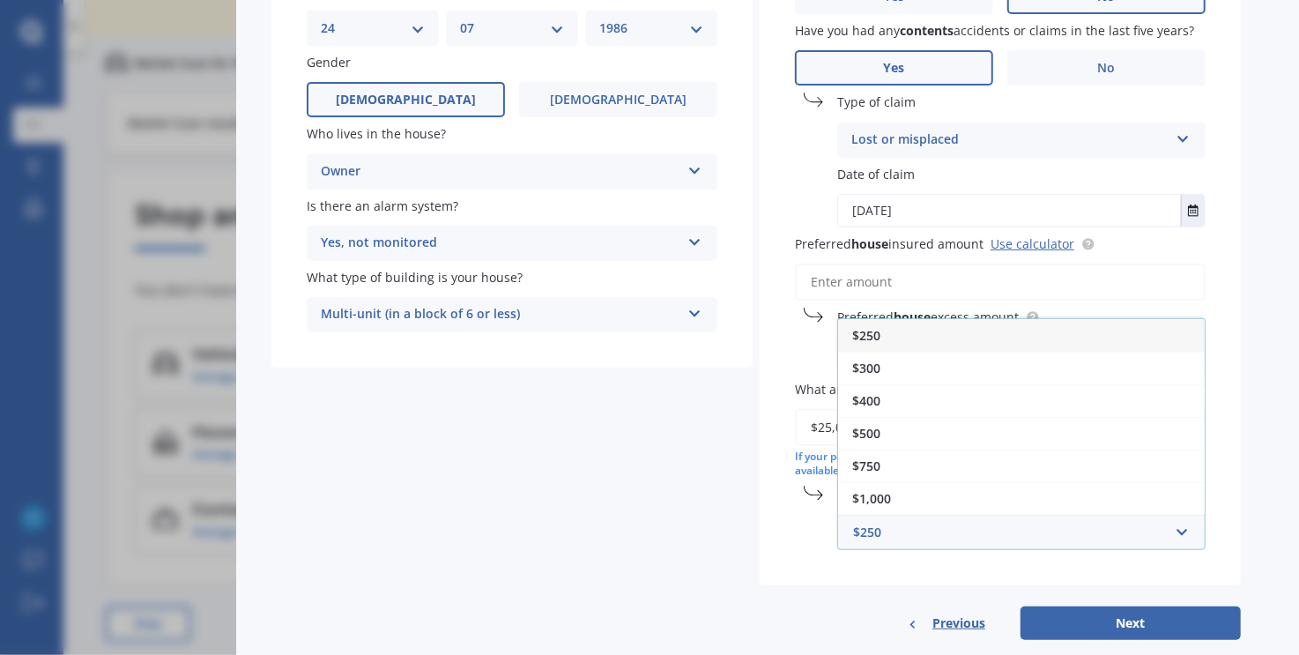
click at [895, 334] on div "$250" at bounding box center [1021, 335] width 367 height 33
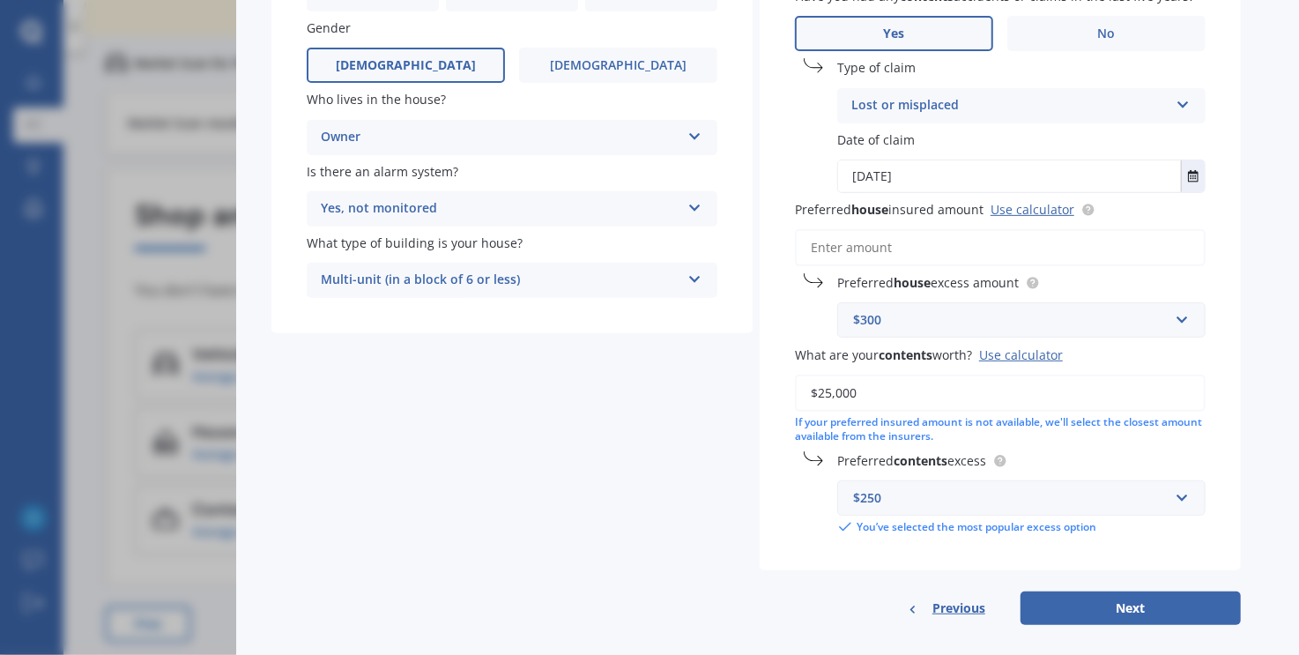
scroll to position [269, 0]
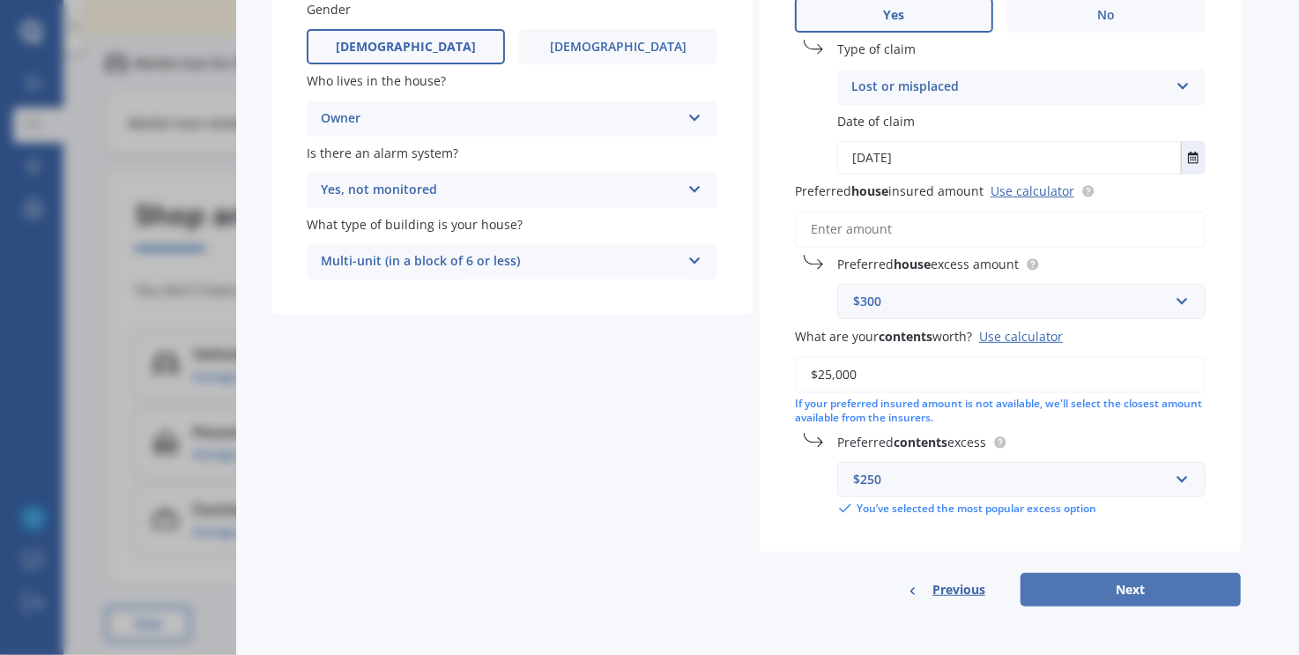
click at [1177, 584] on button "Next" at bounding box center [1130, 589] width 220 height 33
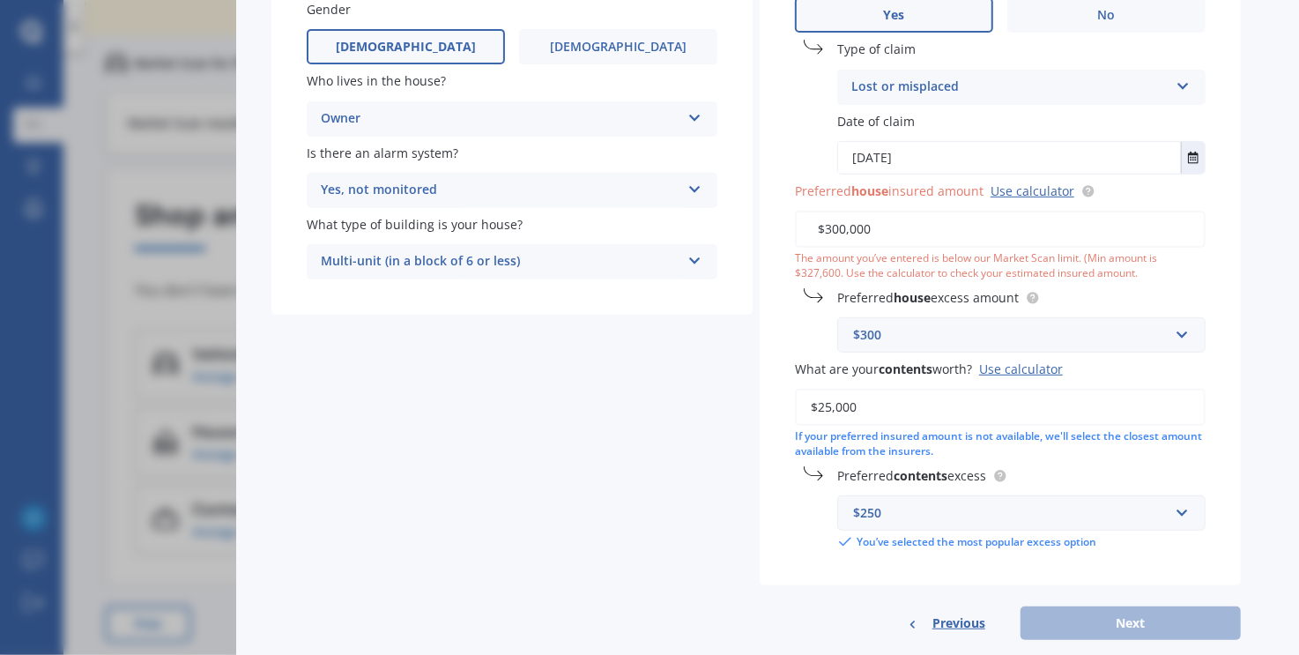
drag, startPoint x: 846, startPoint y: 230, endPoint x: 834, endPoint y: 226, distance: 12.8
click at [834, 226] on input "$300,000" at bounding box center [1000, 229] width 411 height 37
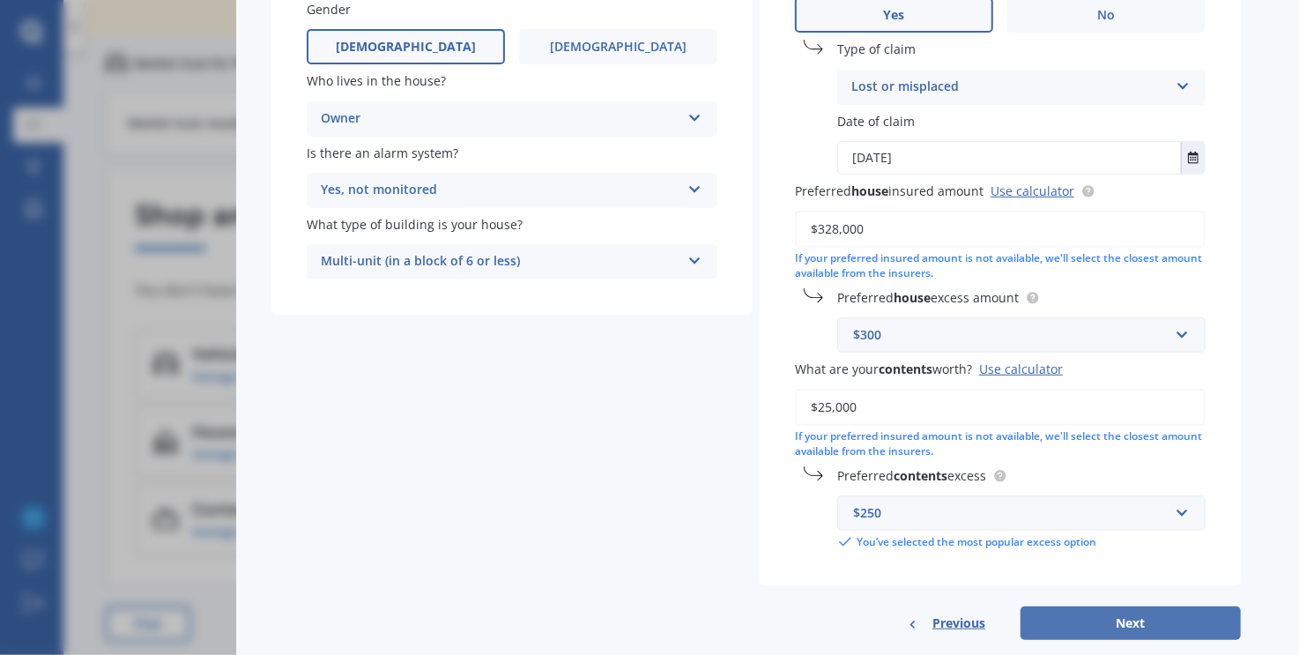
type input "$328,000"
click at [1204, 612] on button "Next" at bounding box center [1130, 622] width 220 height 33
select select "24"
select select "07"
select select "1986"
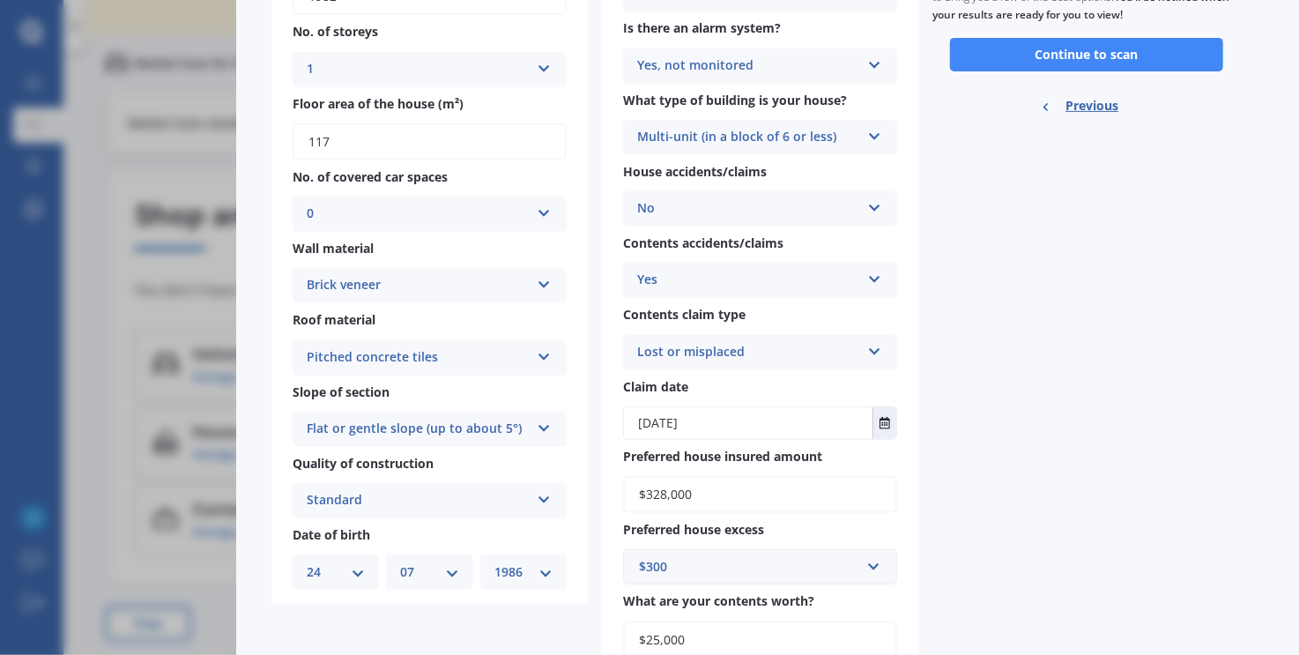
scroll to position [4, 0]
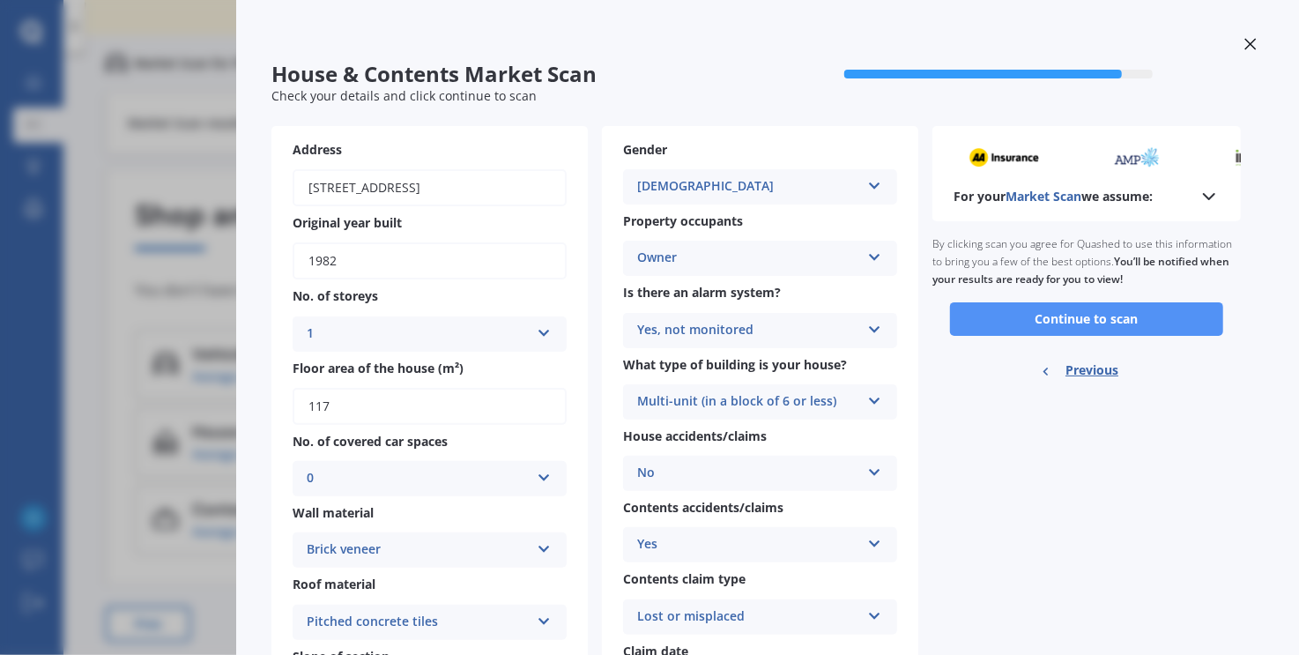
click at [1089, 319] on button "Continue to scan" at bounding box center [1086, 318] width 273 height 33
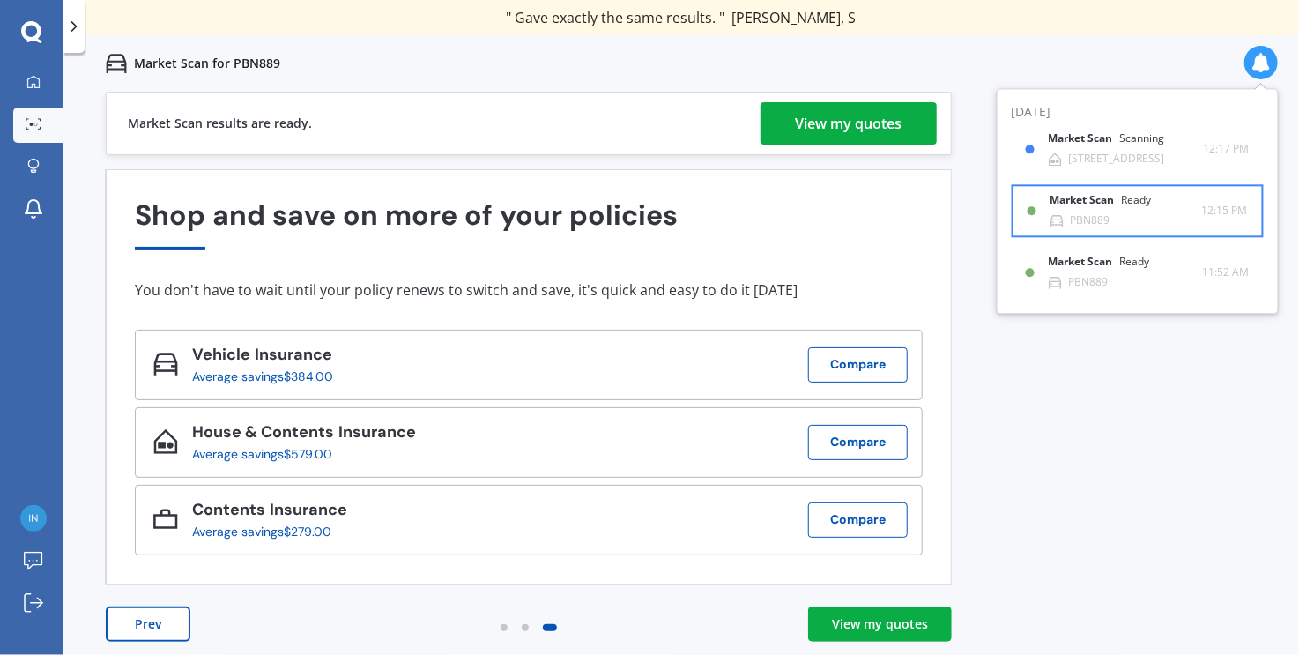
click at [1161, 219] on div "Market Scan Ready PBN889" at bounding box center [1126, 211] width 152 height 33
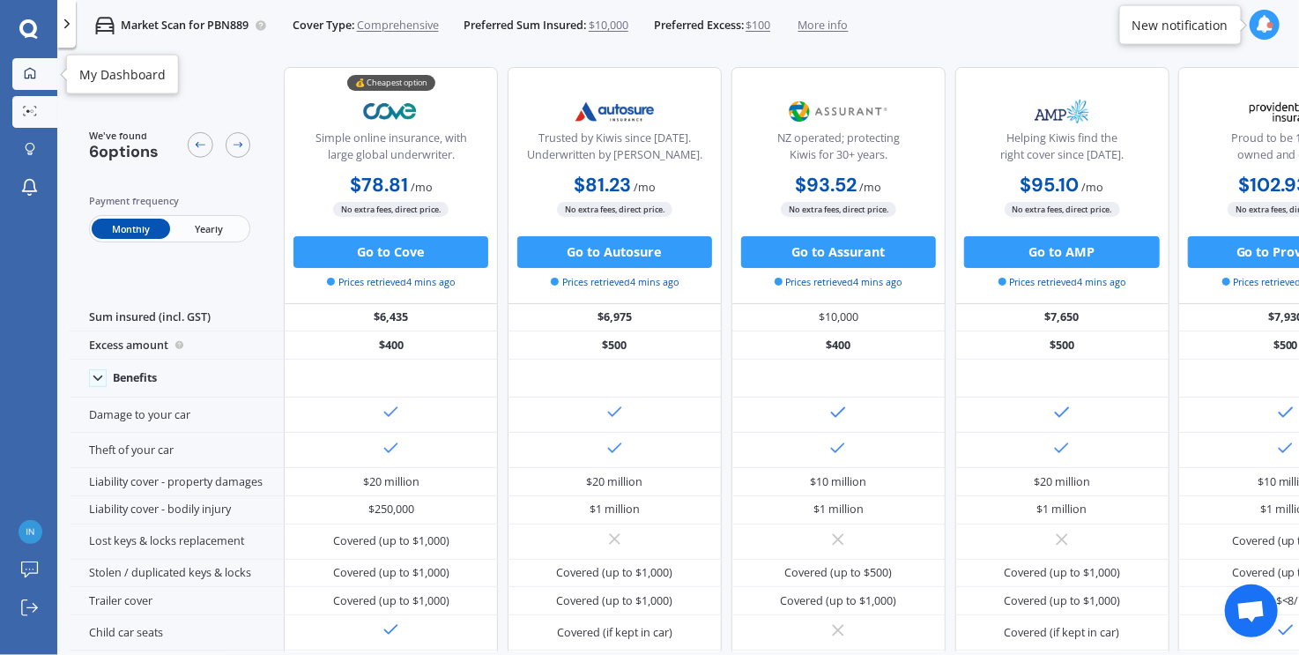
click at [14, 70] on link "My Dashboard" at bounding box center [34, 74] width 45 height 32
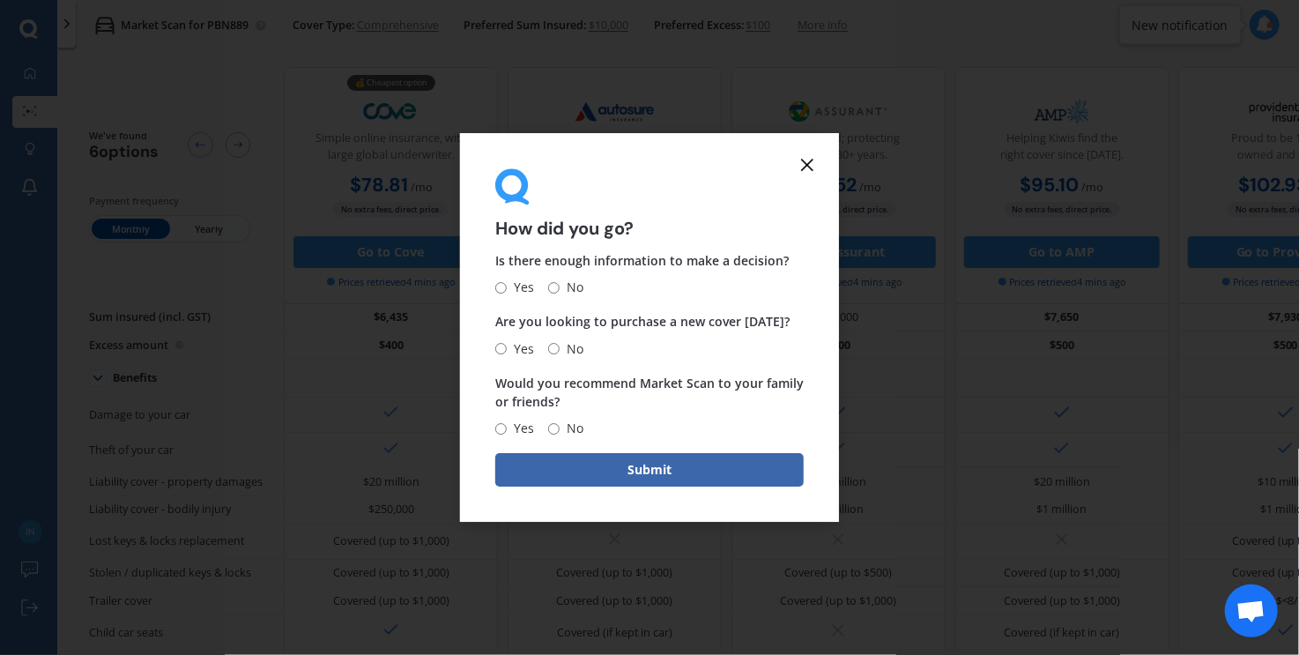
click at [812, 174] on icon at bounding box center [807, 164] width 21 height 21
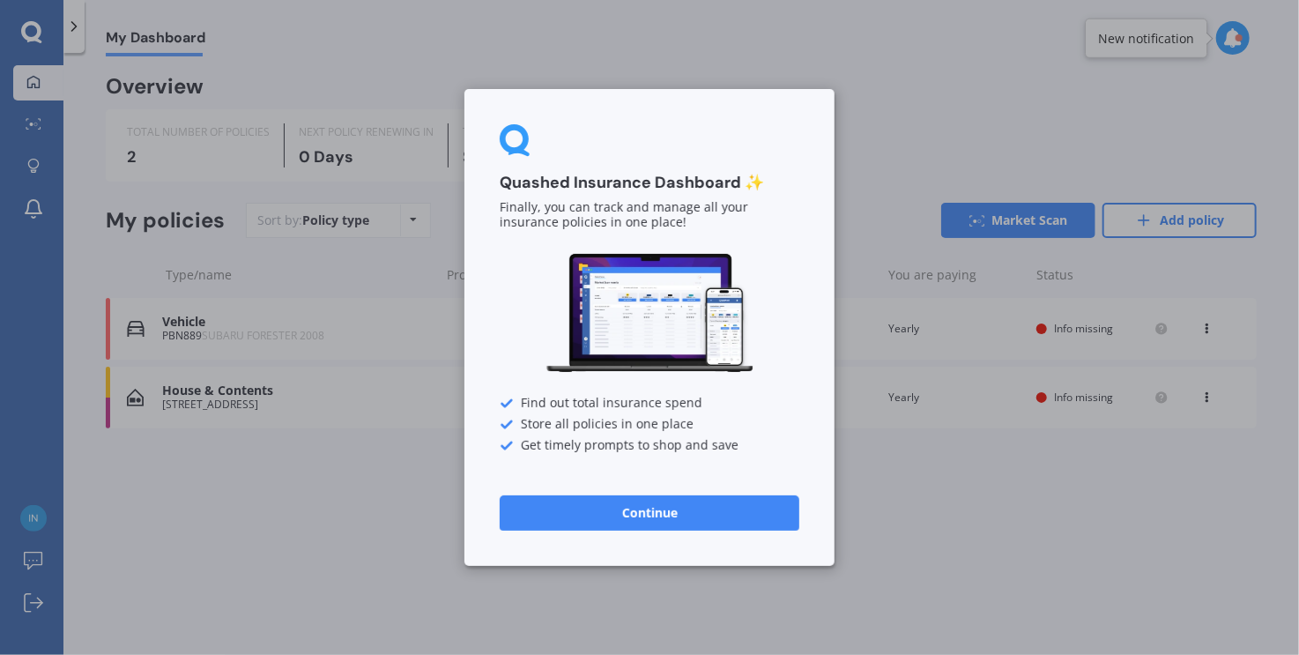
click at [591, 522] on button "Continue" at bounding box center [650, 512] width 300 height 35
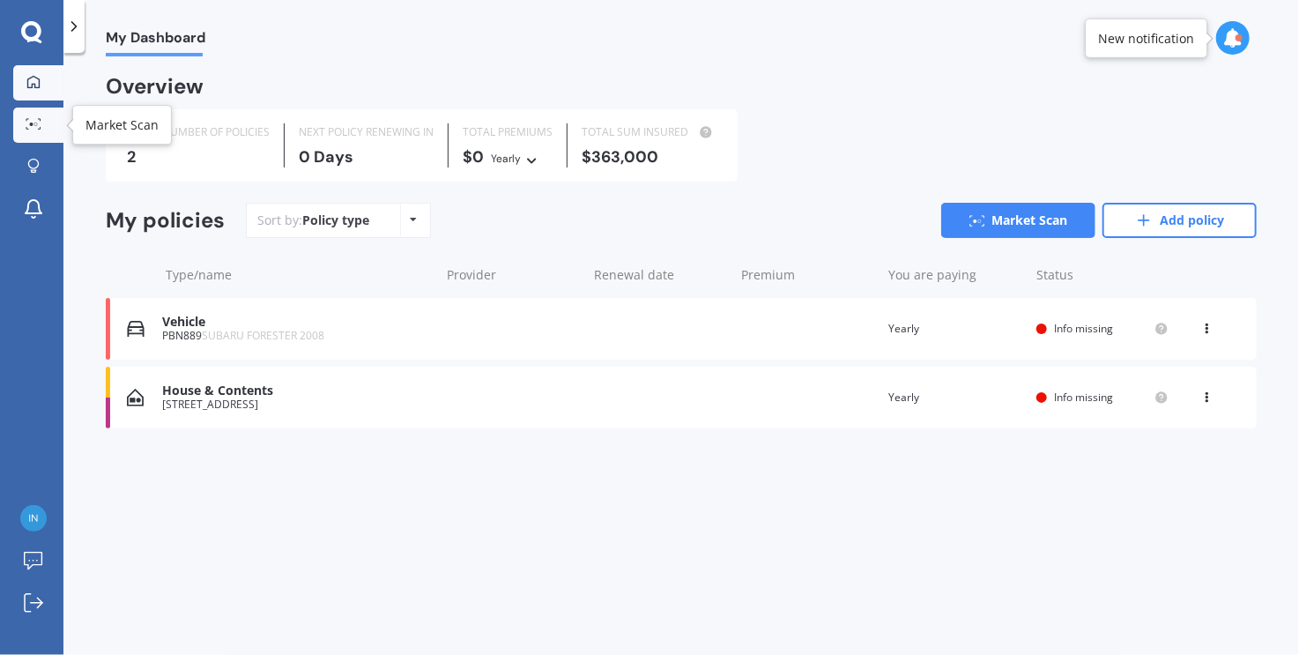
click at [42, 130] on div at bounding box center [33, 124] width 26 height 13
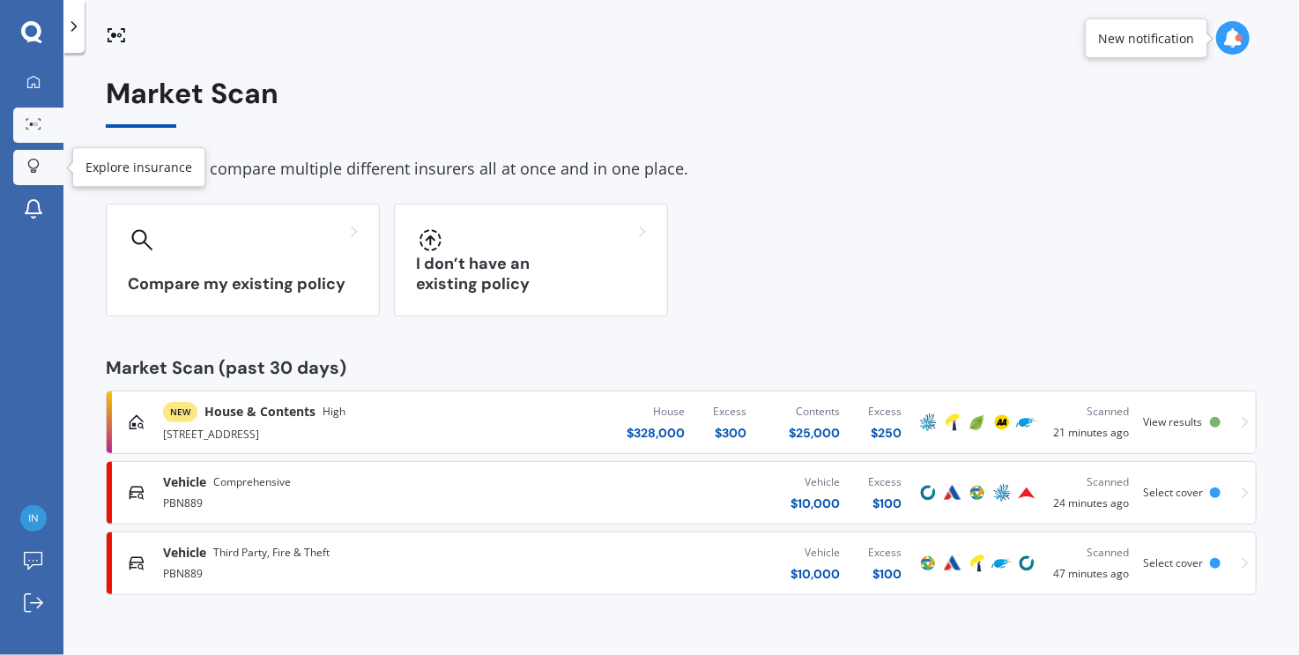
click at [39, 173] on icon at bounding box center [33, 166] width 12 height 15
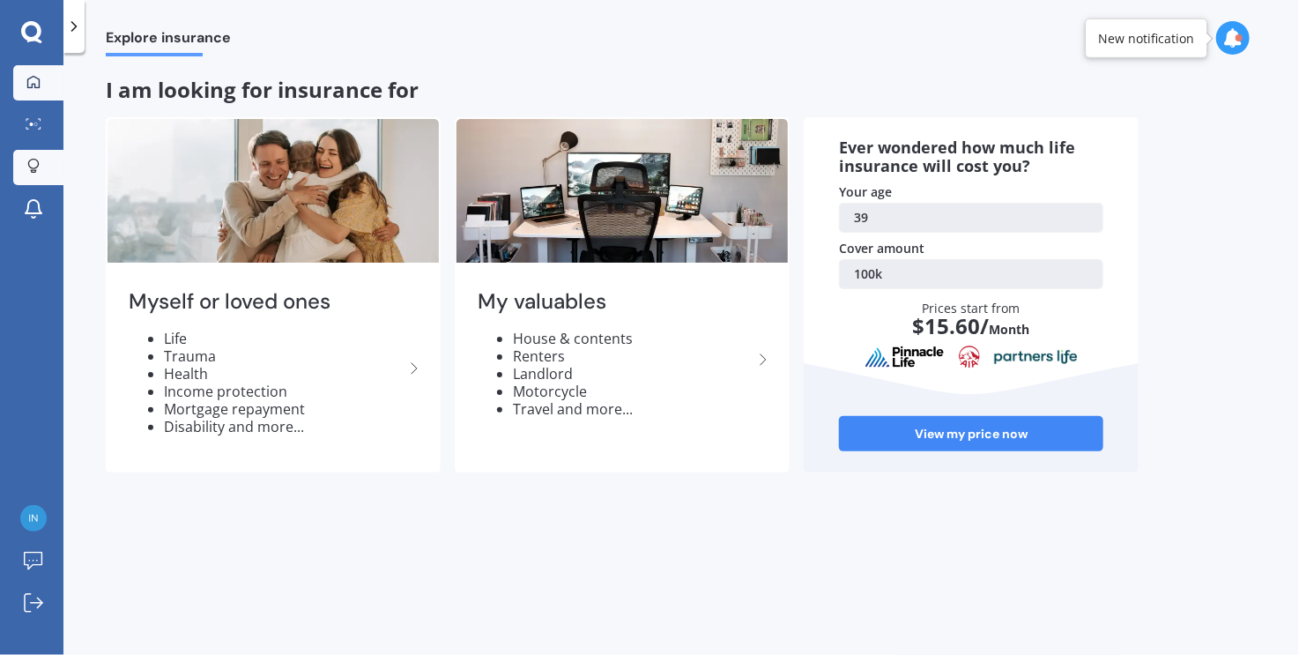
click at [39, 75] on icon at bounding box center [33, 82] width 14 height 14
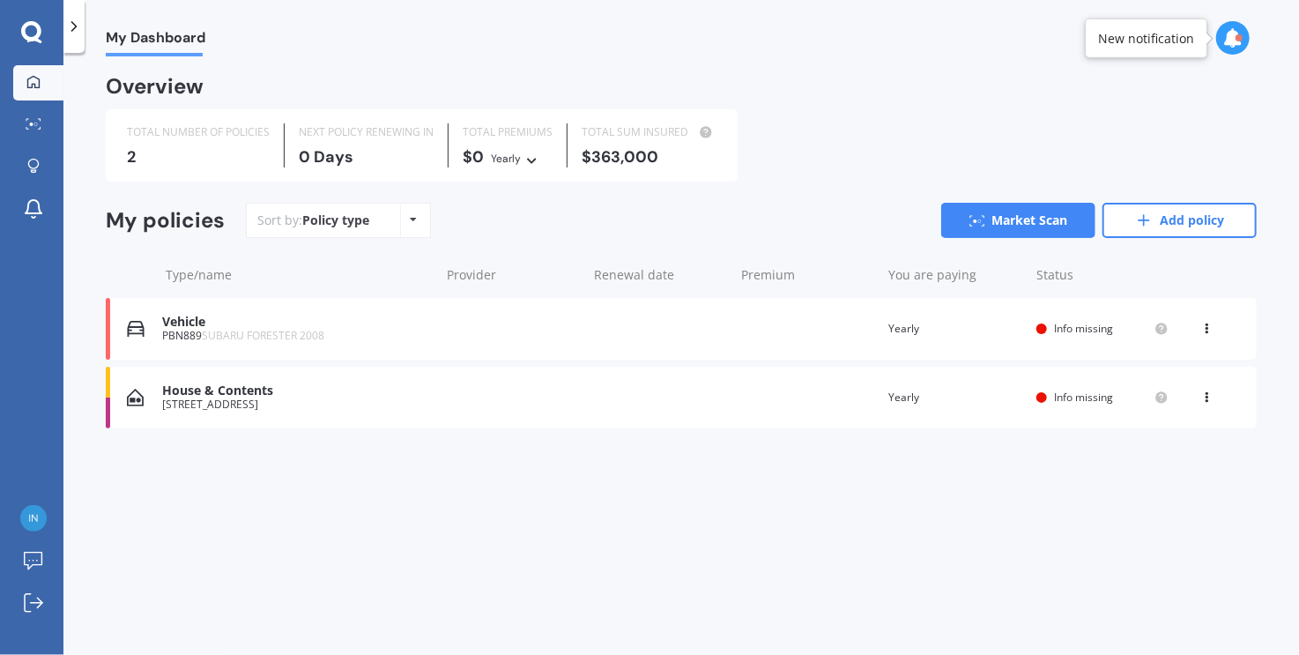
click at [13, 65] on link "My Dashboard" at bounding box center [38, 82] width 50 height 35
